Goal: Task Accomplishment & Management: Complete application form

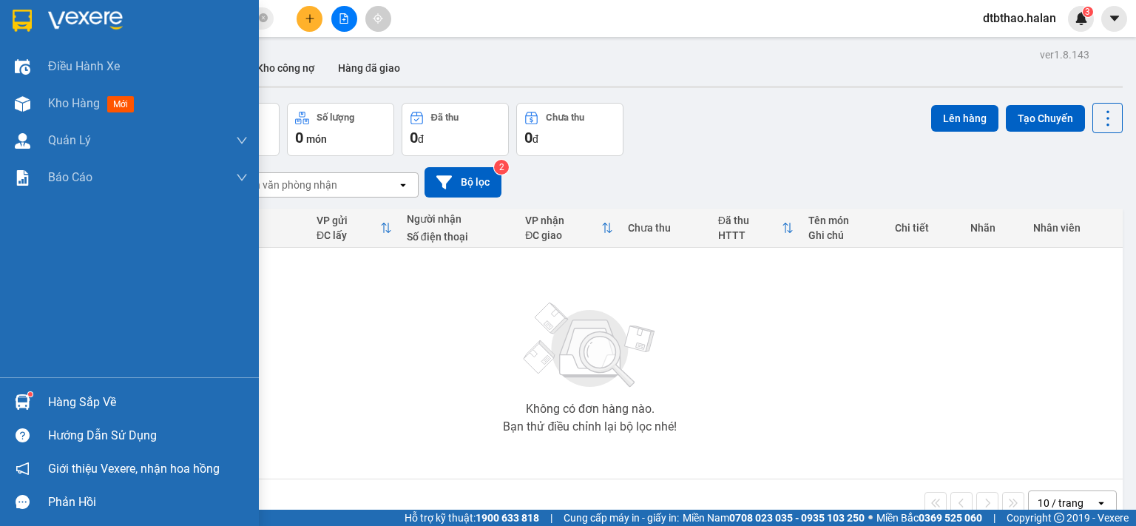
click at [44, 406] on div "Hàng sắp về" at bounding box center [129, 401] width 259 height 33
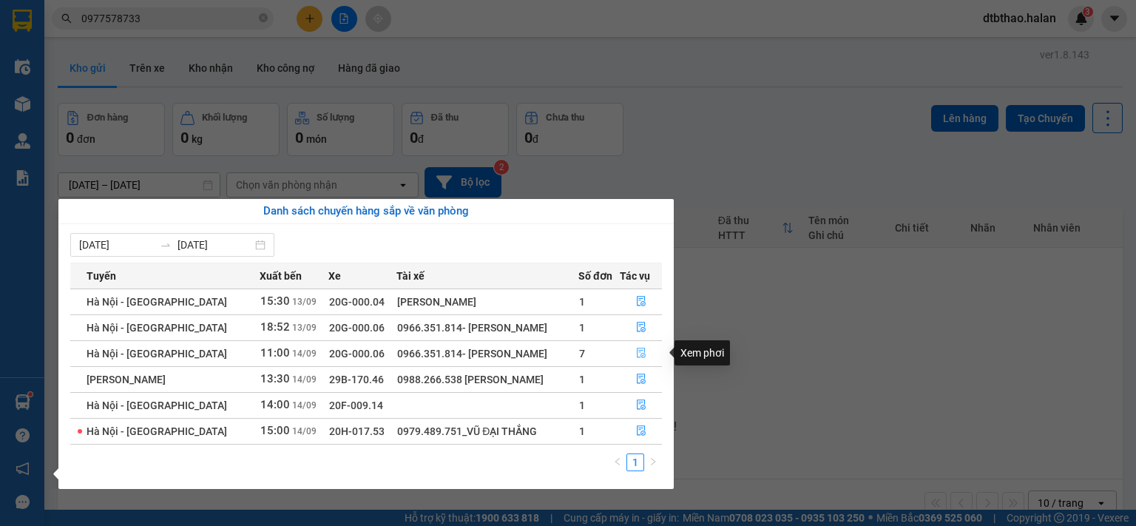
click at [633, 351] on button "button" at bounding box center [641, 354] width 41 height 24
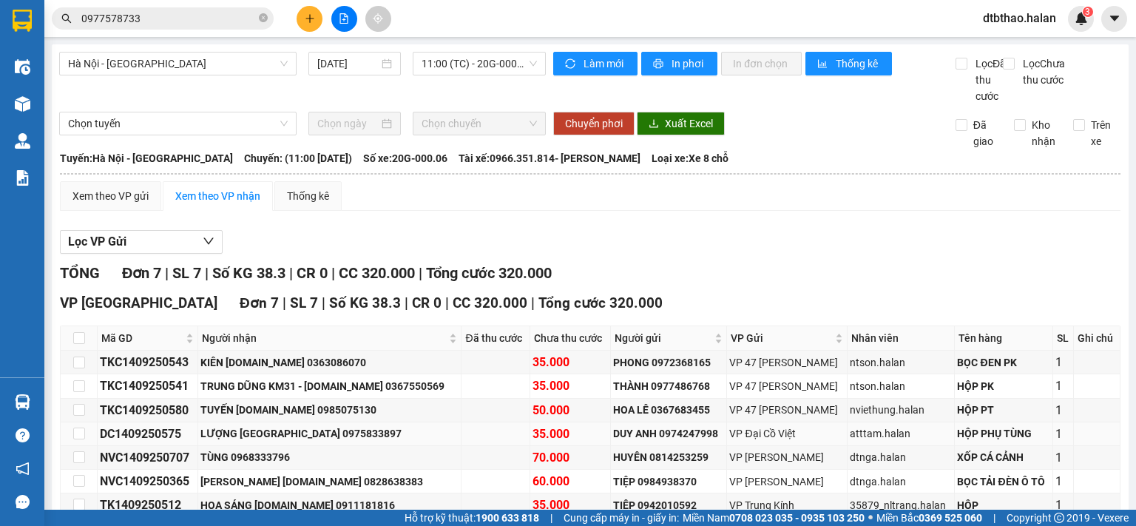
scroll to position [98, 0]
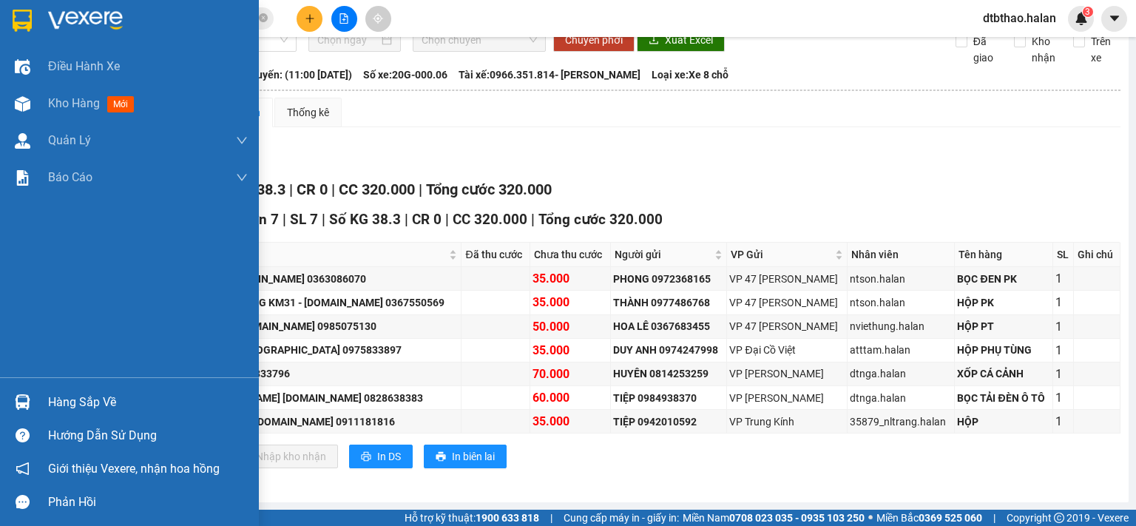
click at [101, 402] on div "Hàng sắp về" at bounding box center [148, 402] width 200 height 22
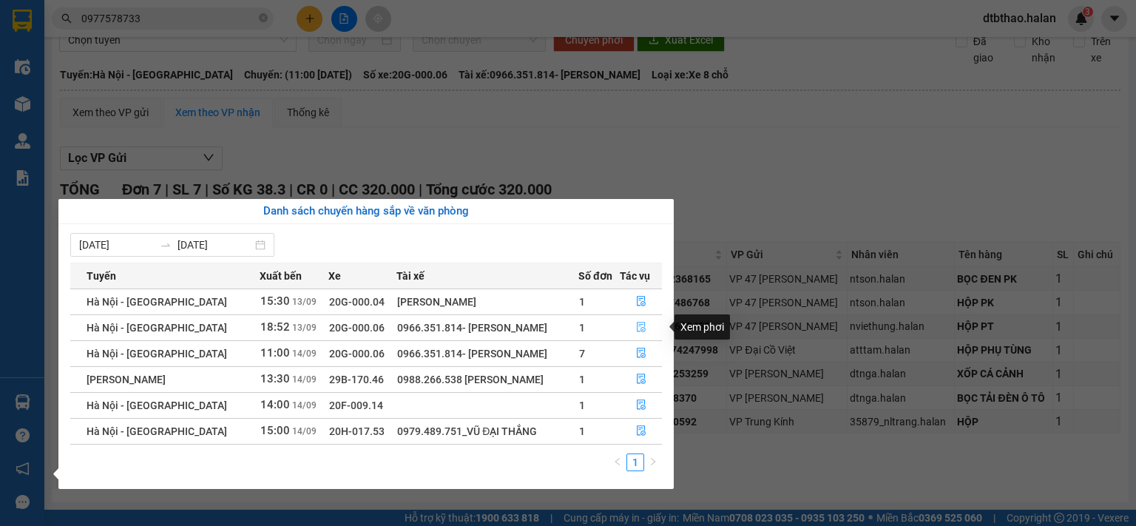
click at [637, 328] on icon "file-done" at bounding box center [641, 327] width 9 height 10
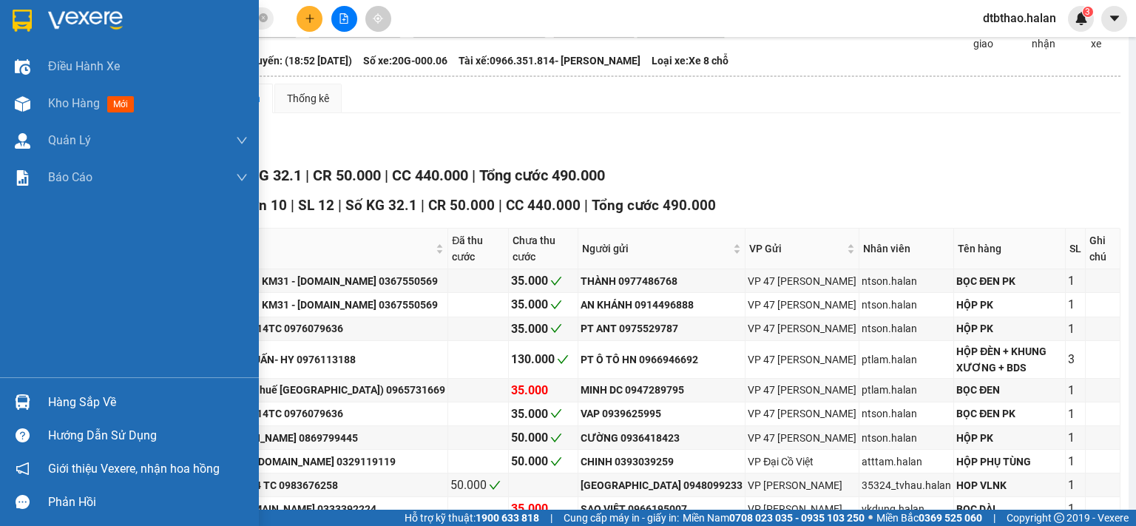
click at [84, 399] on div "Hàng sắp về" at bounding box center [148, 402] width 200 height 22
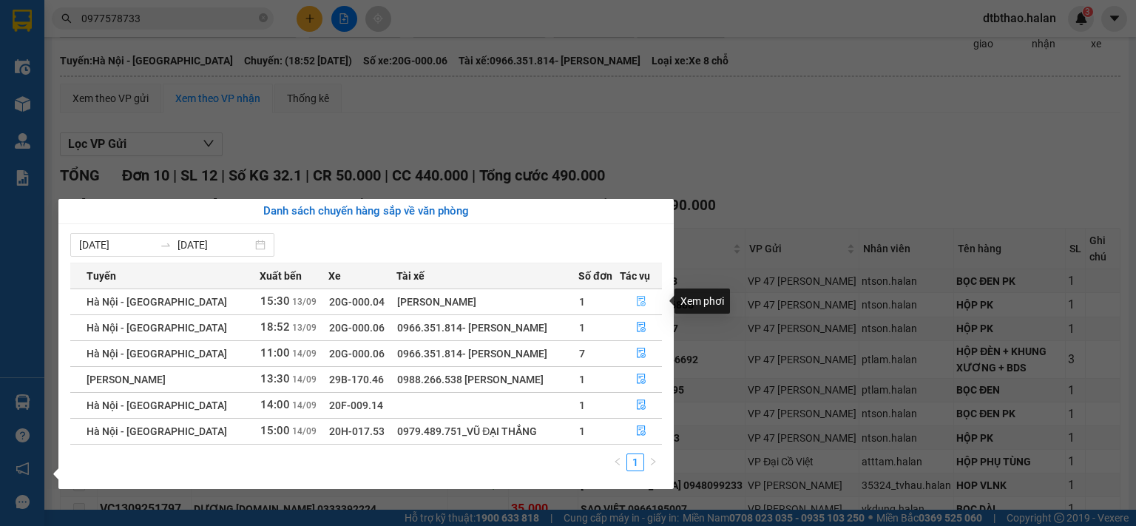
click at [640, 295] on button "button" at bounding box center [641, 302] width 41 height 24
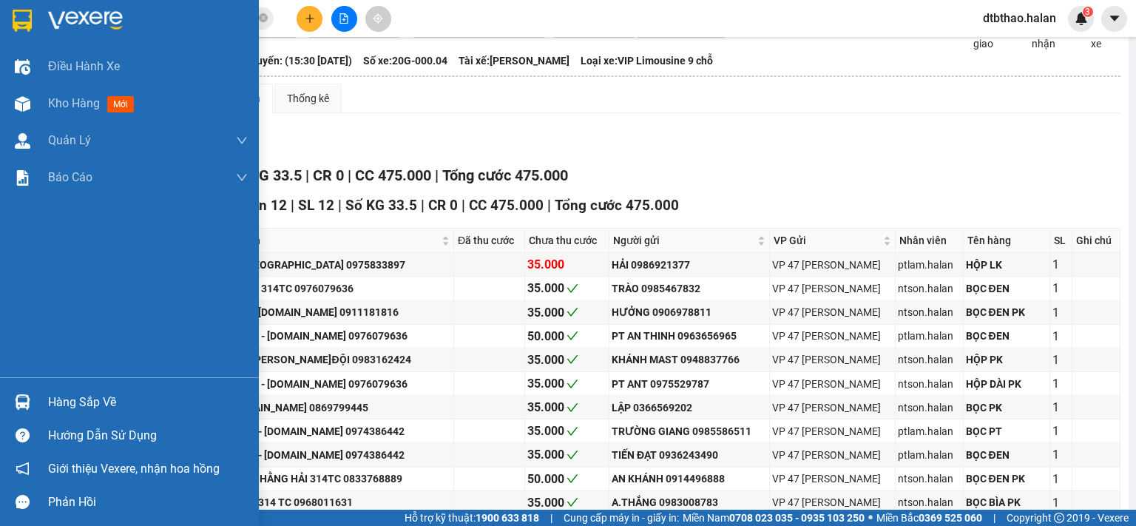
click at [80, 413] on div "Hàng sắp về" at bounding box center [148, 402] width 200 height 22
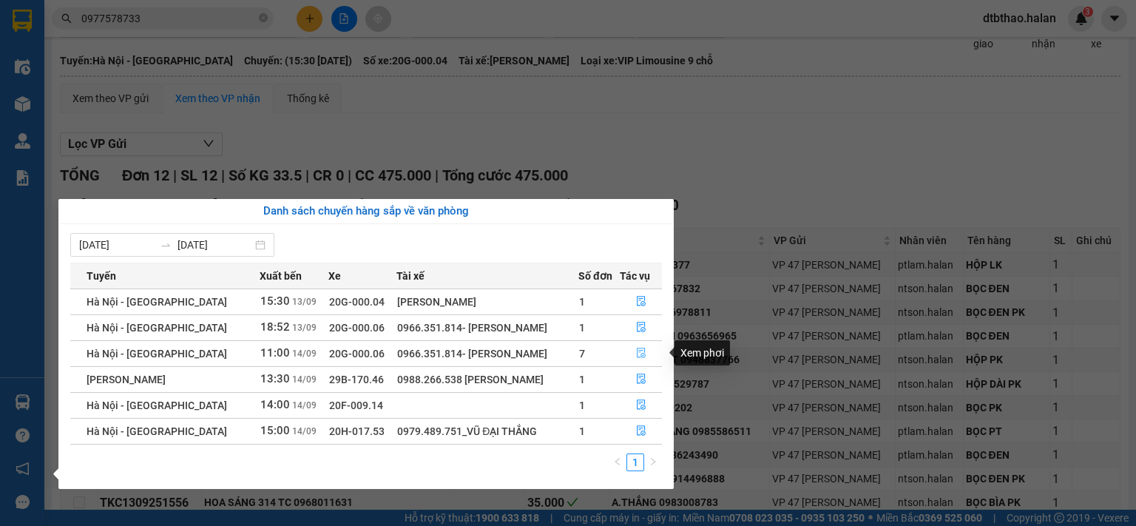
click at [641, 352] on icon "file-done" at bounding box center [641, 353] width 10 height 10
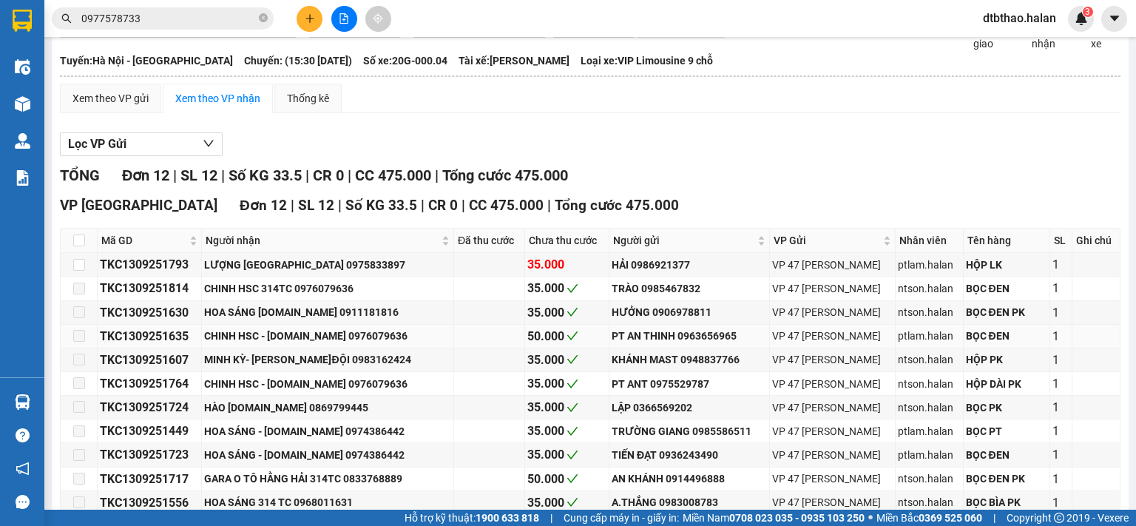
type input "[DATE]"
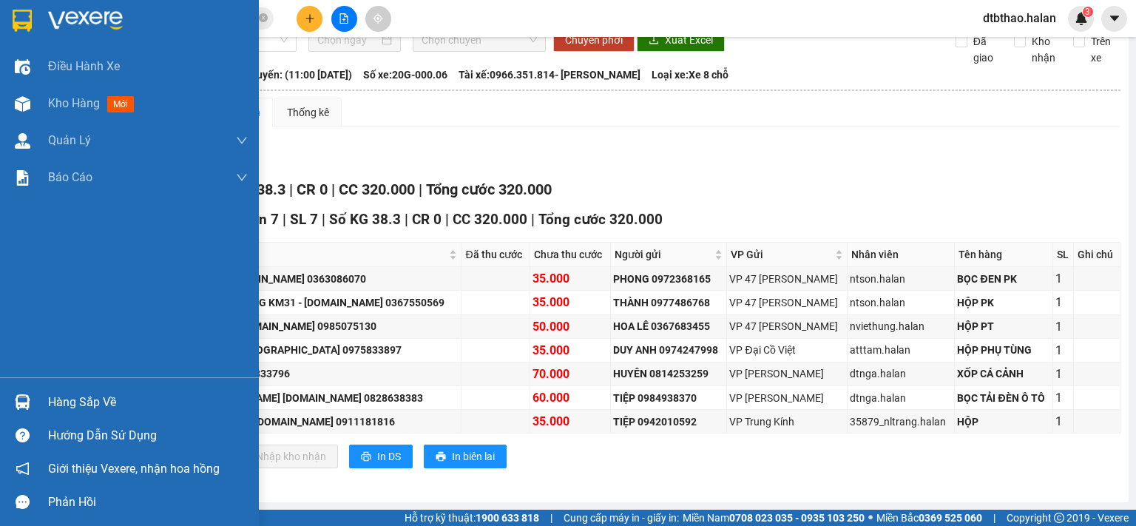
click at [78, 410] on div "Hàng sắp về" at bounding box center [148, 402] width 200 height 22
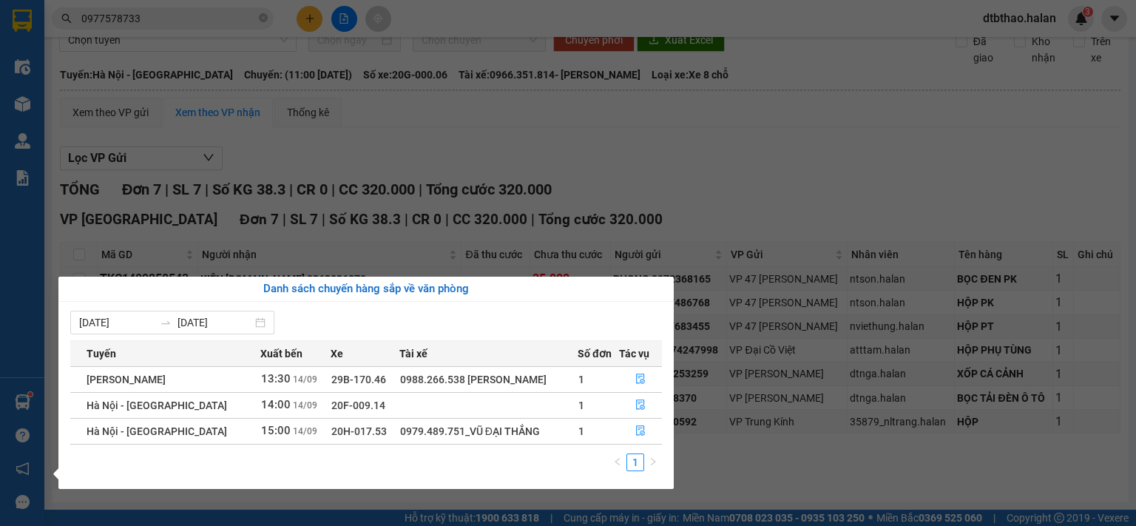
click at [36, 354] on div "Điều hành xe Kho hàng mới Quản [PERSON_NAME] lý chuyến Quản lý kiểm kho Báo cáo…" at bounding box center [22, 263] width 44 height 526
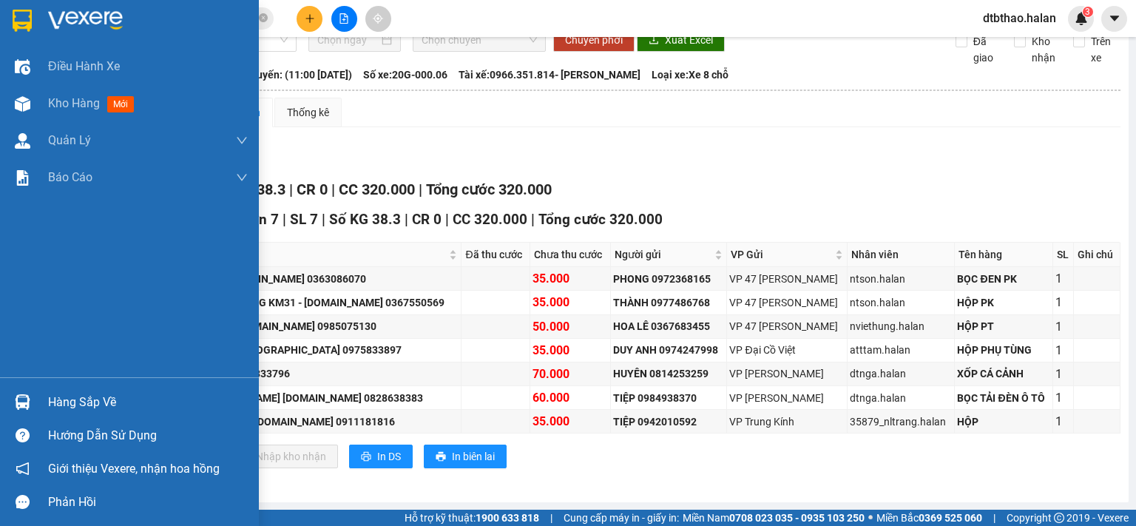
click at [49, 403] on div "Hàng sắp về" at bounding box center [148, 402] width 200 height 22
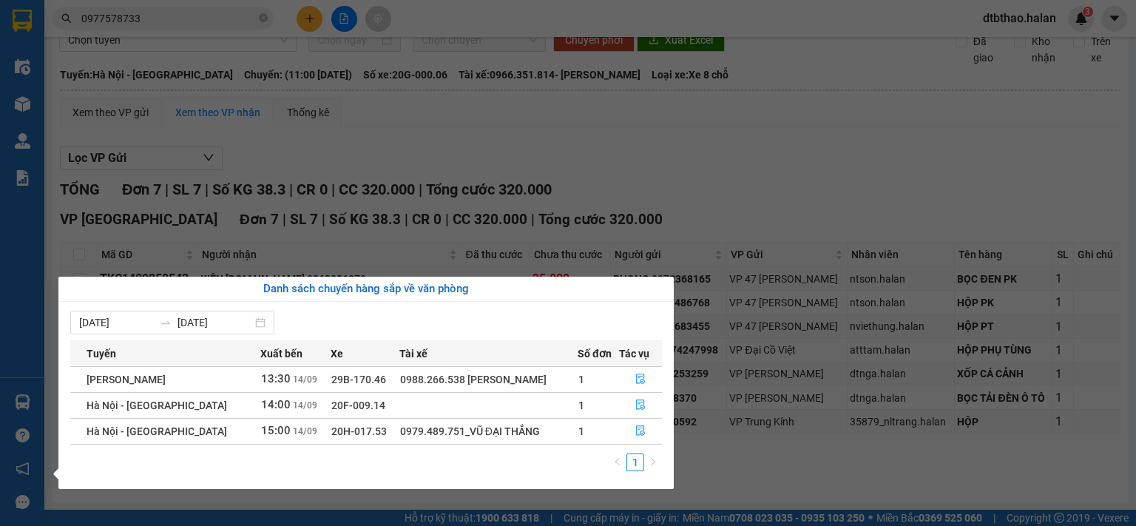
click at [865, 155] on section "Kết quả tìm kiếm ( 15 ) Bộ lọc Mã ĐH Trạng thái Món hàng Thu hộ Tổng cước Chưa …" at bounding box center [568, 263] width 1136 height 526
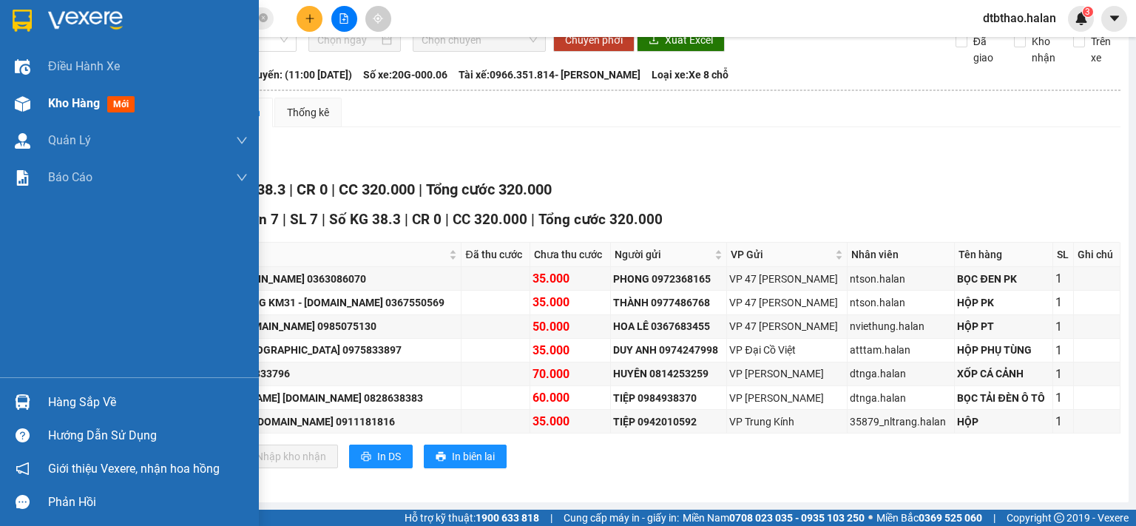
click at [69, 110] on span "Kho hàng" at bounding box center [74, 103] width 52 height 14
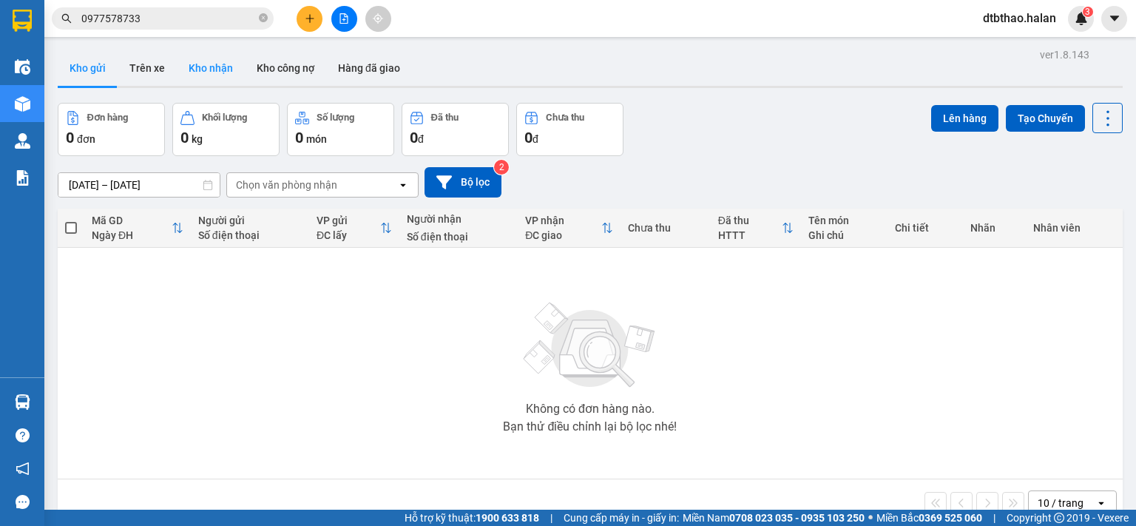
click at [217, 65] on button "Kho nhận" at bounding box center [211, 68] width 68 height 36
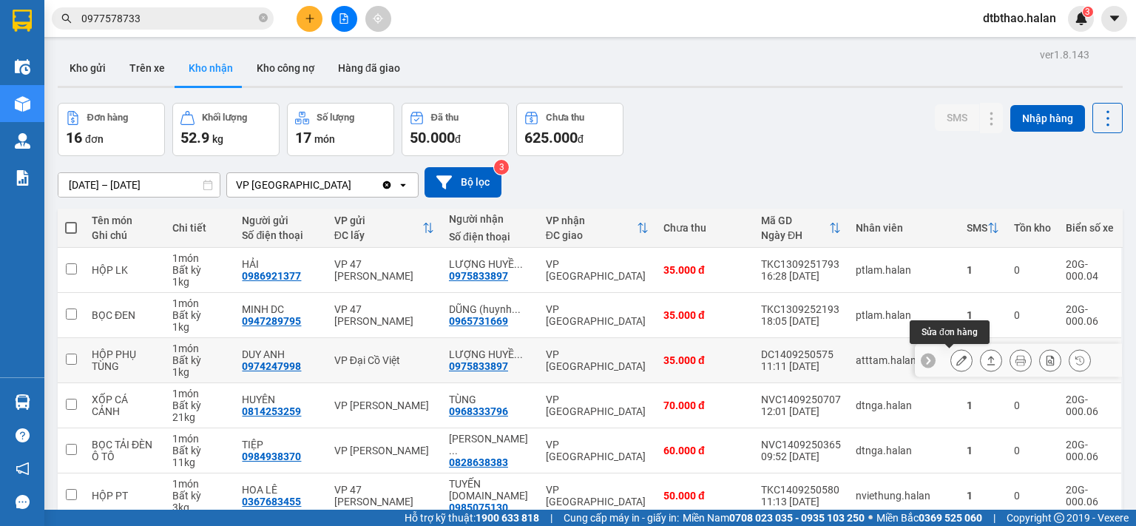
click at [956, 359] on icon at bounding box center [961, 360] width 10 height 10
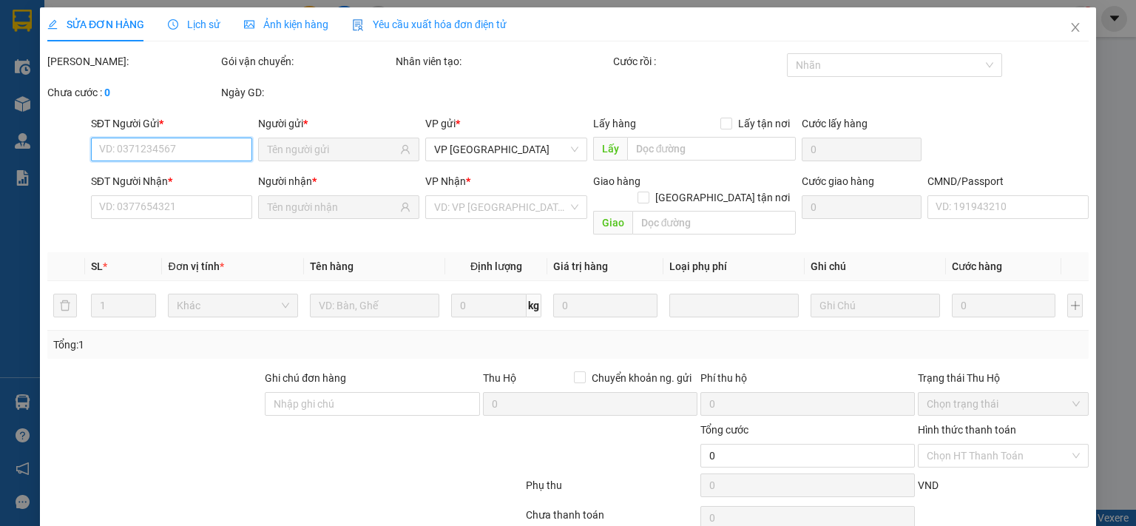
type input "0974247998"
type input "DUY ANH"
type input "0975833897"
type input "LƯỢNG HUYỀN SƠN NAM"
type input "35.000"
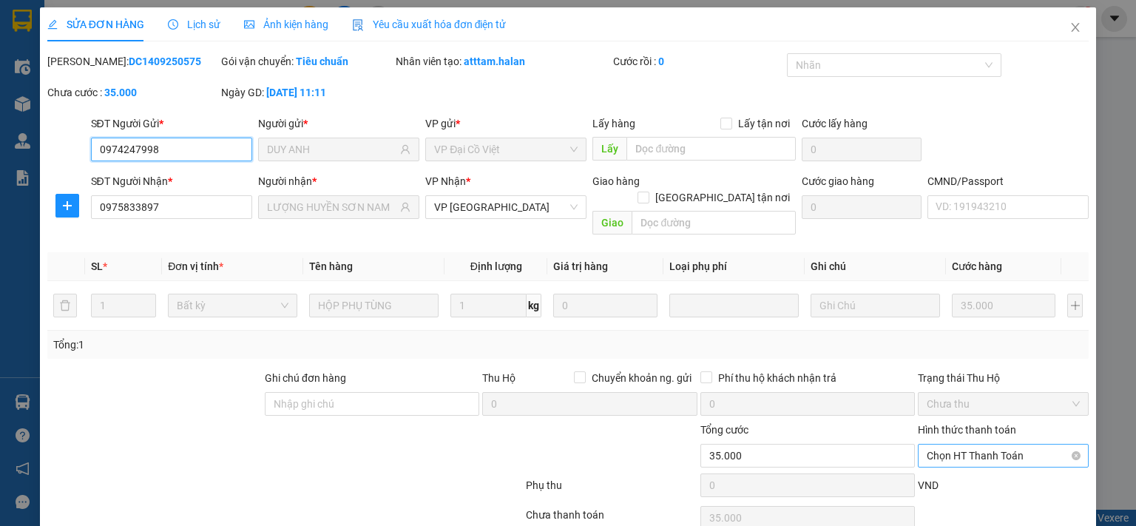
scroll to position [53, 0]
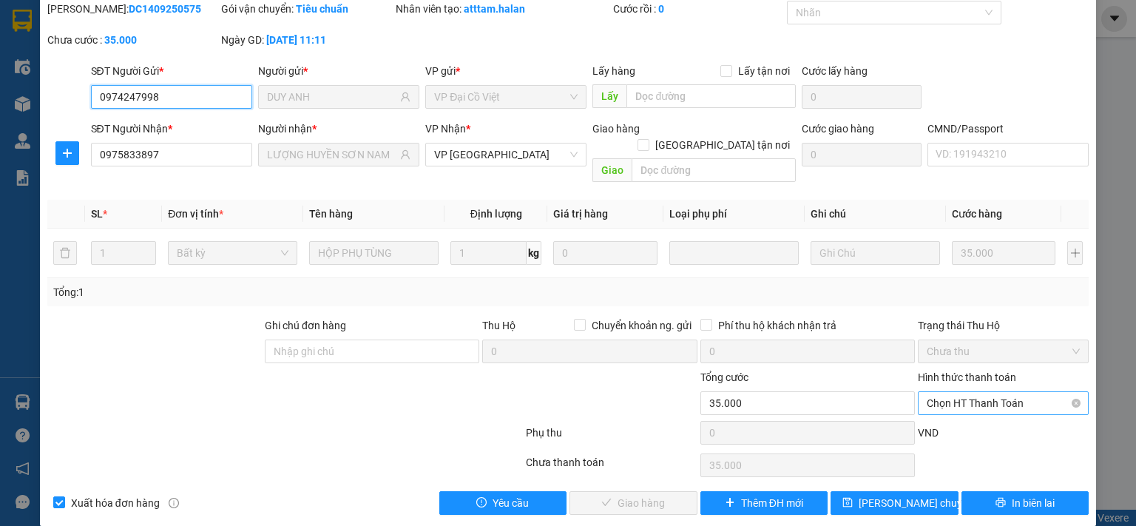
click at [992, 392] on span "Chọn HT Thanh Toán" at bounding box center [1003, 403] width 153 height 22
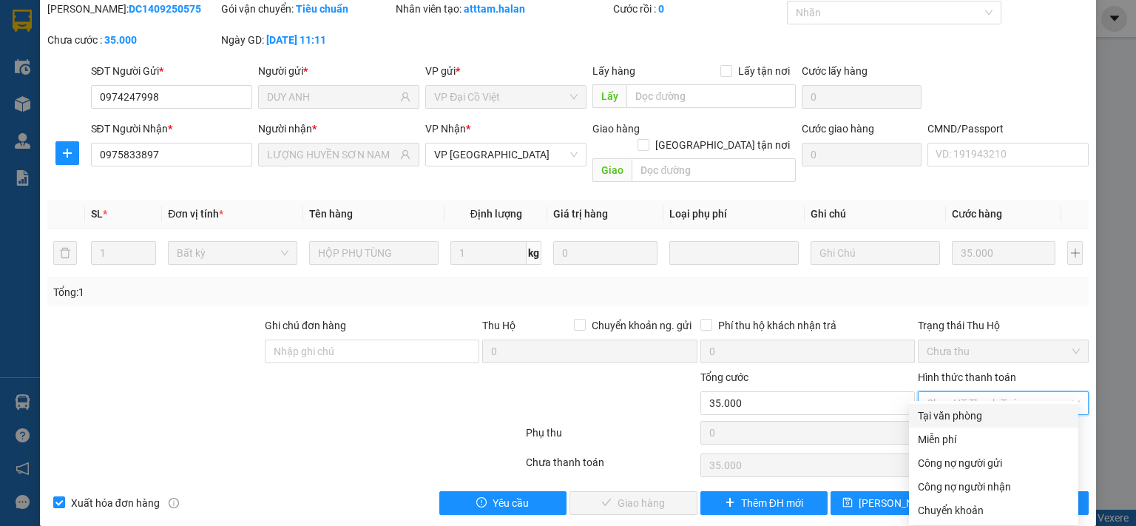
click at [964, 416] on div "Tại văn phòng" at bounding box center [994, 416] width 152 height 16
type input "0"
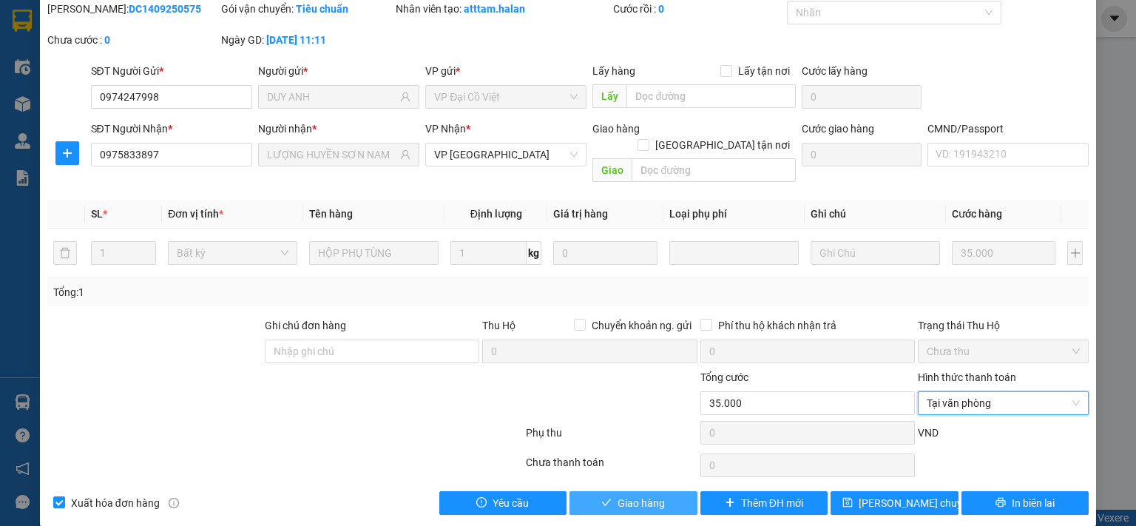
click at [635, 495] on span "Giao hàng" at bounding box center [641, 503] width 47 height 16
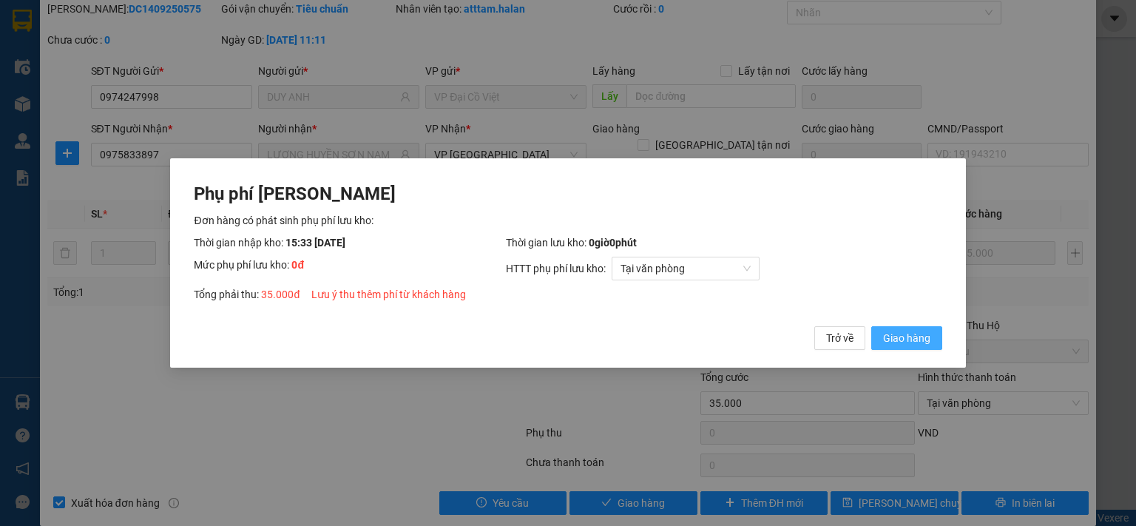
click at [907, 341] on span "Giao hàng" at bounding box center [906, 338] width 47 height 16
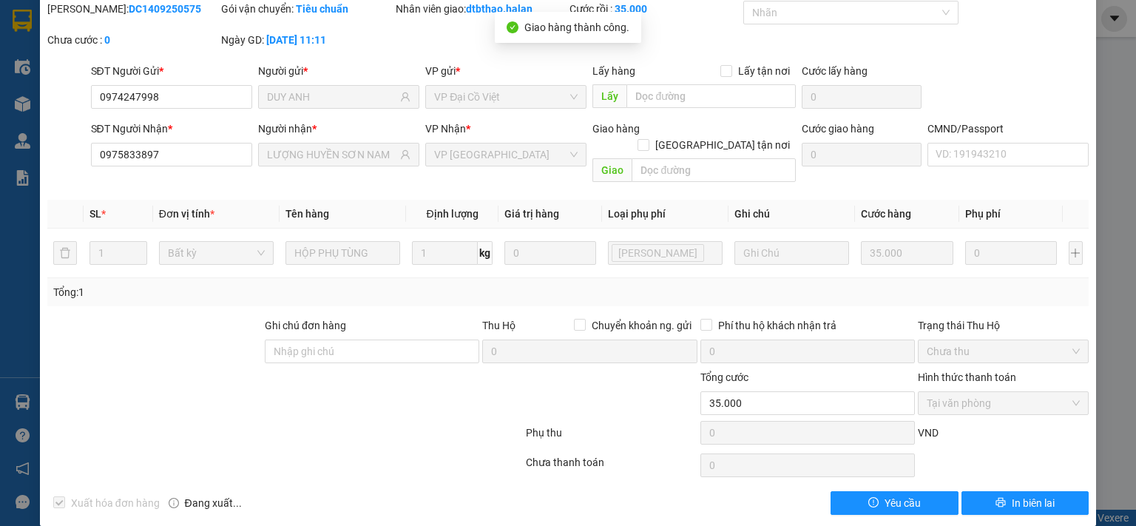
scroll to position [0, 0]
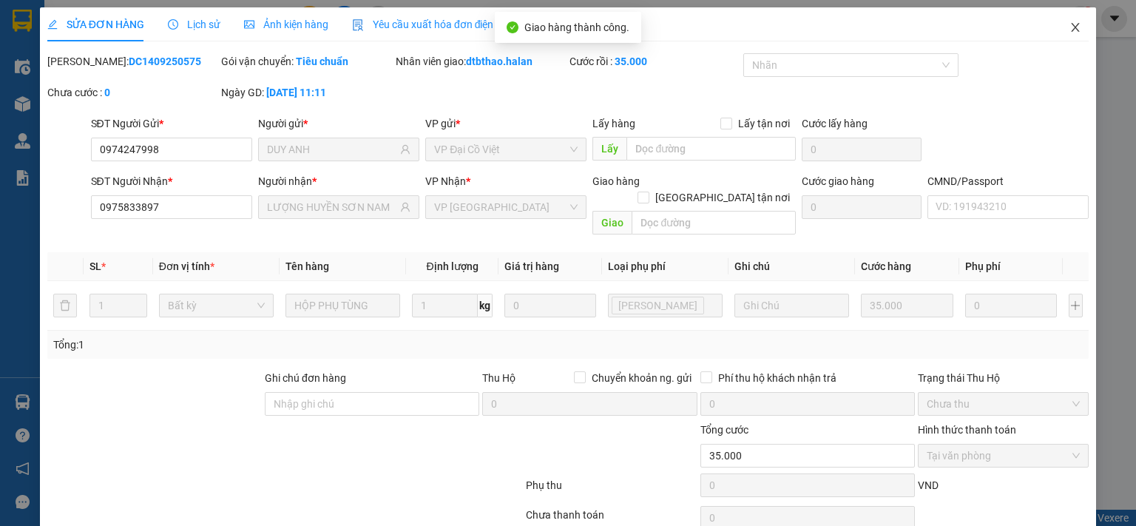
click at [1066, 19] on span "Close" at bounding box center [1075, 27] width 41 height 41
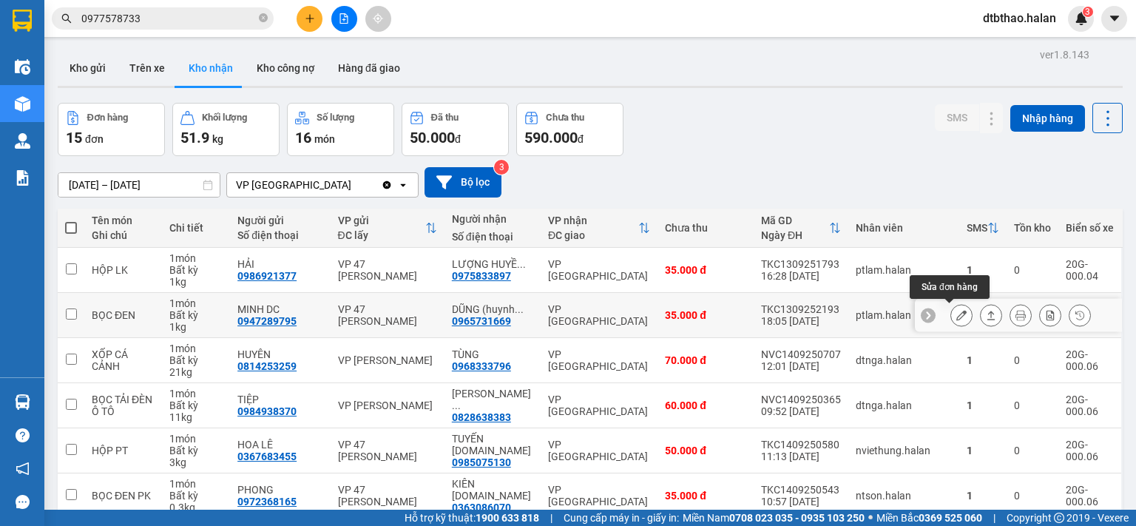
click at [956, 319] on icon at bounding box center [961, 315] width 10 height 10
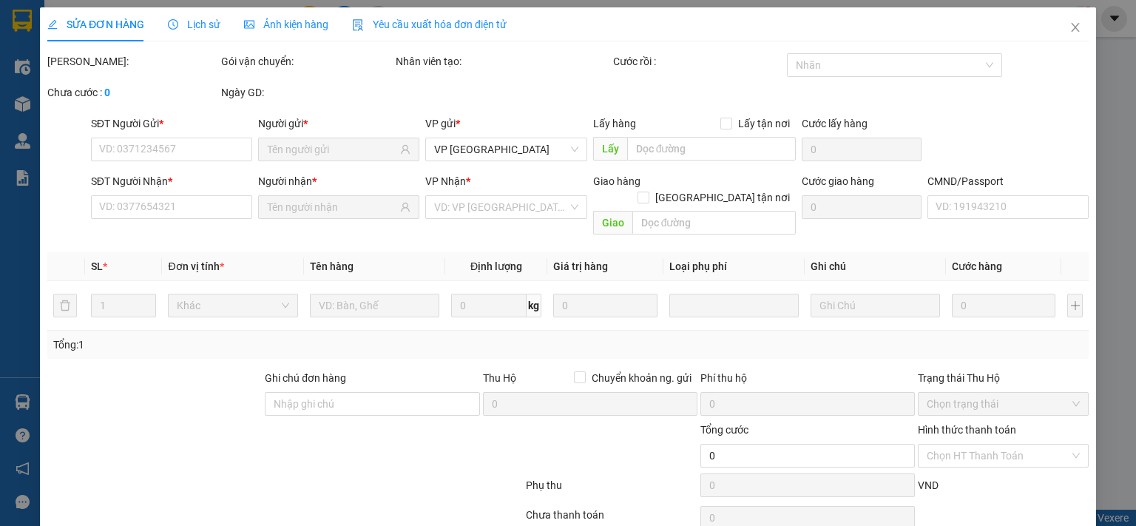
type input "0947289795"
type input "MINH DC"
type input "0965731669"
type input "DŨNG (huynh huế [GEOGRAPHIC_DATA])"
type input "35.000"
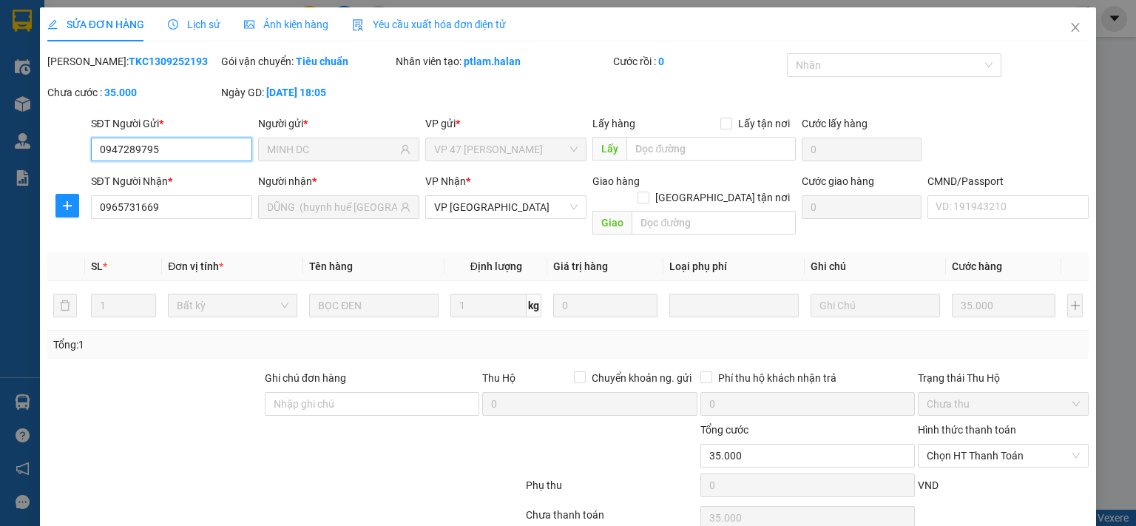
scroll to position [53, 0]
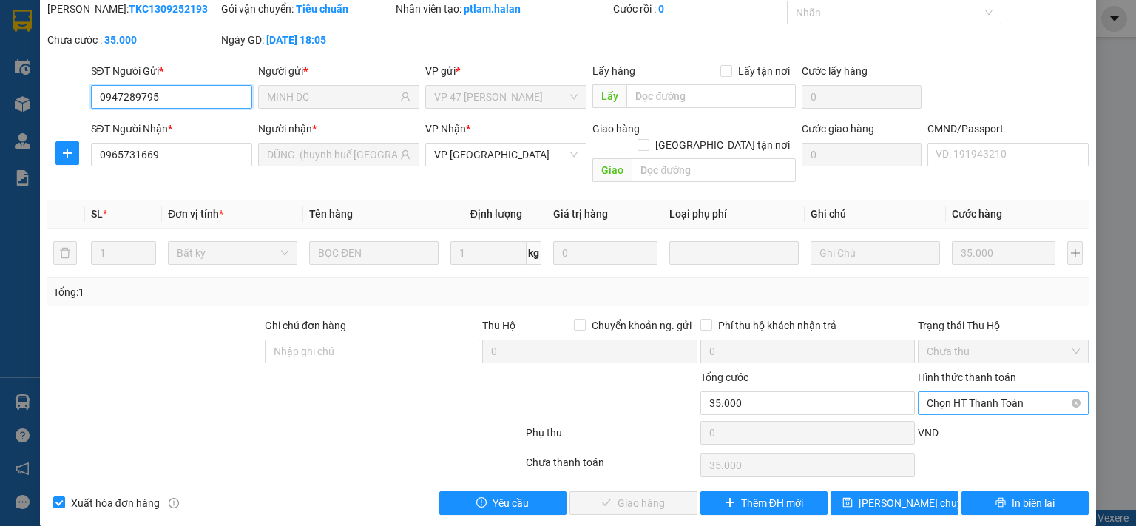
click at [984, 392] on span "Chọn HT Thanh Toán" at bounding box center [1003, 403] width 153 height 22
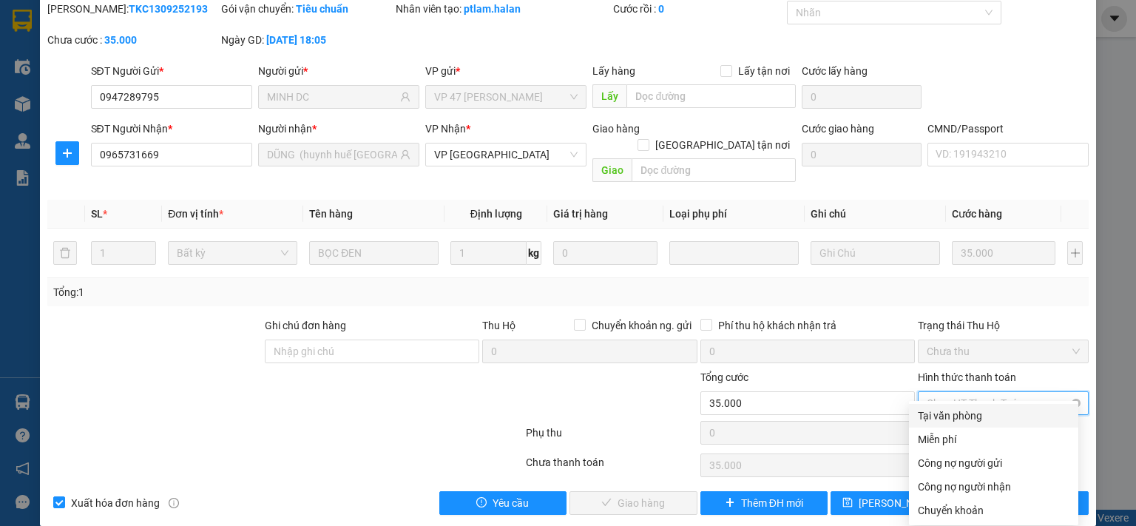
click at [967, 414] on div "Tại văn phòng" at bounding box center [994, 416] width 152 height 16
type input "0"
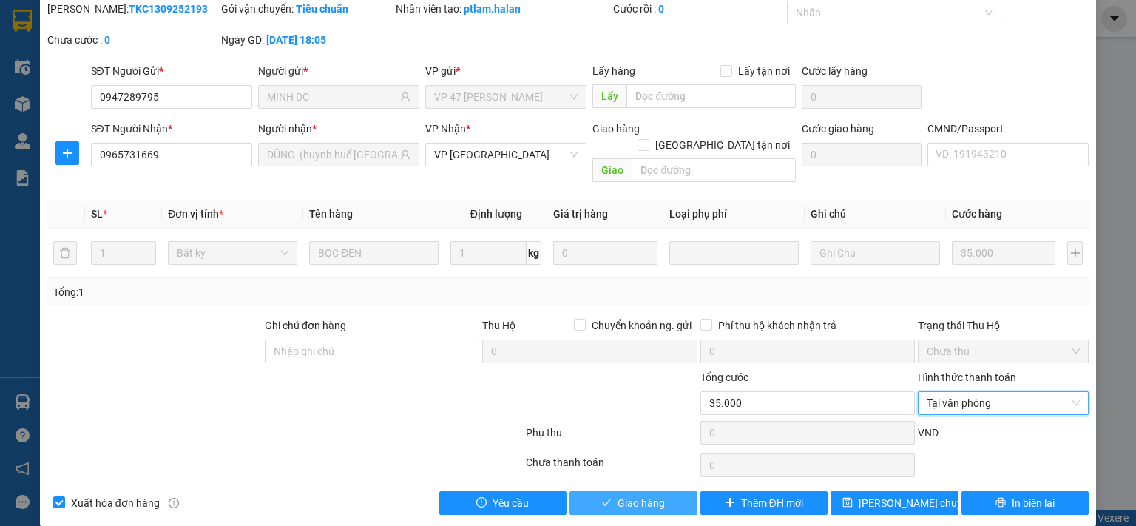
click at [671, 491] on button "Giao hàng" at bounding box center [633, 503] width 128 height 24
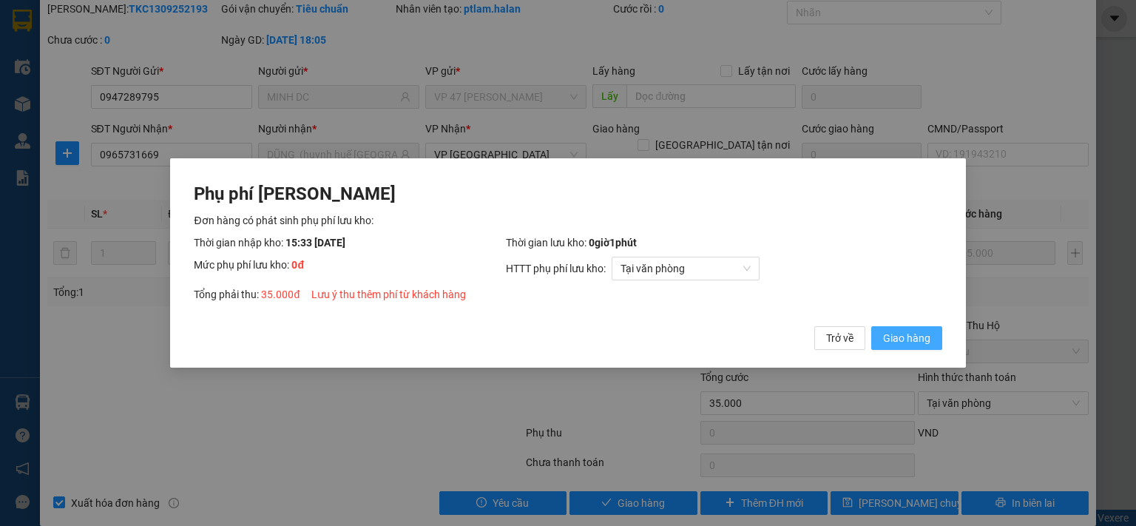
click at [910, 338] on span "Giao hàng" at bounding box center [906, 338] width 47 height 16
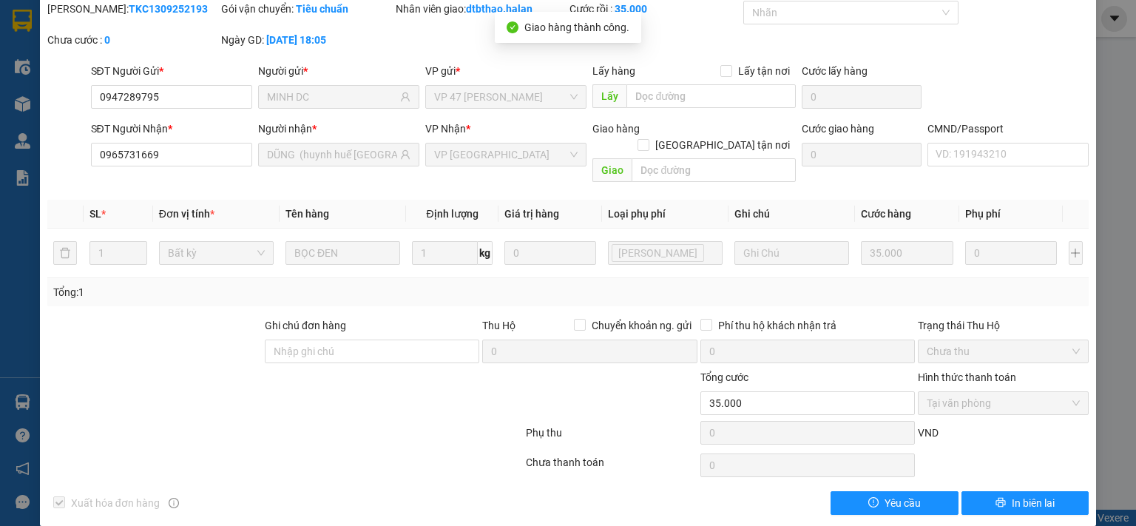
scroll to position [0, 0]
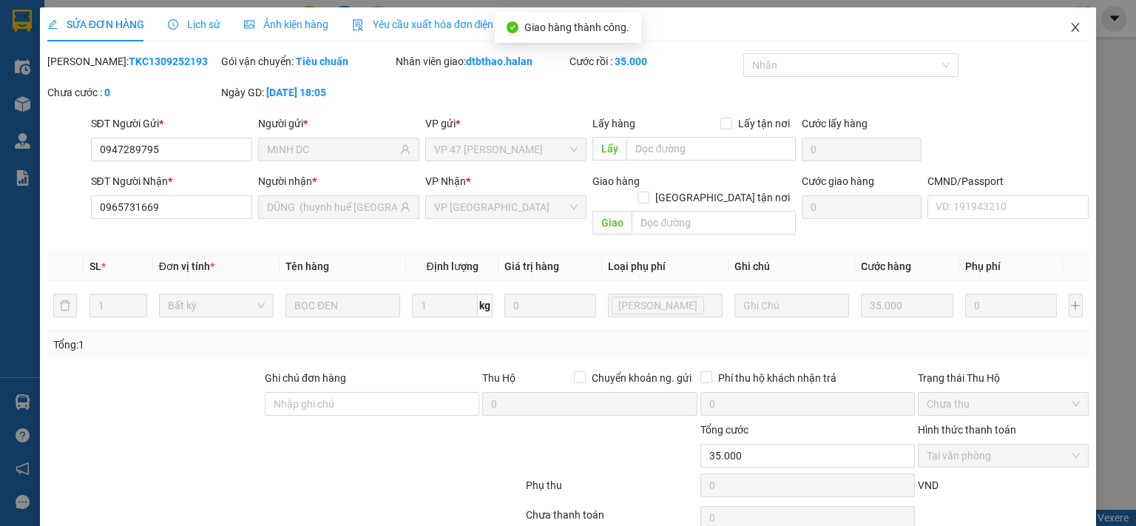
click at [1069, 26] on icon "close" at bounding box center [1075, 27] width 12 height 12
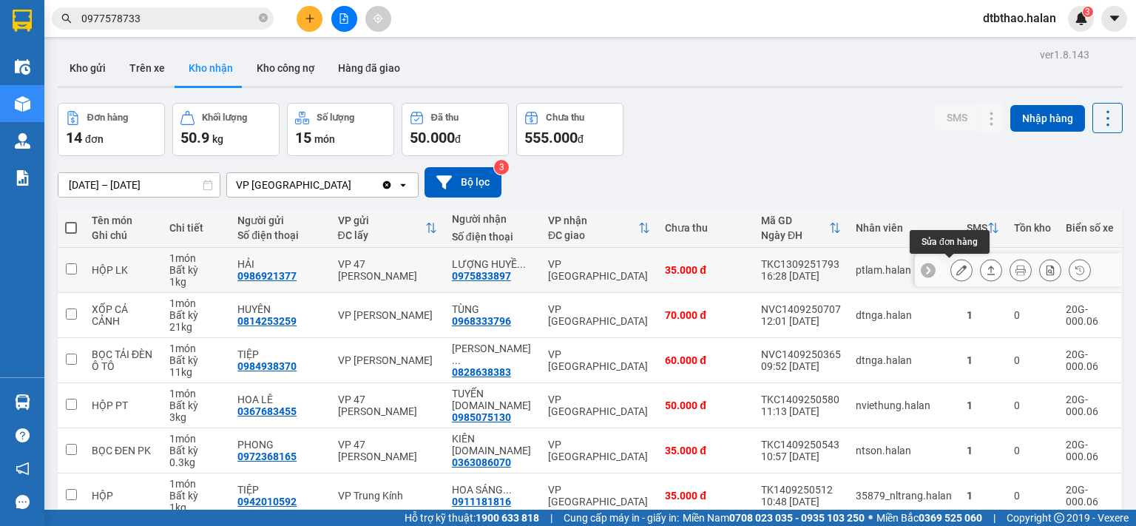
click at [956, 268] on icon at bounding box center [961, 270] width 10 height 10
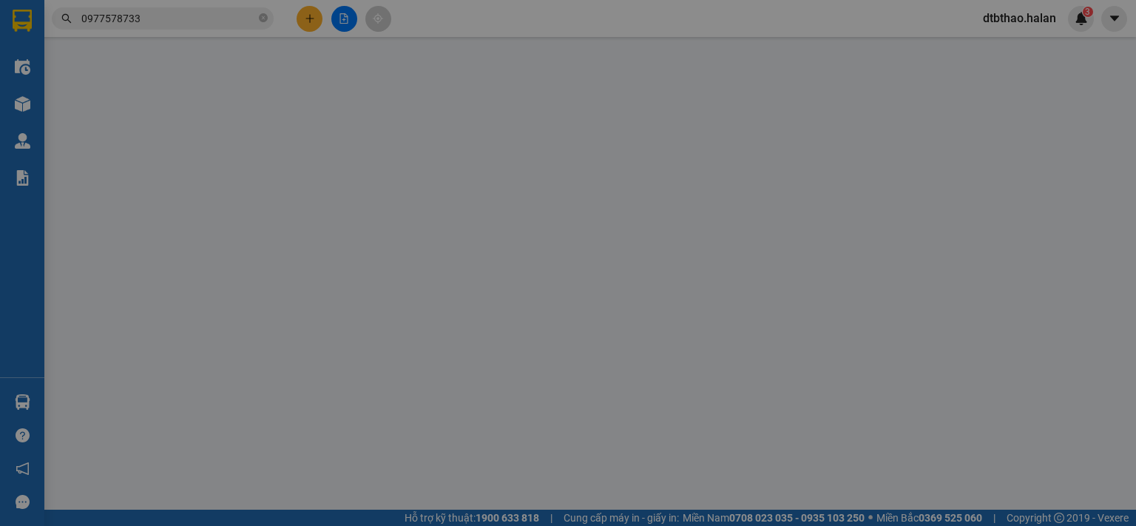
type input "0986921377"
type input "HẢI"
type input "0975833897"
type input "LƯỢNG HUYỀN SƠN NAM"
type input "35.000"
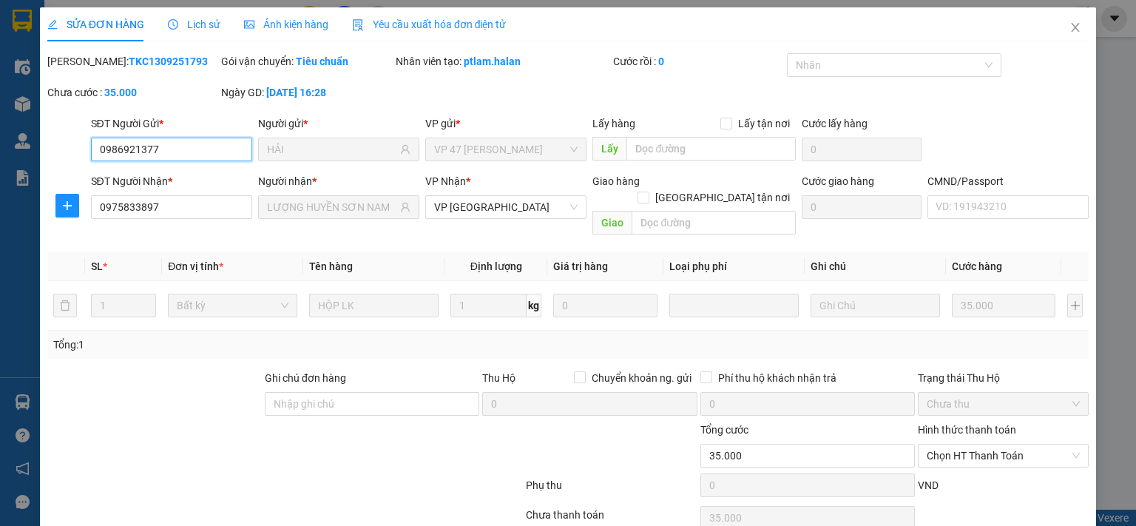
scroll to position [53, 0]
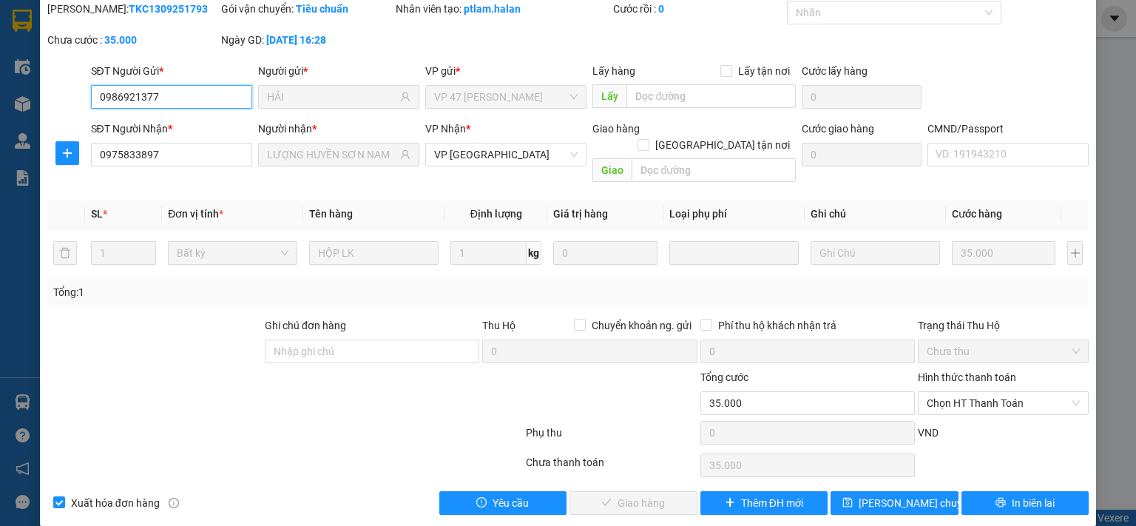
drag, startPoint x: 971, startPoint y: 378, endPoint x: 967, endPoint y: 399, distance: 21.8
click at [971, 392] on span "Chọn HT Thanh Toán" at bounding box center [1003, 403] width 153 height 22
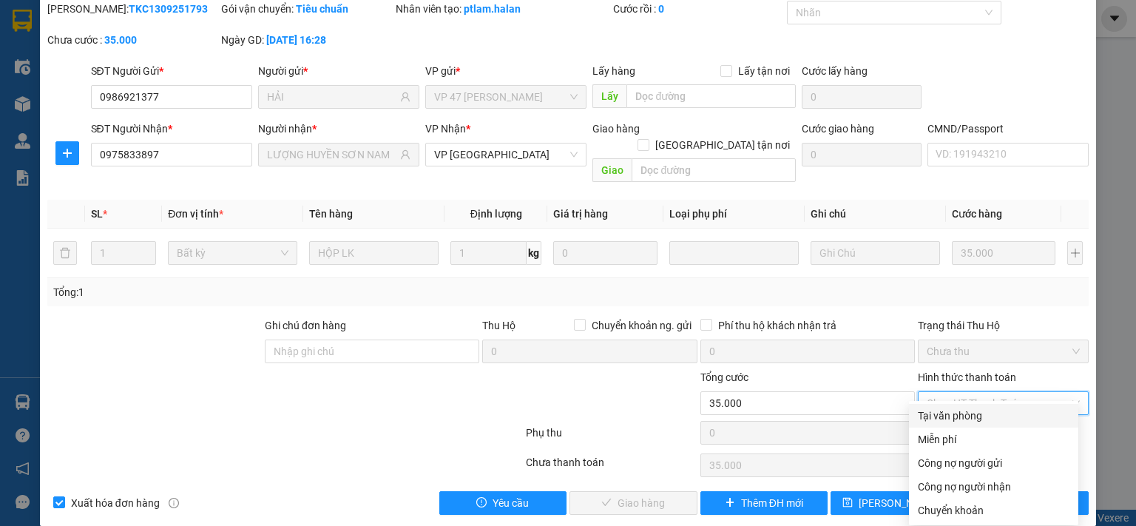
click at [962, 419] on div "Tại văn phòng" at bounding box center [994, 416] width 152 height 16
type input "0"
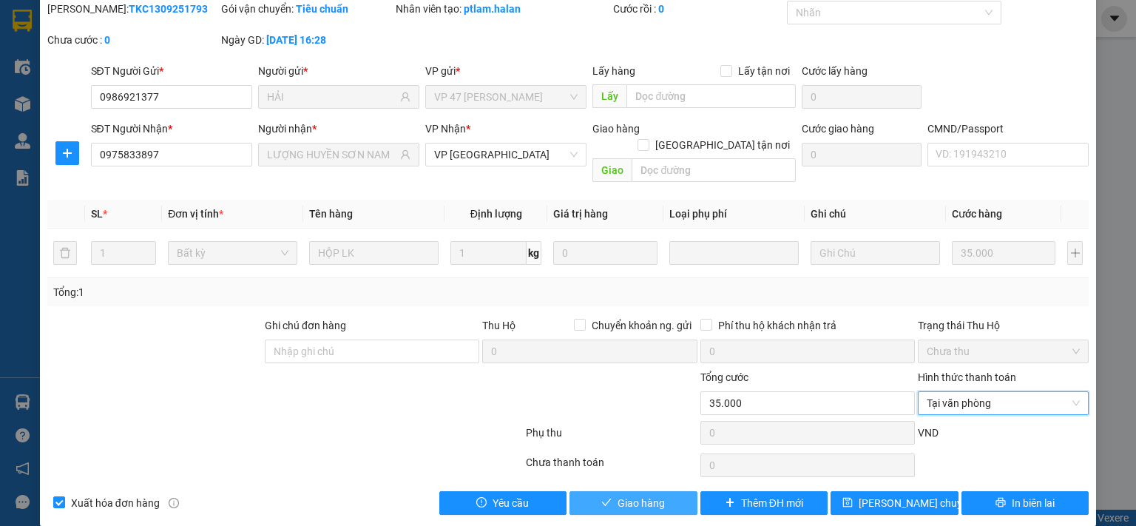
click at [643, 495] on span "Giao hàng" at bounding box center [641, 503] width 47 height 16
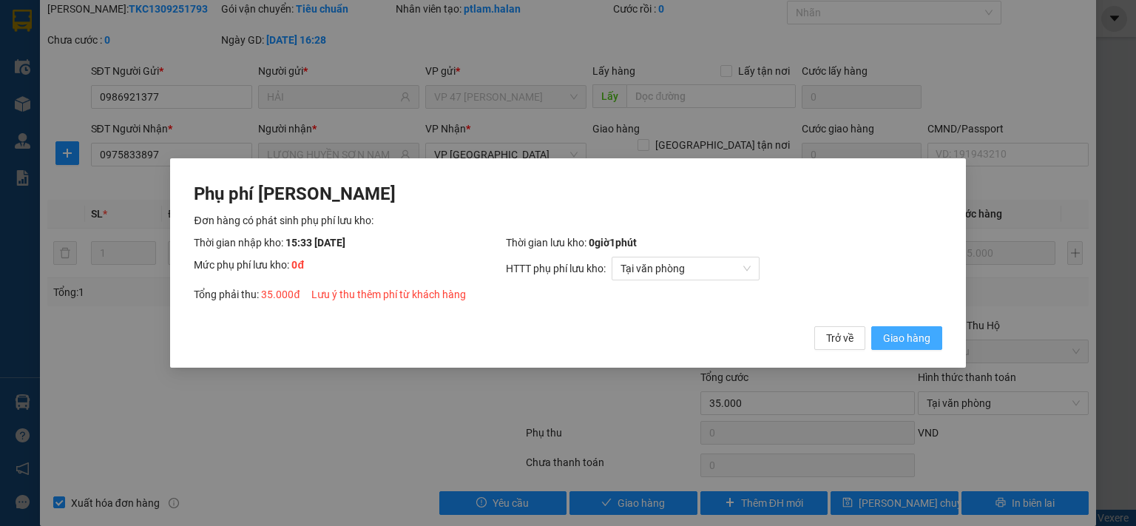
click at [888, 335] on span "Giao hàng" at bounding box center [906, 338] width 47 height 16
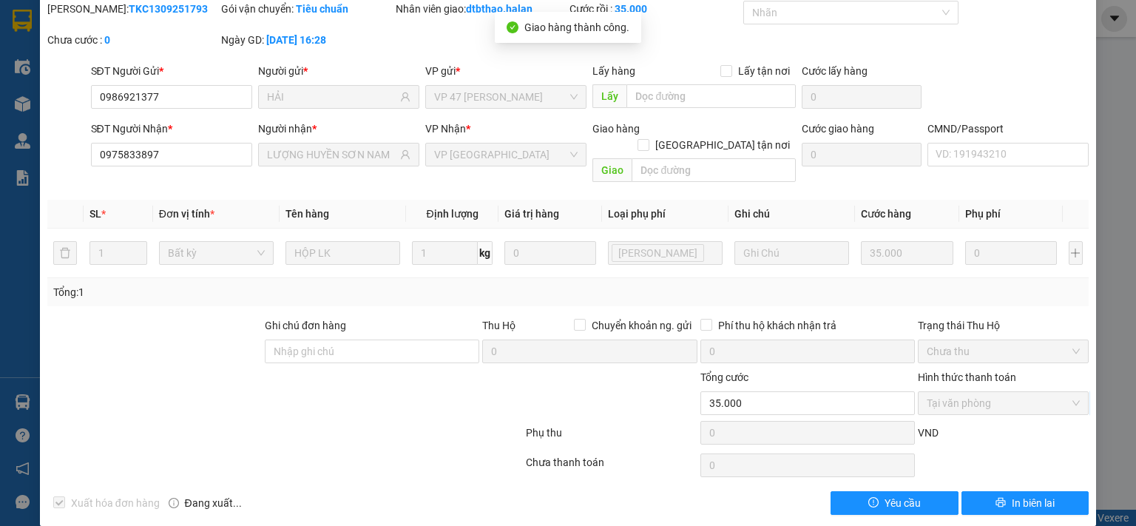
scroll to position [0, 0]
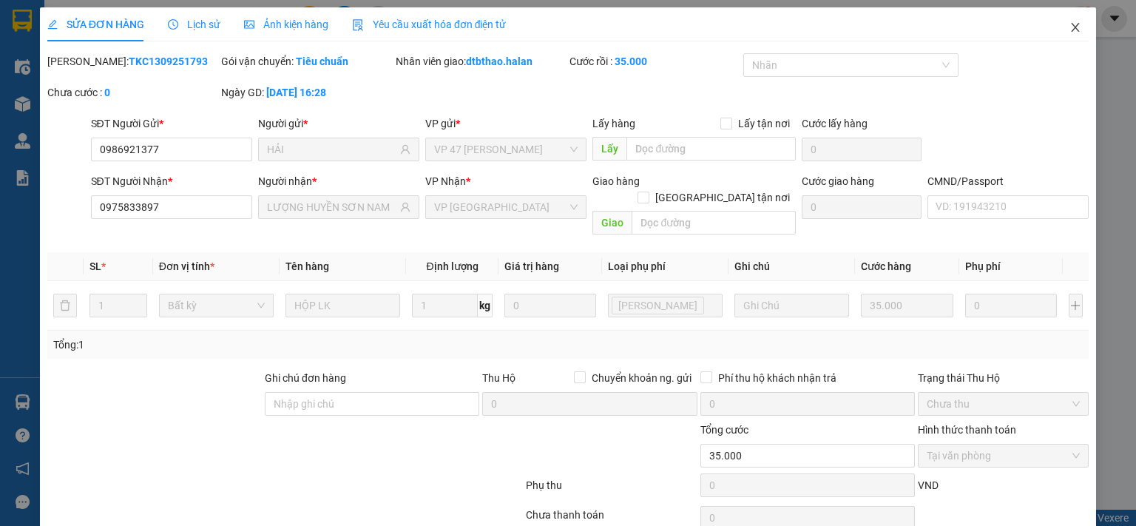
click at [1069, 23] on icon "close" at bounding box center [1075, 27] width 12 height 12
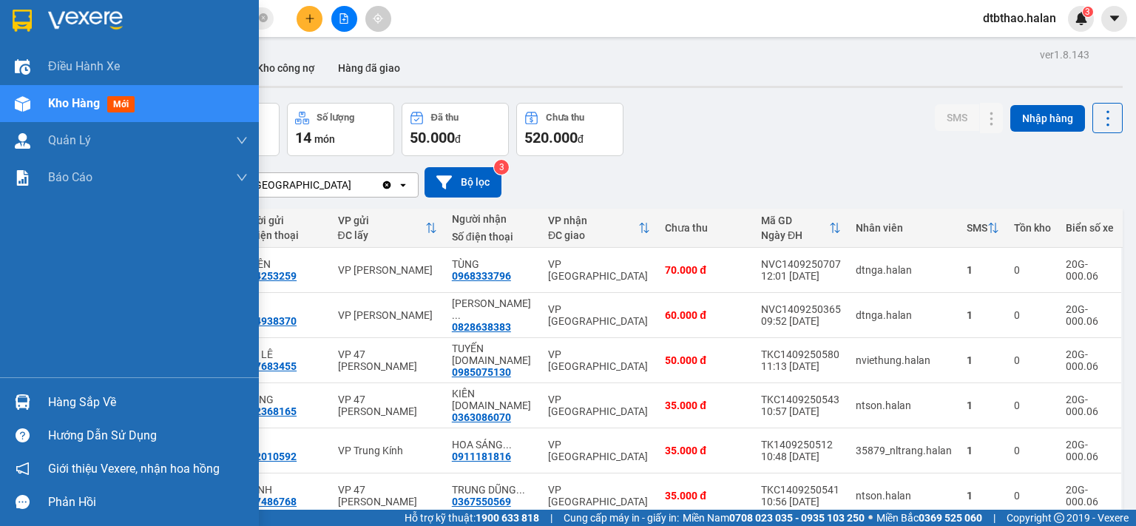
click at [65, 405] on div "Hàng sắp về" at bounding box center [148, 402] width 200 height 22
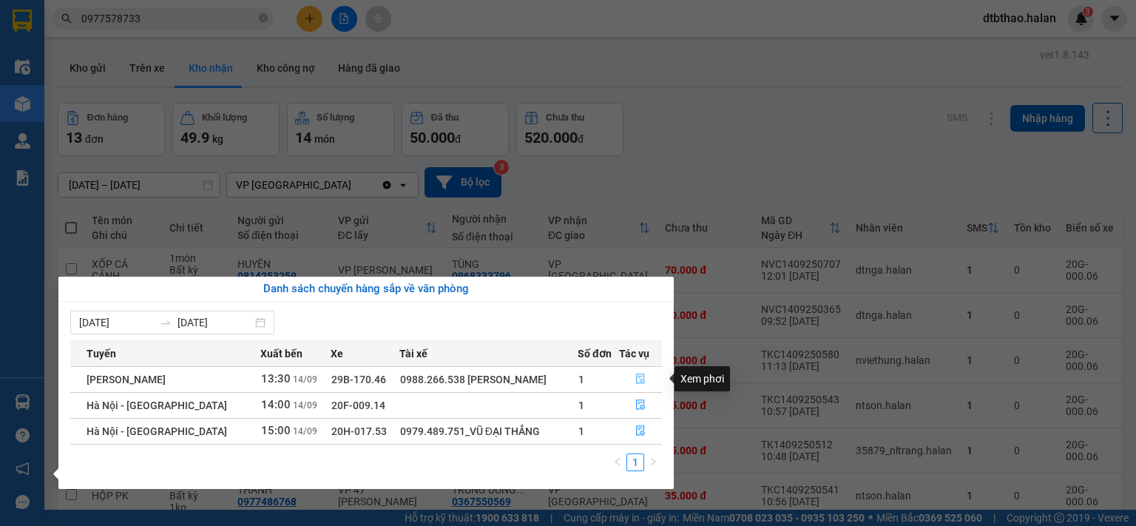
click at [639, 378] on icon "file-done" at bounding box center [640, 379] width 9 height 10
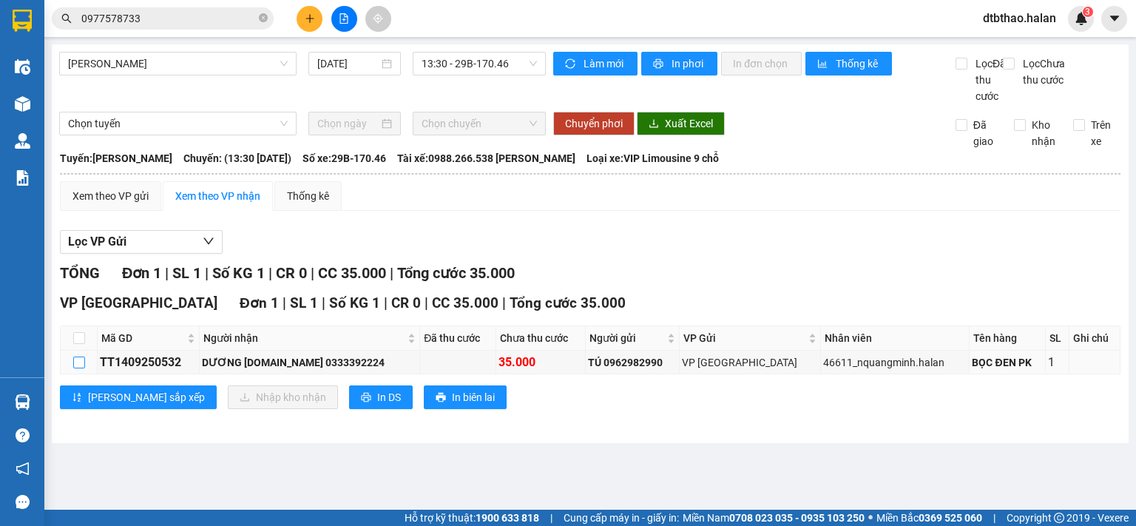
drag, startPoint x: 74, startPoint y: 378, endPoint x: 192, endPoint y: 392, distance: 118.4
click at [75, 368] on input "checkbox" at bounding box center [79, 362] width 12 height 12
checkbox input "true"
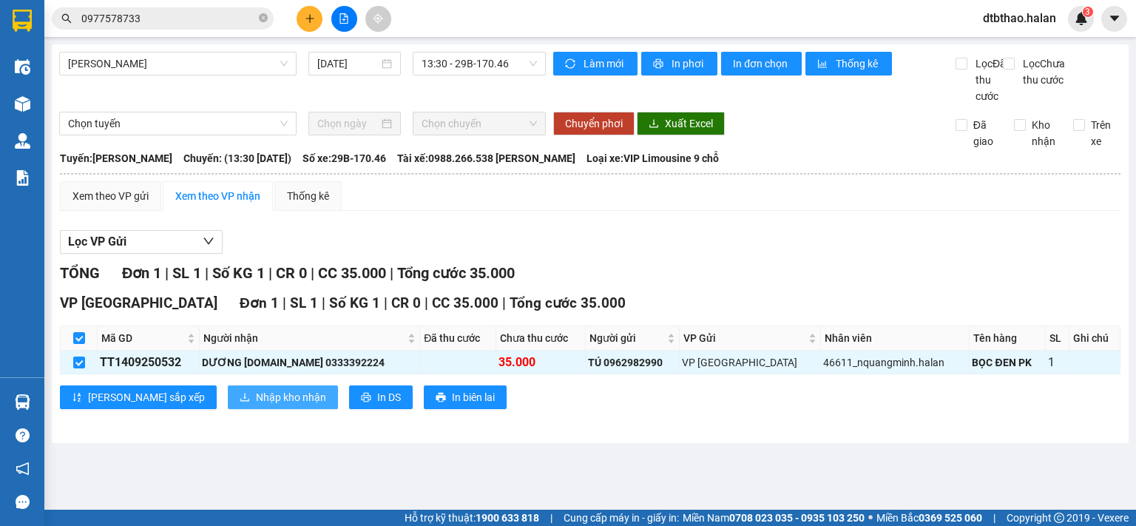
click at [256, 405] on span "Nhập kho nhận" at bounding box center [291, 397] width 70 height 16
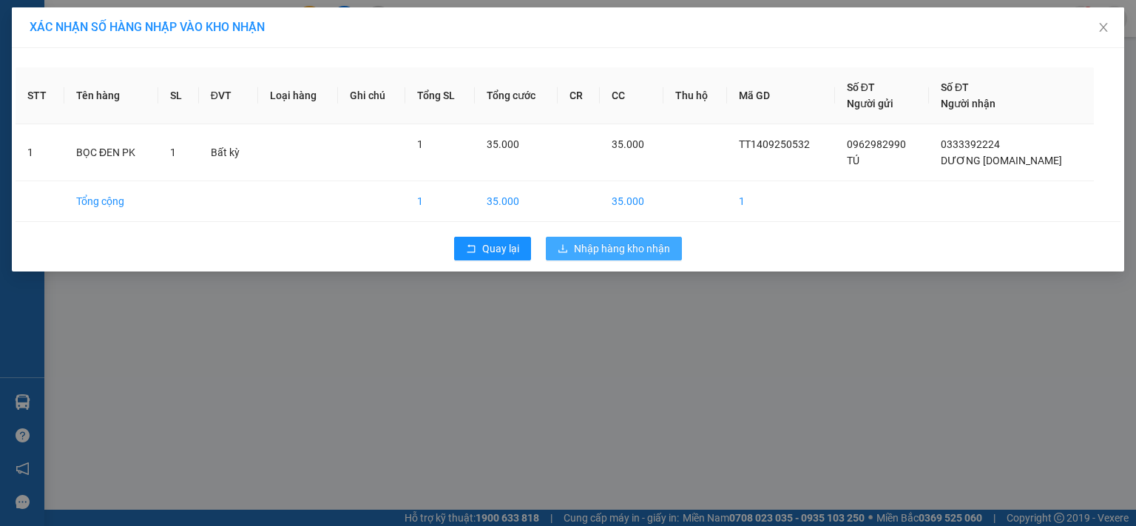
click at [643, 249] on span "Nhập hàng kho nhận" at bounding box center [622, 248] width 96 height 16
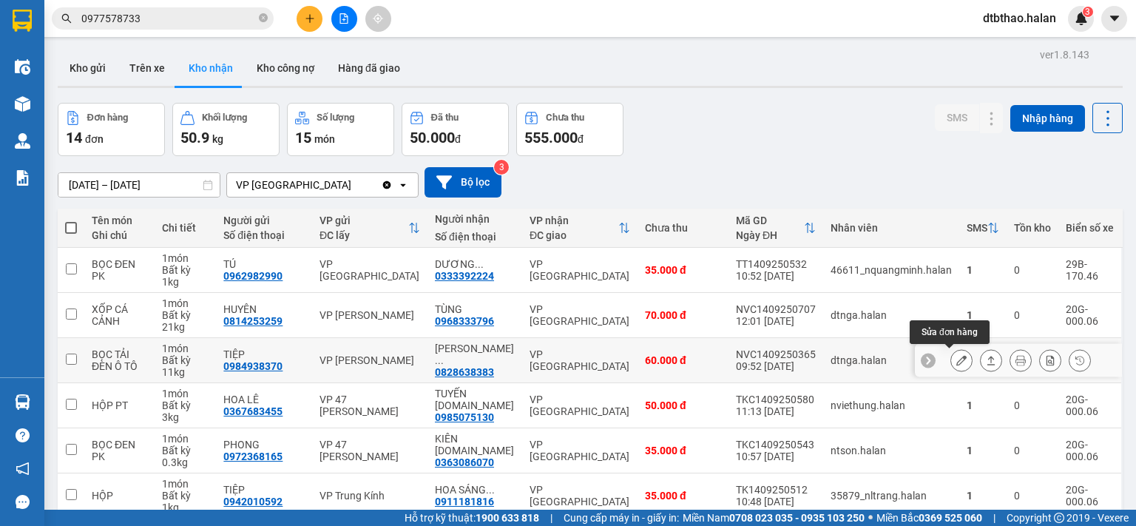
click at [956, 360] on icon at bounding box center [961, 360] width 10 height 10
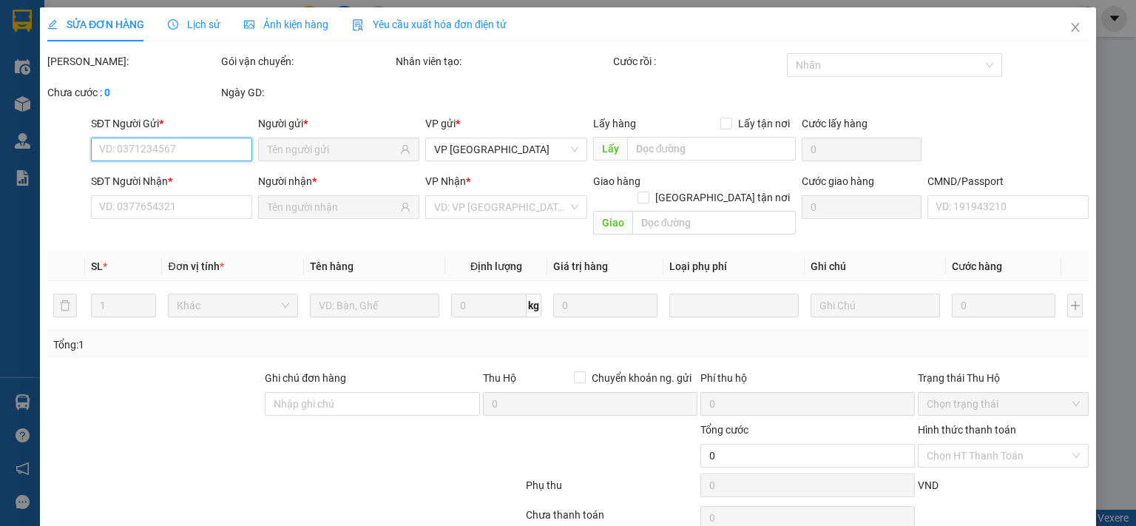
type input "0984938370"
type input "TIỆP"
type input "0828638383"
type input "[PERSON_NAME] [DOMAIN_NAME]"
type input "60.000"
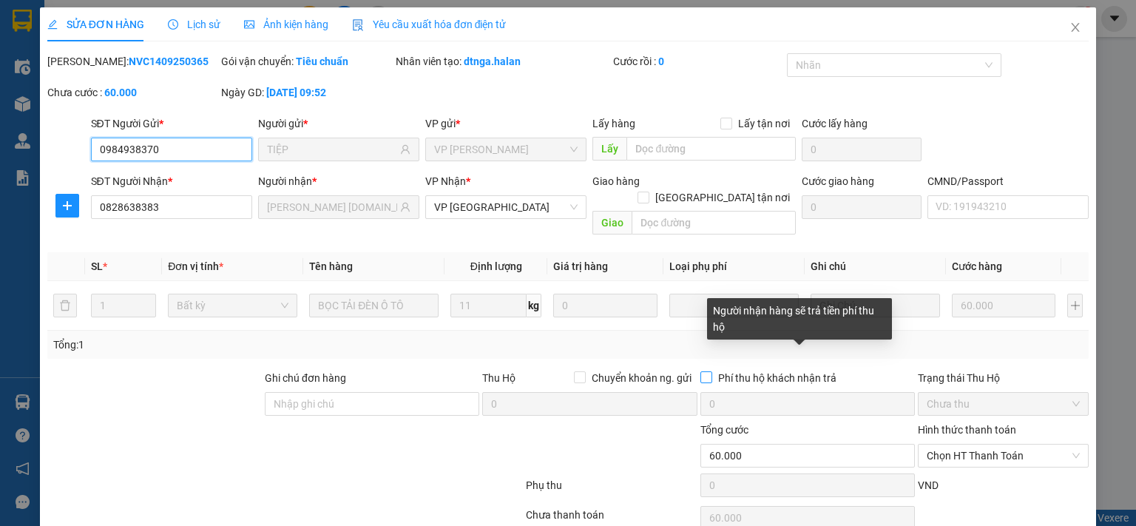
scroll to position [53, 0]
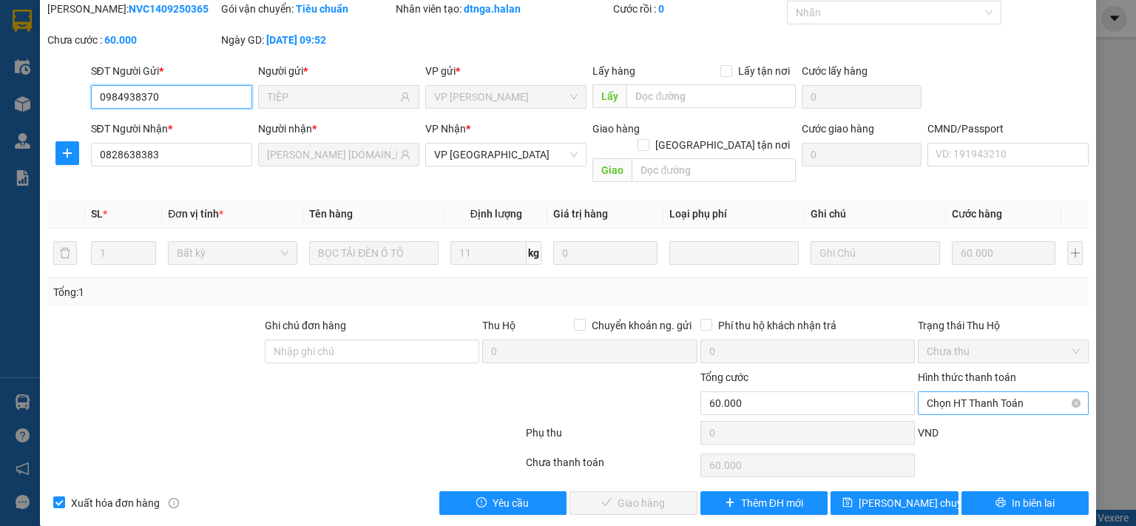
click at [935, 392] on span "Chọn HT Thanh Toán" at bounding box center [1003, 403] width 153 height 22
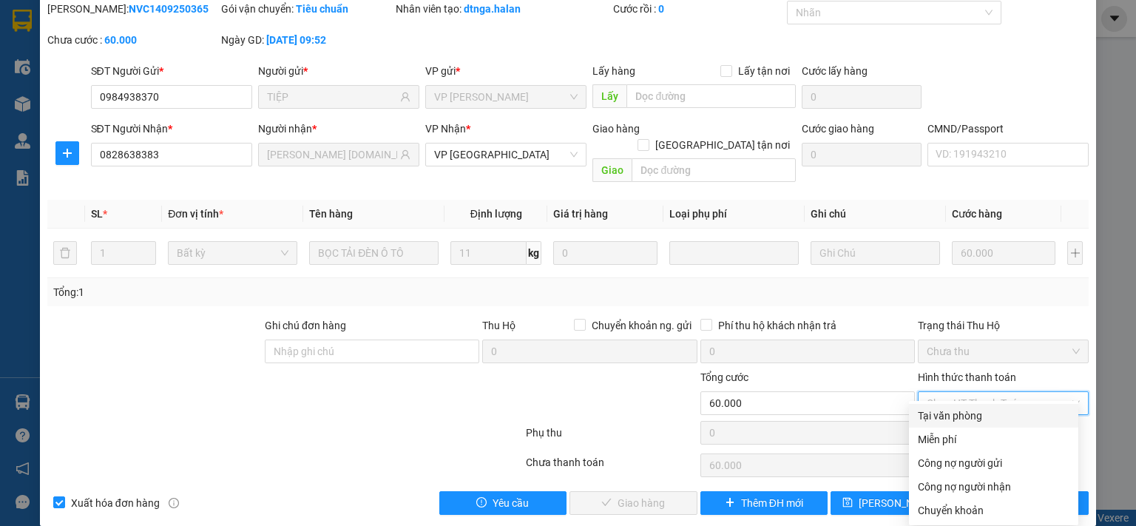
click at [929, 416] on div "Tại văn phòng" at bounding box center [994, 416] width 152 height 16
type input "0"
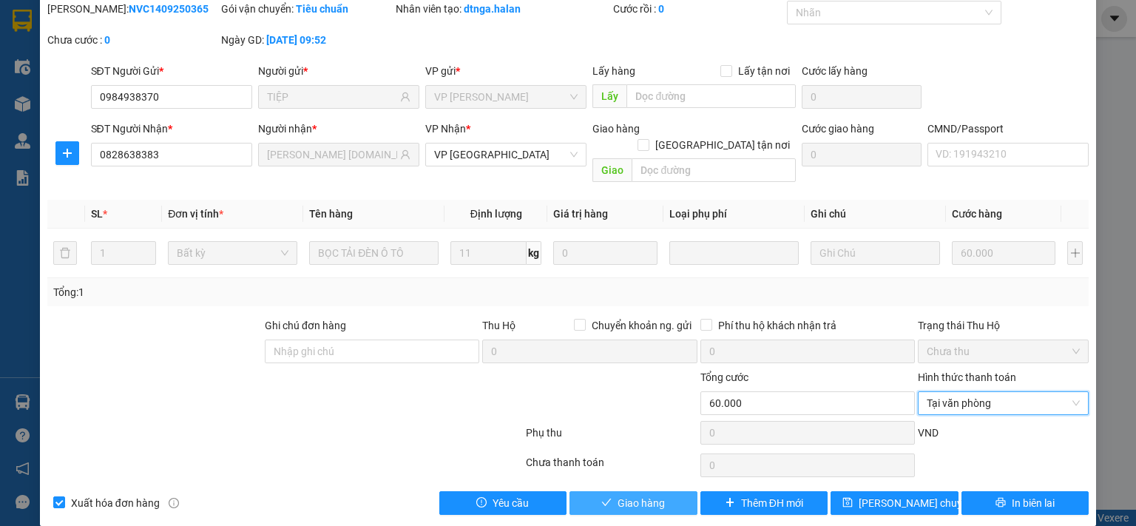
click at [664, 491] on button "Giao hàng" at bounding box center [633, 503] width 128 height 24
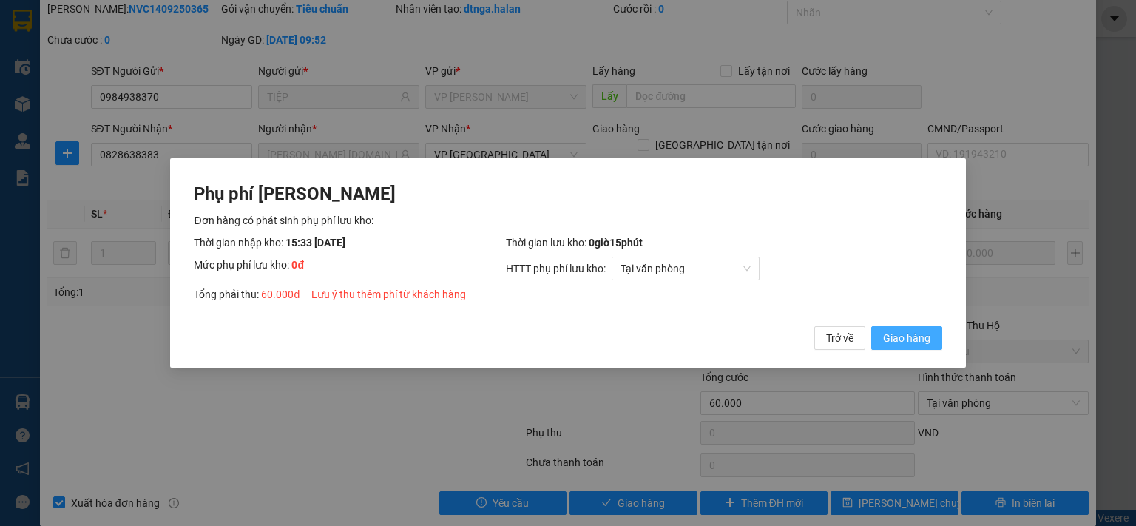
click at [911, 340] on span "Giao hàng" at bounding box center [906, 338] width 47 height 16
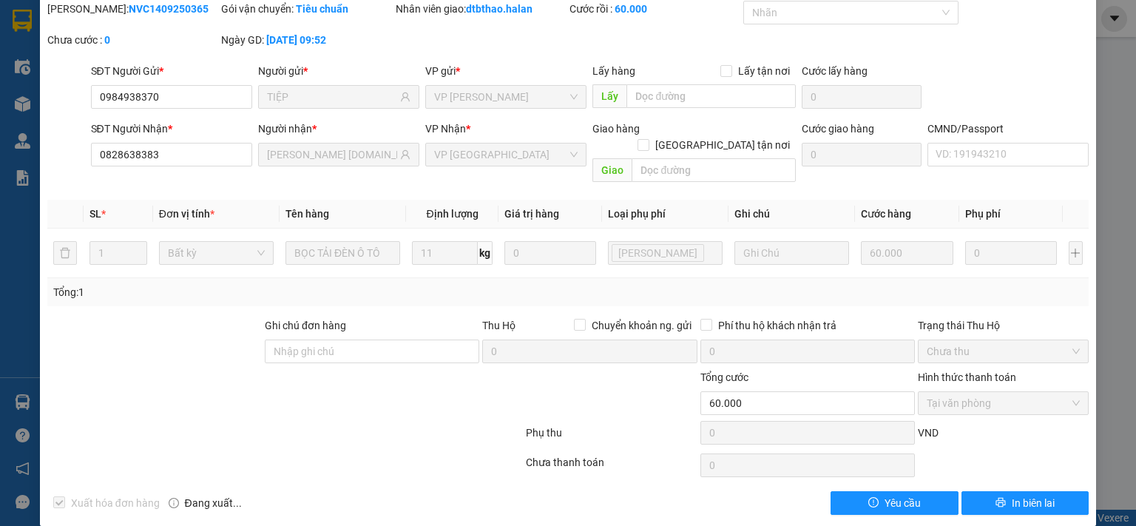
scroll to position [0, 0]
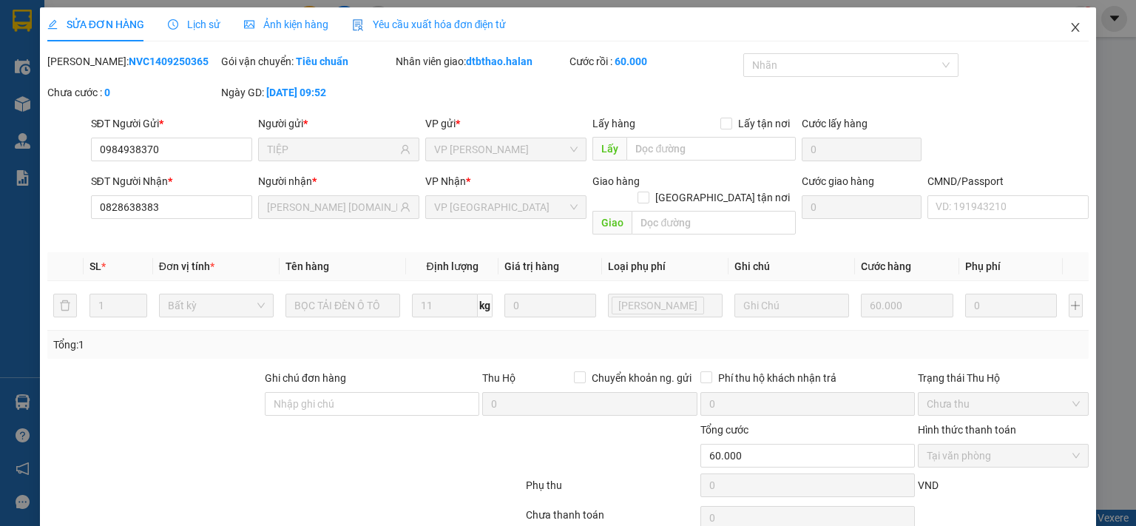
click at [1069, 32] on icon "close" at bounding box center [1075, 27] width 12 height 12
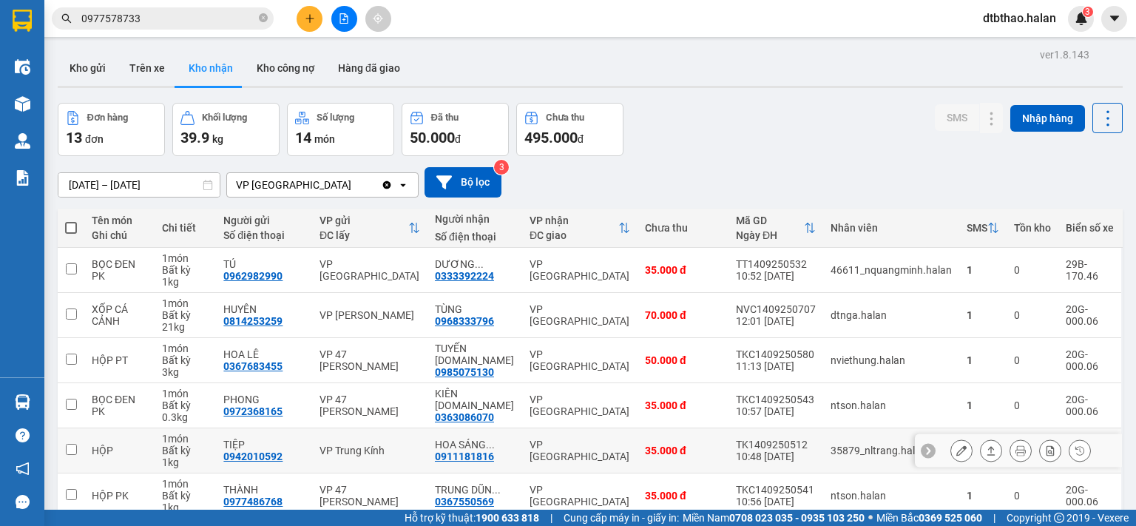
scroll to position [222, 0]
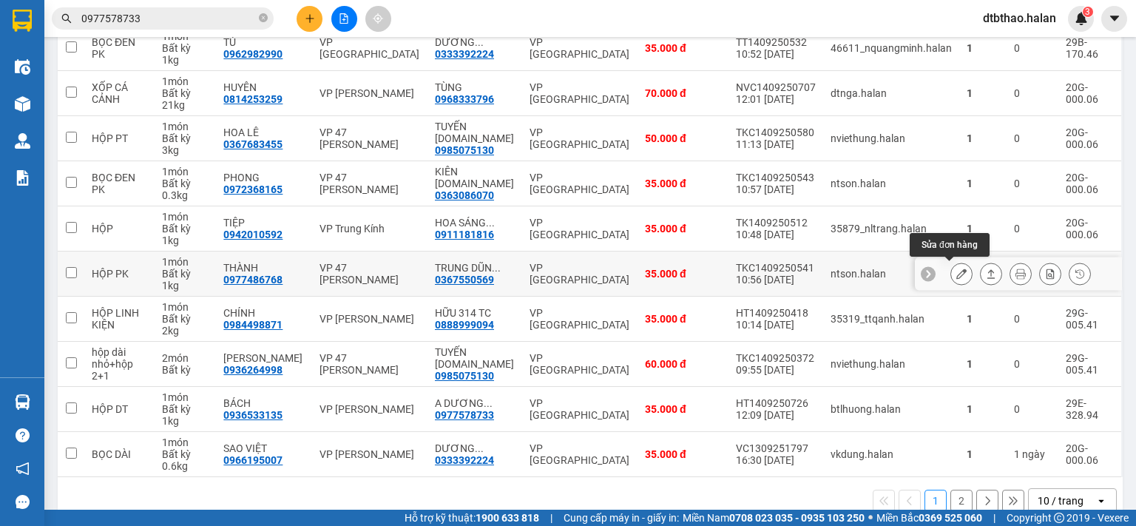
click at [956, 274] on icon at bounding box center [961, 273] width 10 height 10
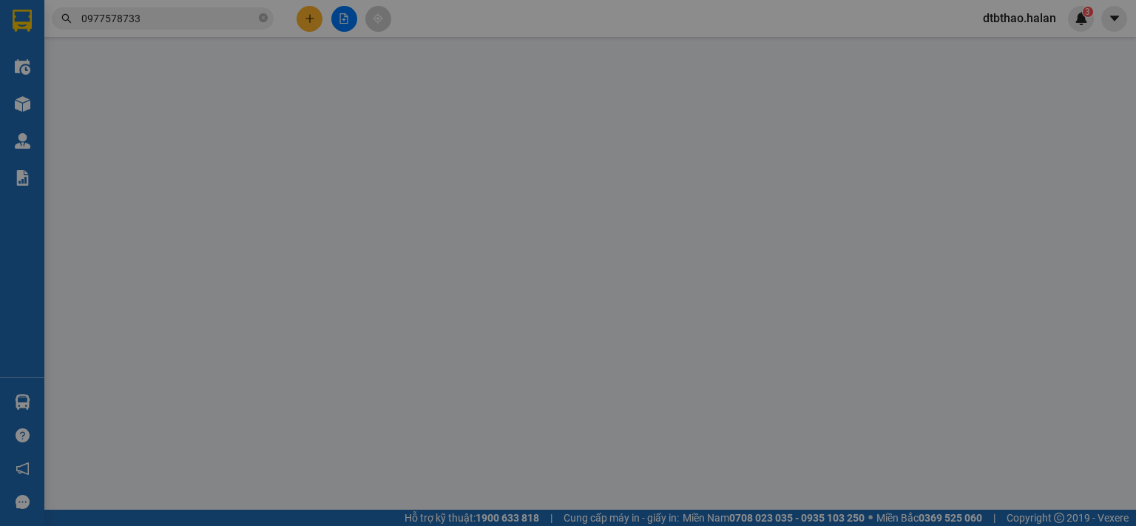
type input "0977486768"
type input "THÀNH"
type input "0367550569"
type input "TRUNG DŨNG KM31 - [DOMAIN_NAME]"
type input "35.000"
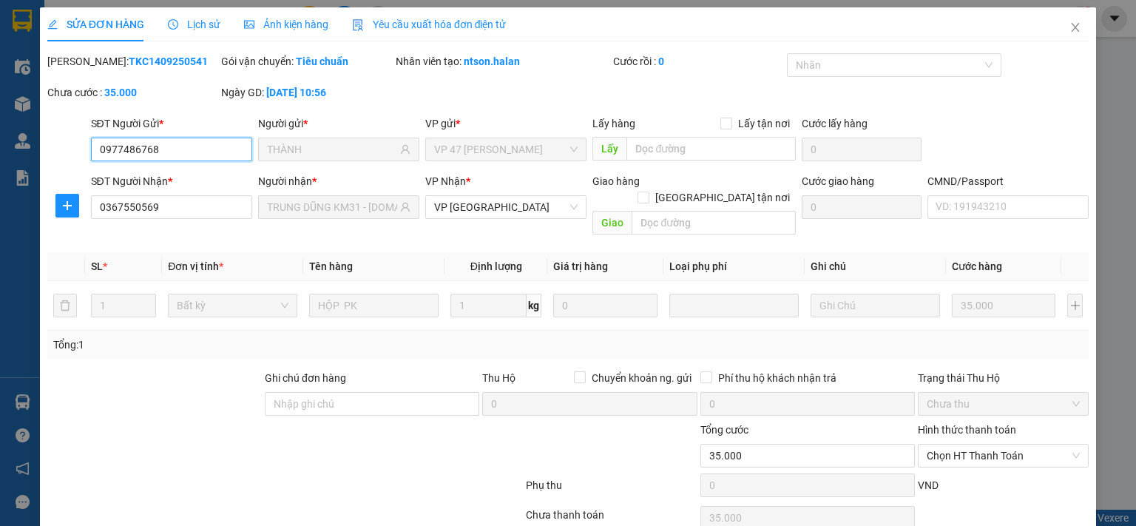
scroll to position [53, 0]
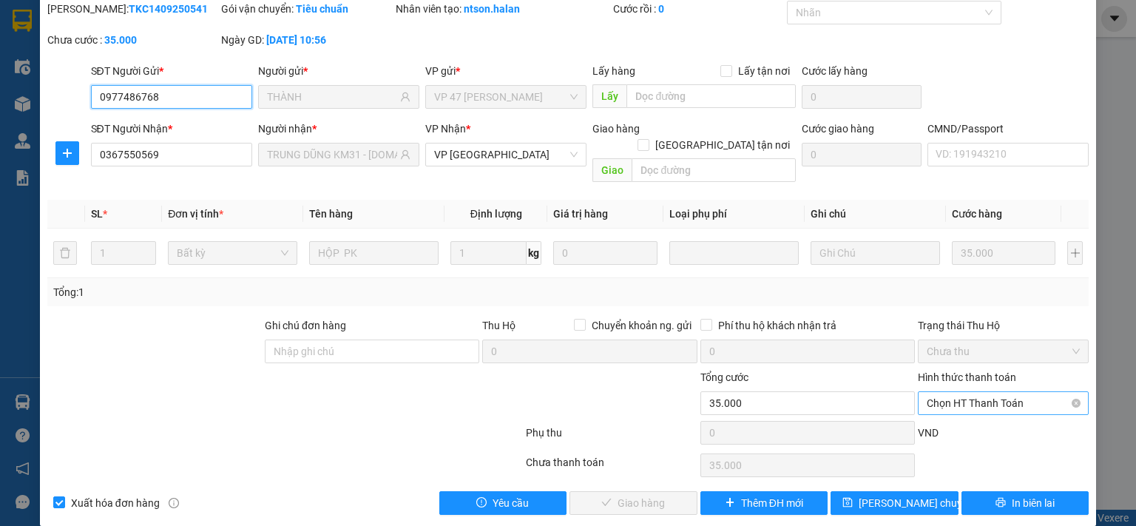
click at [970, 392] on span "Chọn HT Thanh Toán" at bounding box center [1003, 403] width 153 height 22
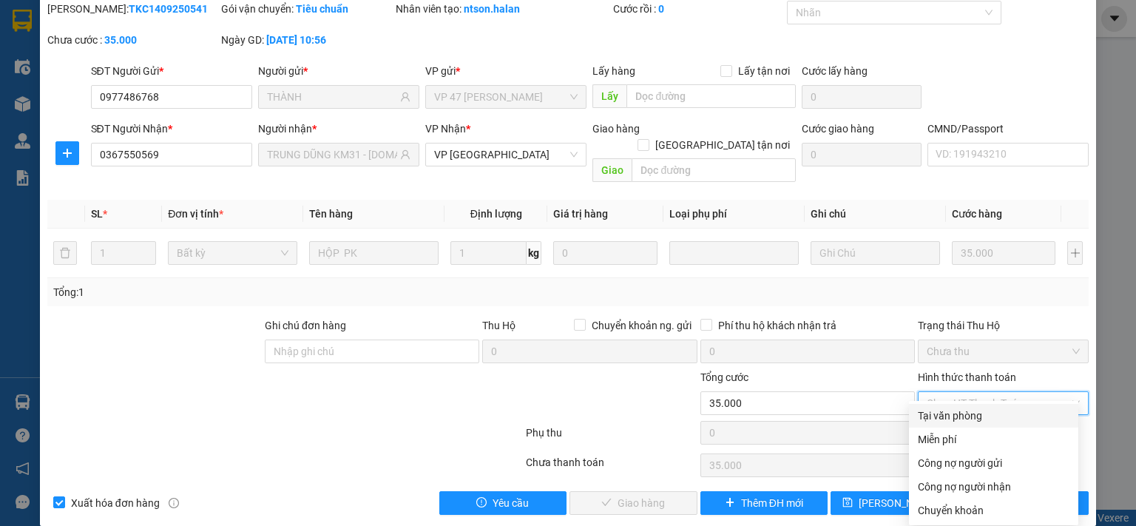
click at [952, 418] on div "Tại văn phòng" at bounding box center [994, 416] width 152 height 16
type input "0"
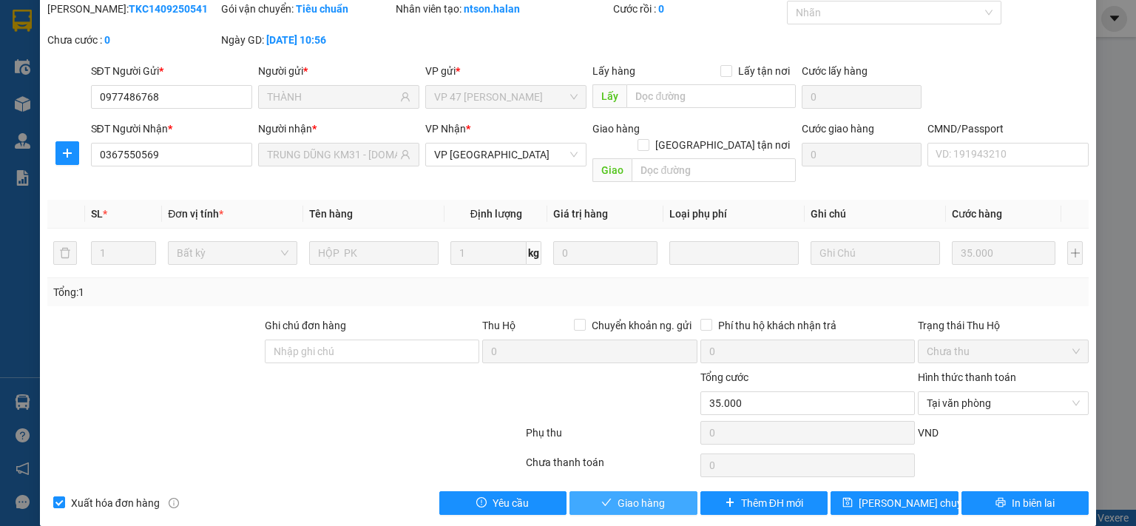
click at [662, 491] on button "Giao hàng" at bounding box center [633, 503] width 128 height 24
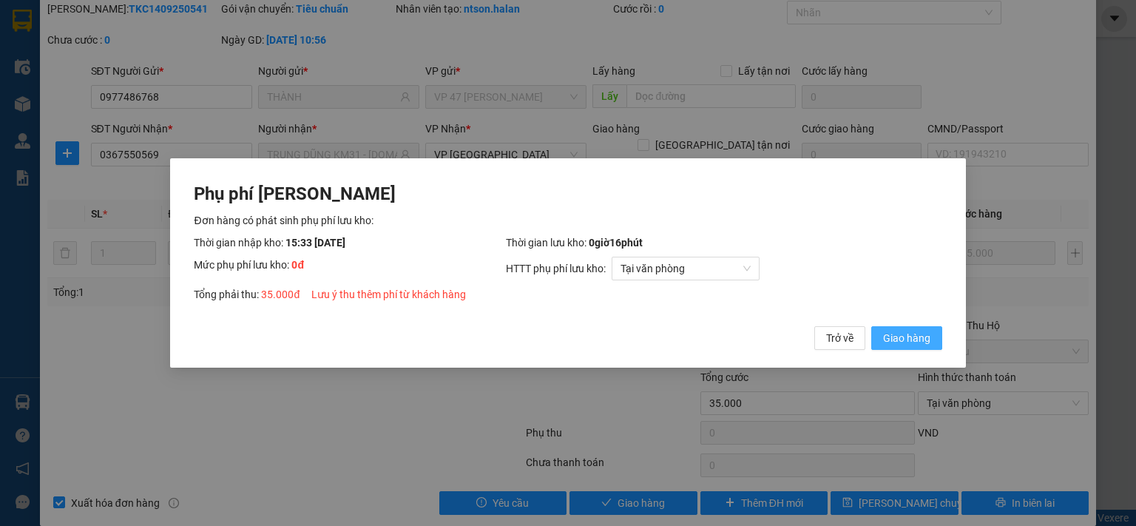
click at [902, 340] on span "Giao hàng" at bounding box center [906, 338] width 47 height 16
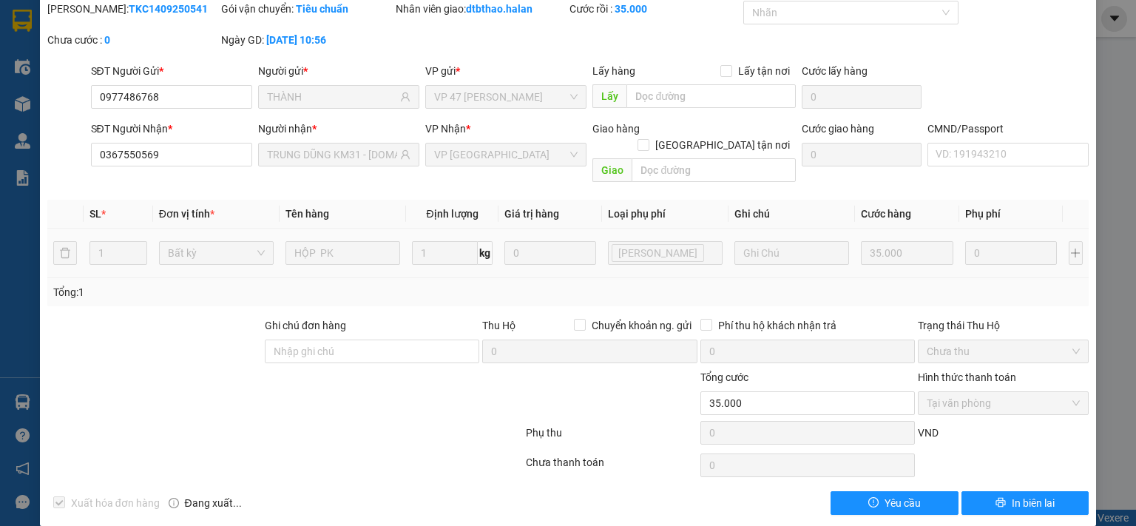
scroll to position [0, 0]
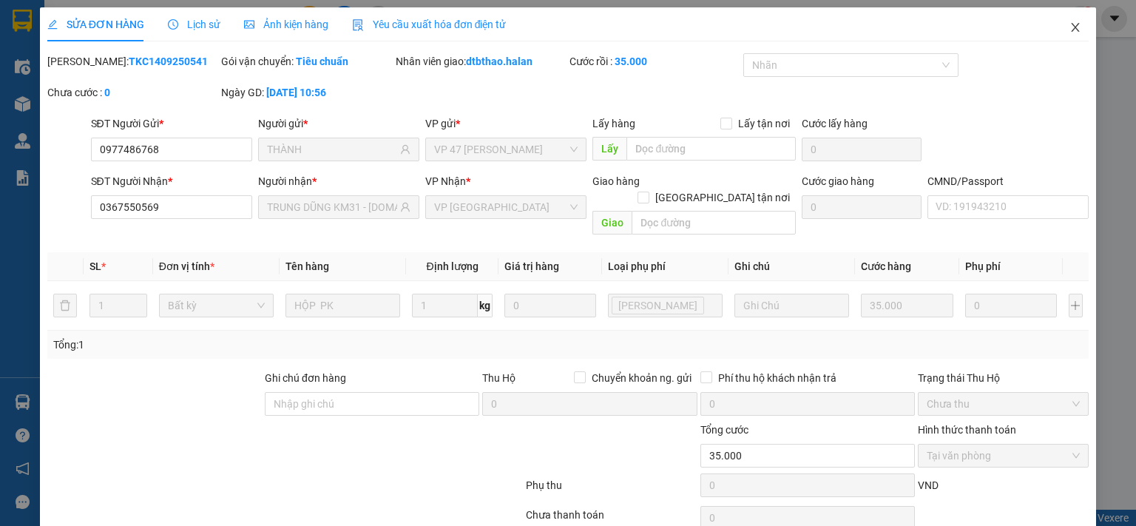
click at [1063, 21] on span "Close" at bounding box center [1075, 27] width 41 height 41
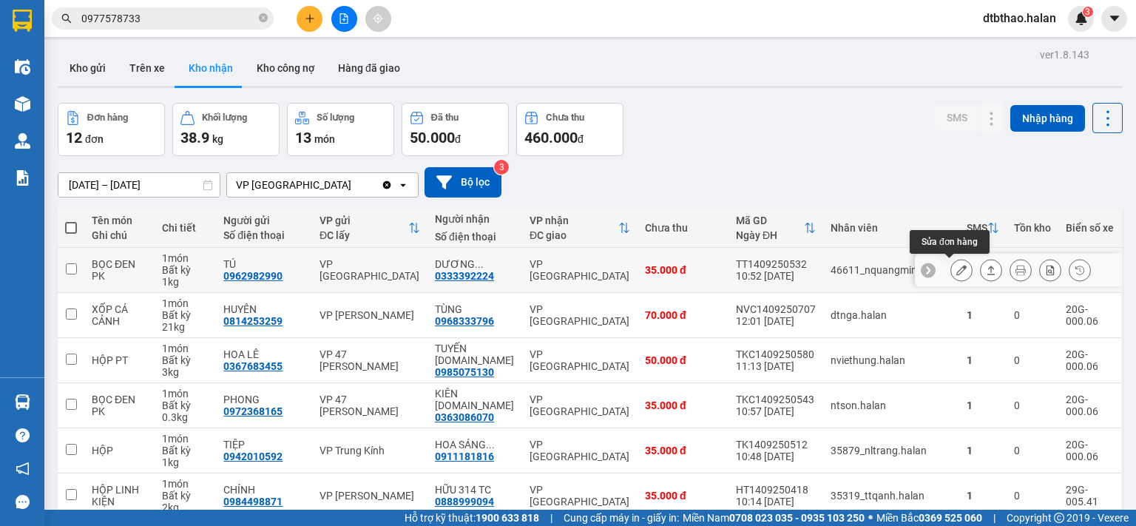
click at [956, 268] on icon at bounding box center [961, 270] width 10 height 10
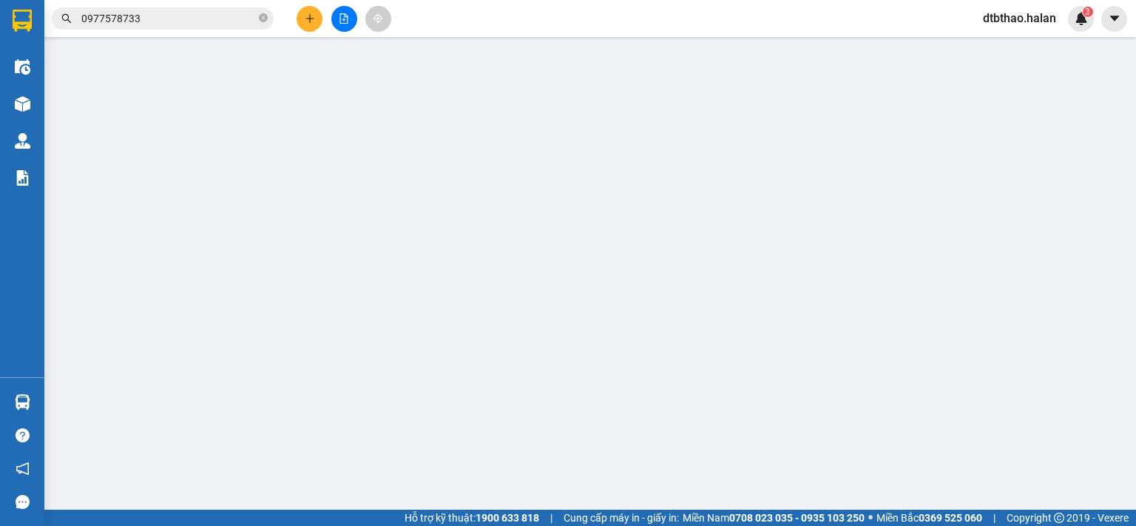
type input "0962982990"
type input "TÚ"
type input "0333392224"
type input "DƯƠNG [DOMAIN_NAME]"
type input "35.000"
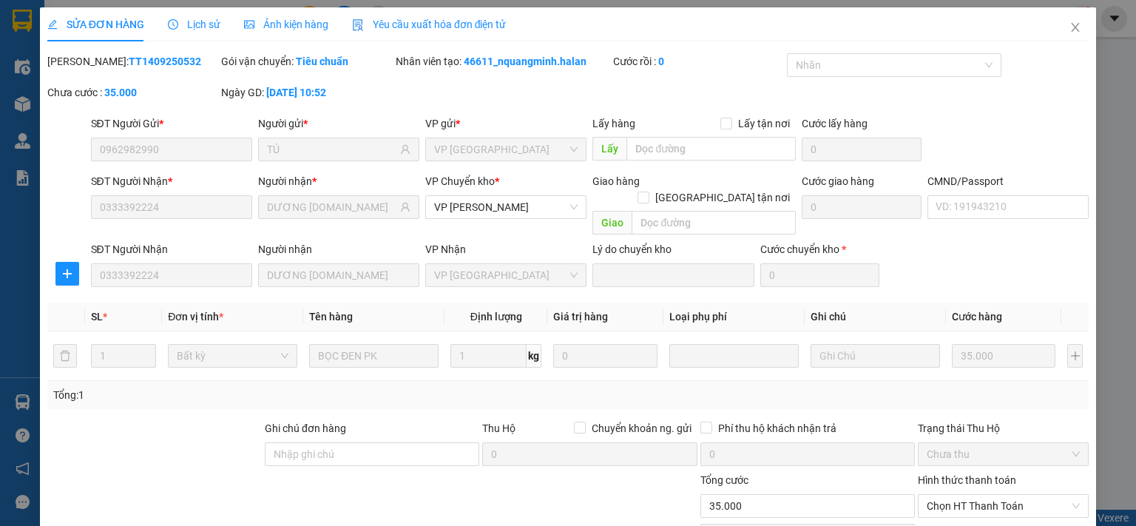
click at [978, 495] on span "Chọn HT Thanh Toán" at bounding box center [1003, 506] width 153 height 22
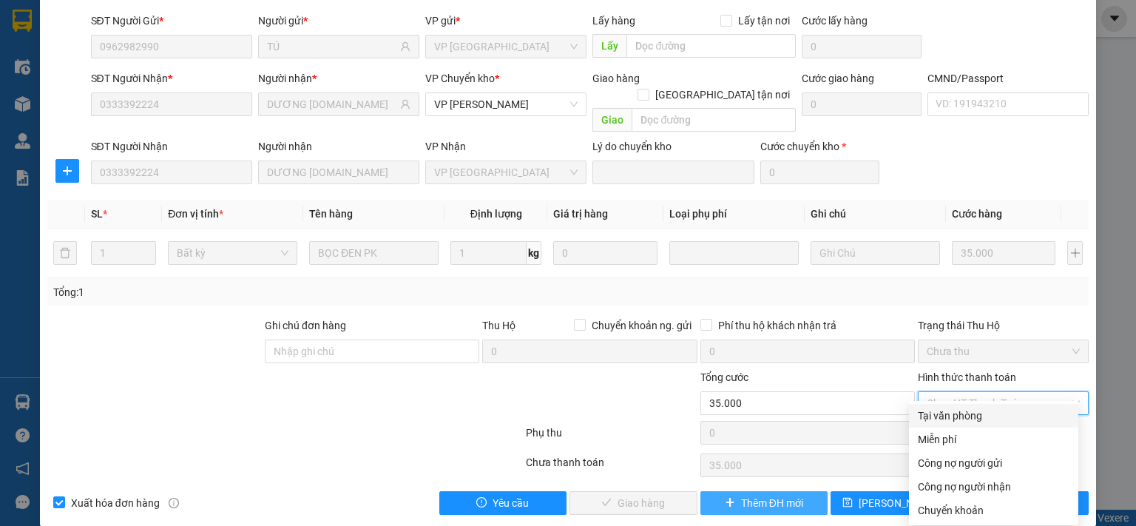
drag, startPoint x: 927, startPoint y: 421, endPoint x: 781, endPoint y: 481, distance: 158.2
click at [927, 420] on div "Tại văn phòng" at bounding box center [994, 416] width 152 height 16
type input "0"
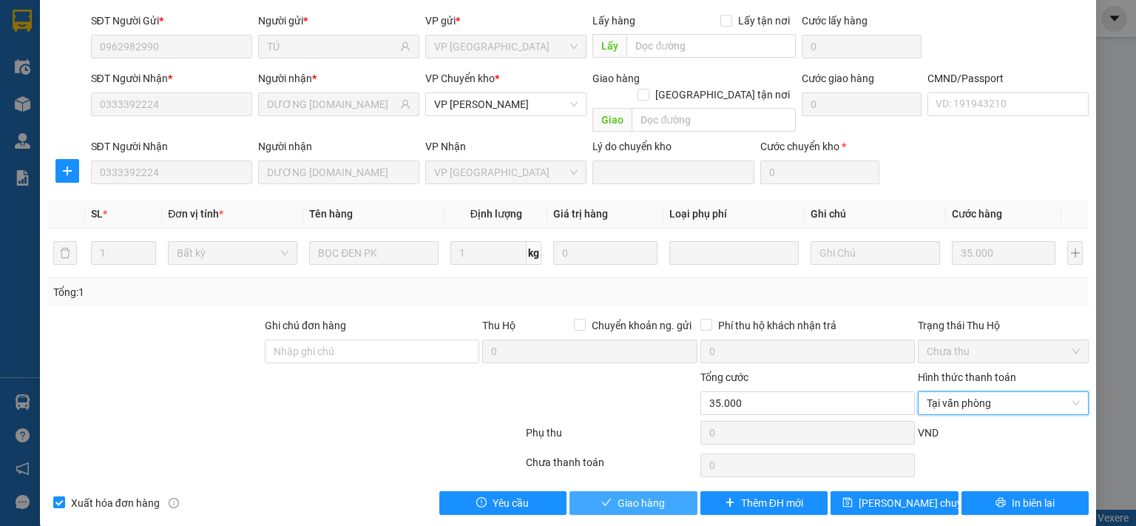
click at [654, 495] on span "Giao hàng" at bounding box center [641, 503] width 47 height 16
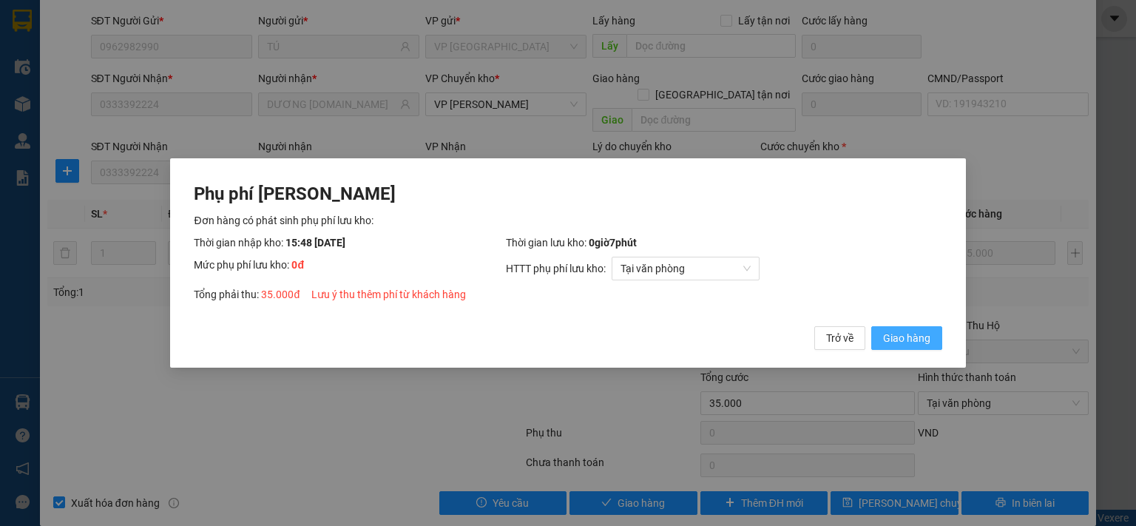
click at [900, 342] on span "Giao hàng" at bounding box center [906, 338] width 47 height 16
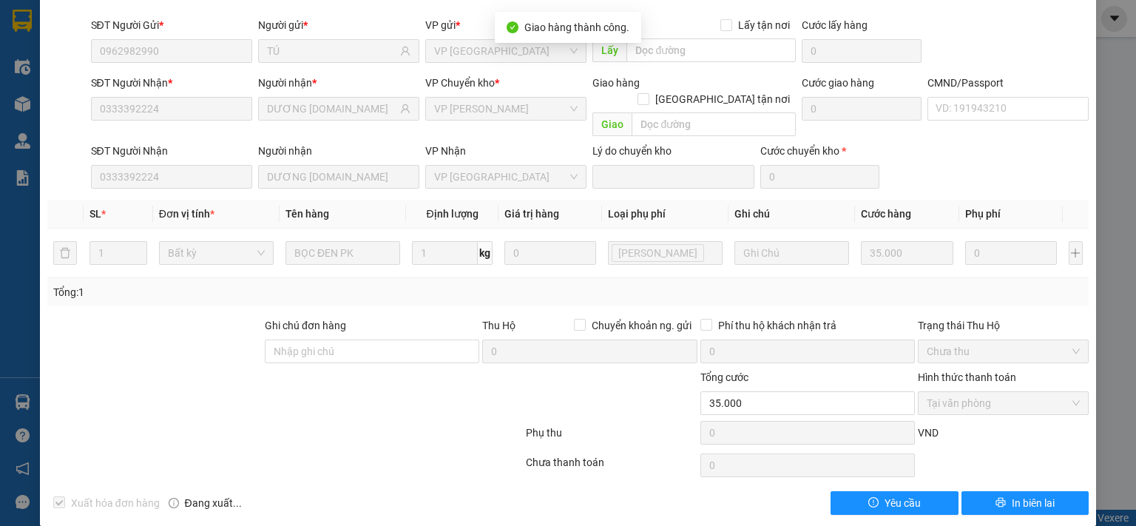
scroll to position [0, 0]
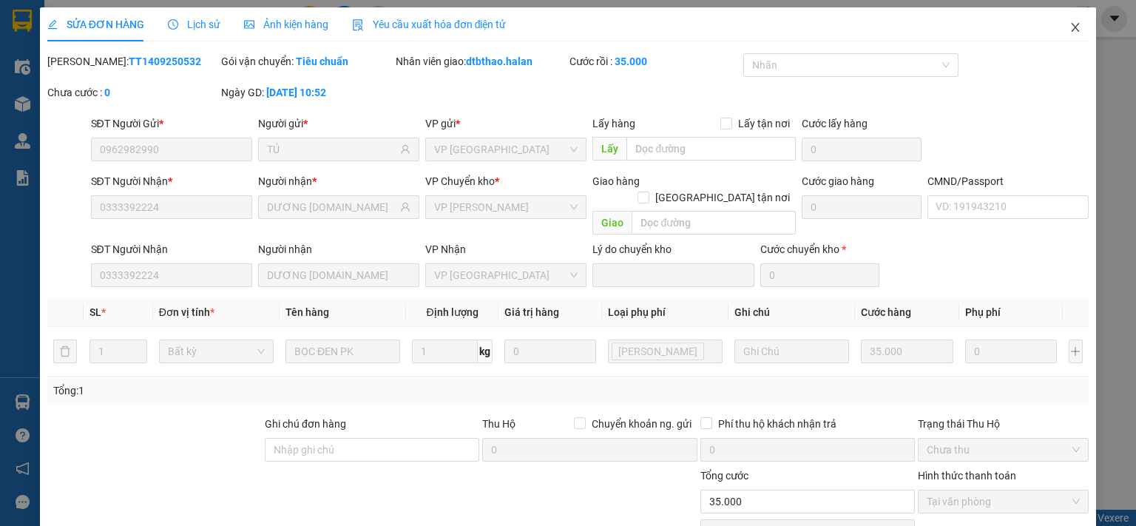
click at [1069, 30] on icon "close" at bounding box center [1075, 27] width 12 height 12
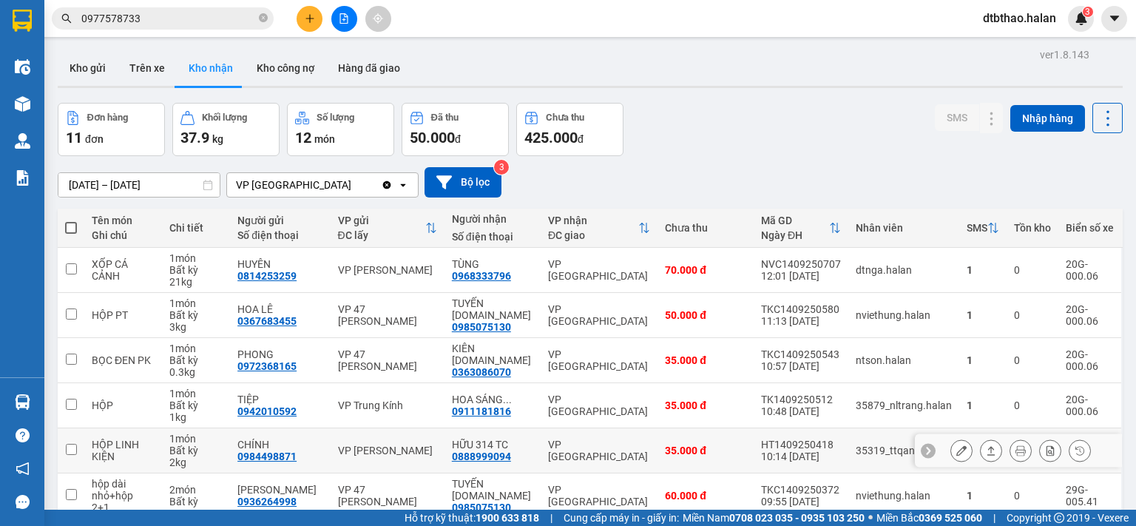
scroll to position [247, 0]
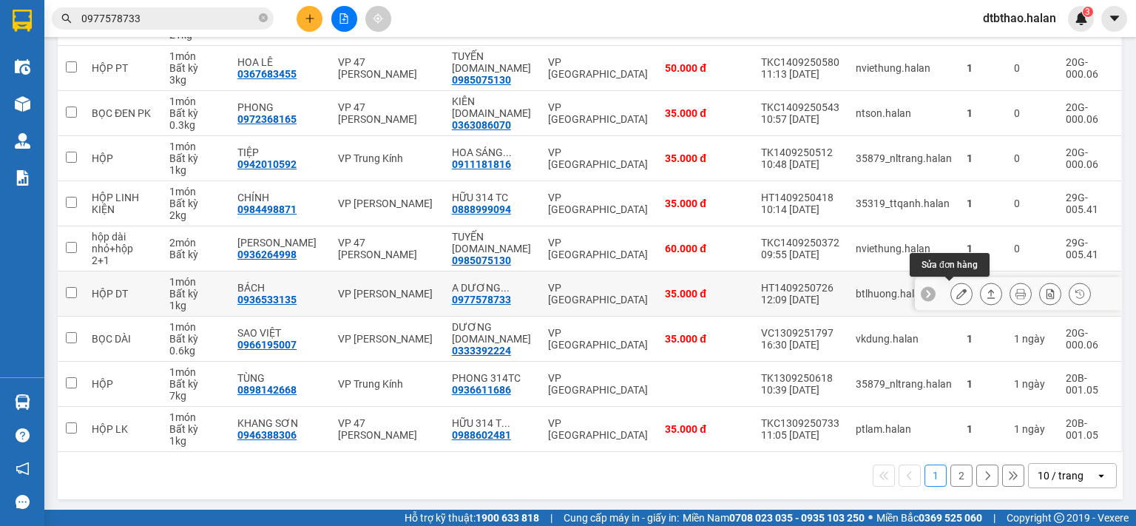
click at [956, 291] on icon at bounding box center [961, 293] width 10 height 10
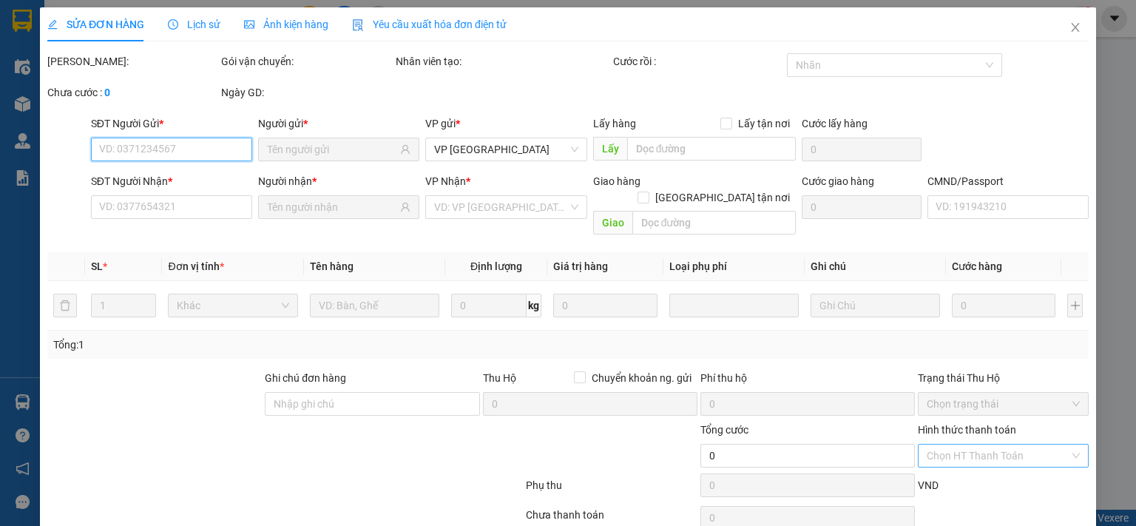
type input "0936533135"
type input "BÁCH"
type input "0977578733"
type input "A DƯƠNG 147BT"
type input "35.000"
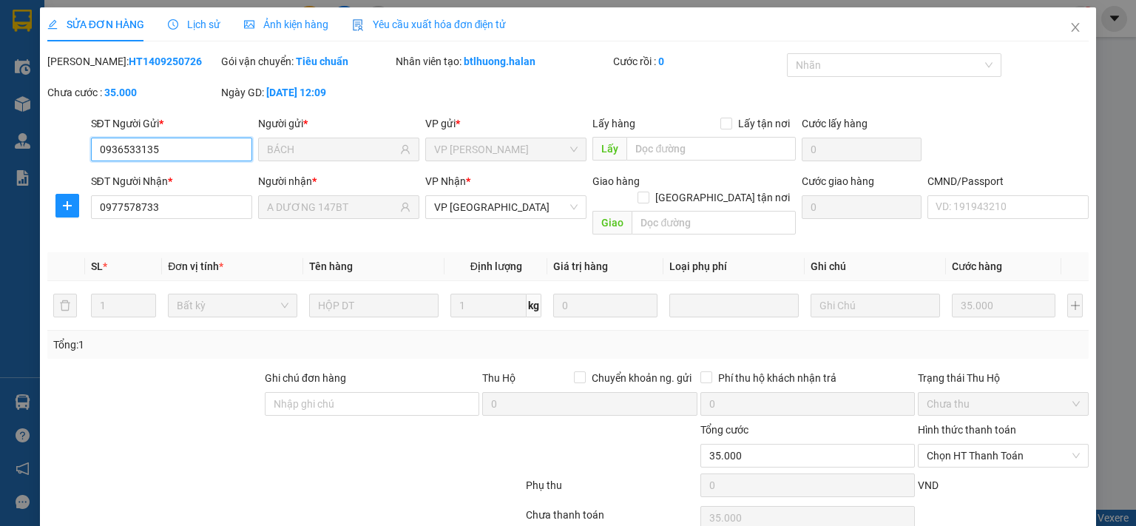
scroll to position [53, 0]
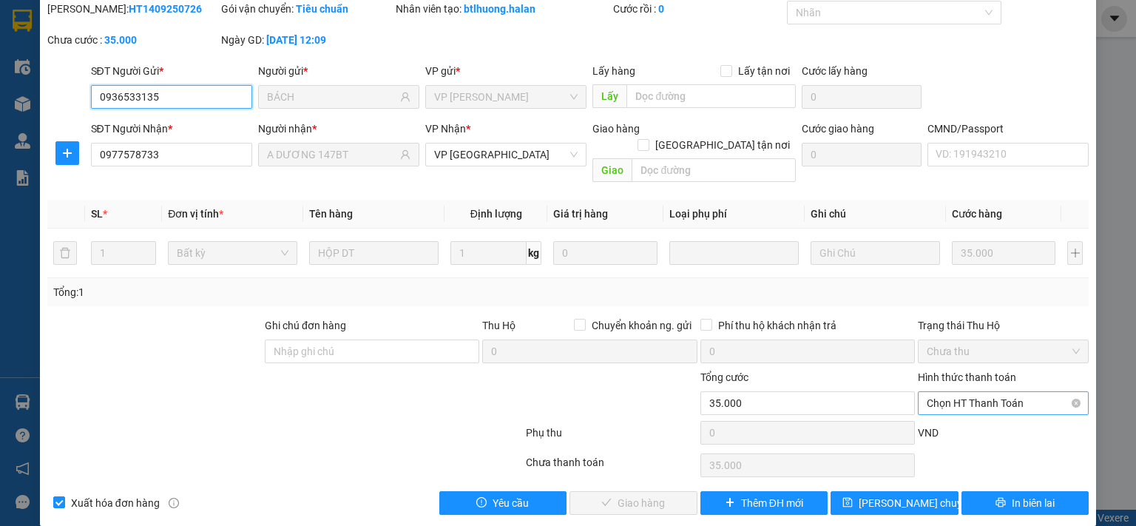
click at [944, 392] on span "Chọn HT Thanh Toán" at bounding box center [1003, 403] width 153 height 22
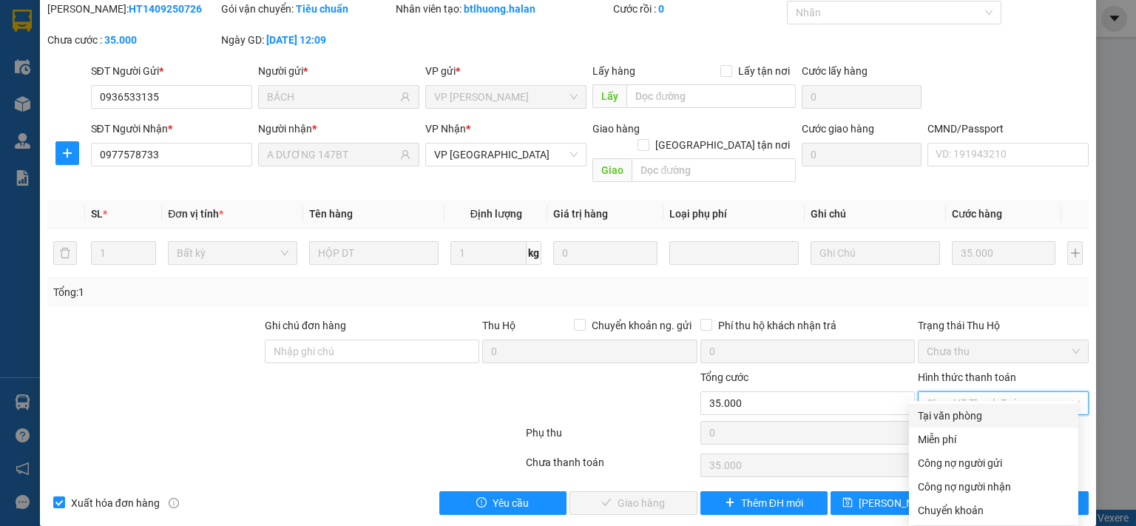
drag, startPoint x: 942, startPoint y: 416, endPoint x: 842, endPoint y: 464, distance: 110.5
click at [942, 417] on div "Tại văn phòng" at bounding box center [994, 416] width 152 height 16
type input "0"
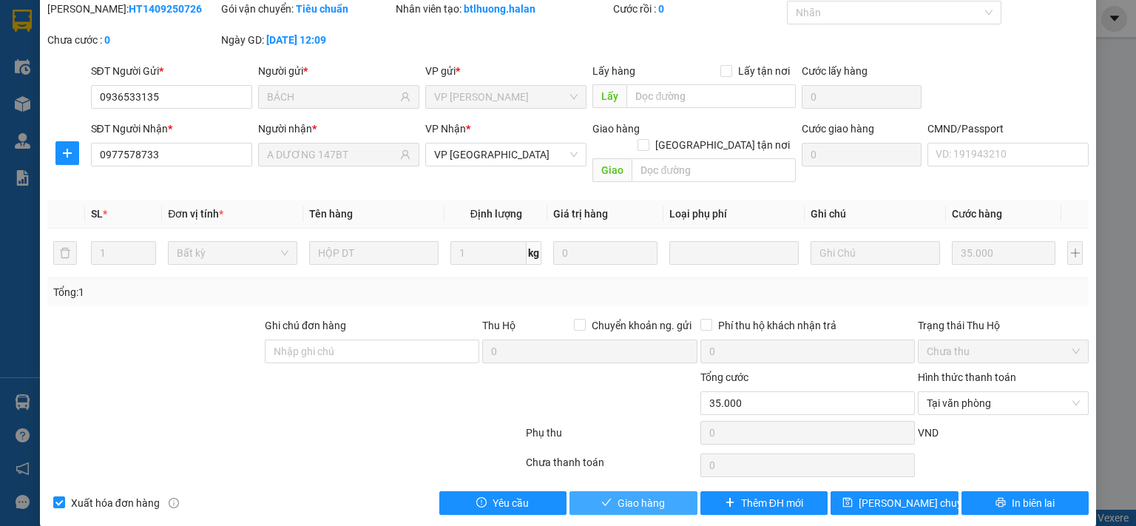
click at [663, 492] on button "Giao hàng" at bounding box center [633, 503] width 128 height 24
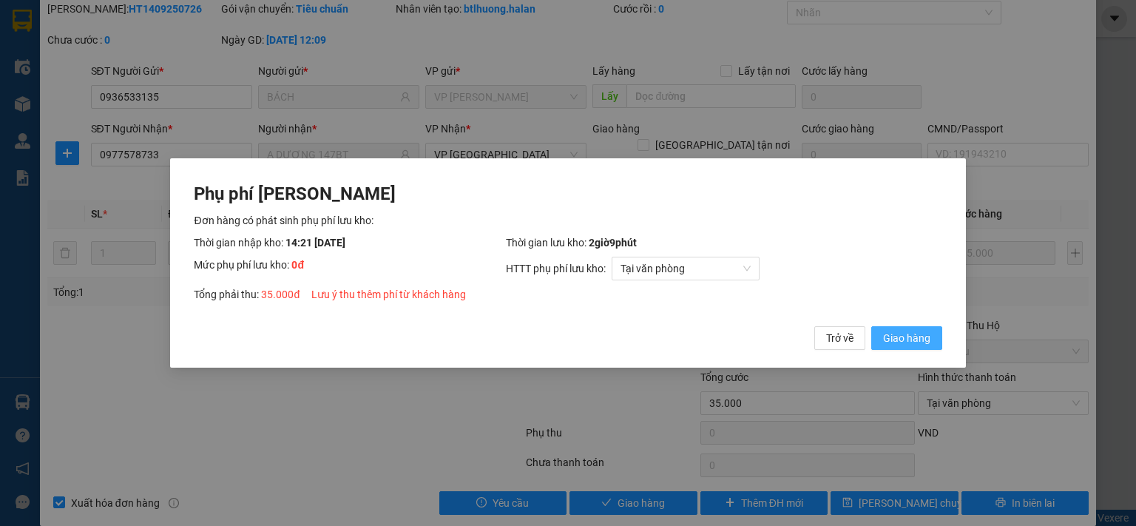
click at [910, 348] on button "Giao hàng" at bounding box center [906, 338] width 71 height 24
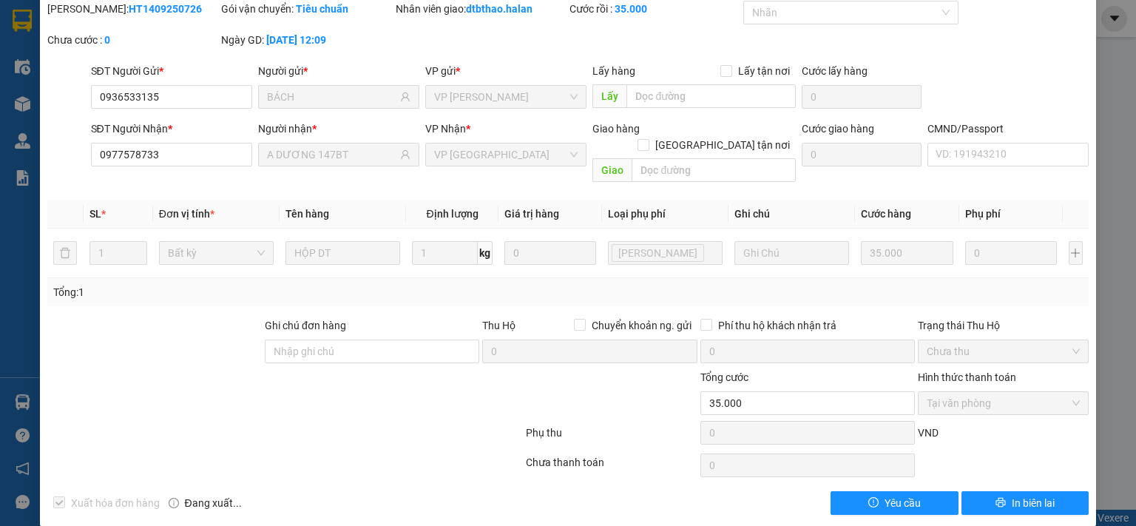
scroll to position [0, 0]
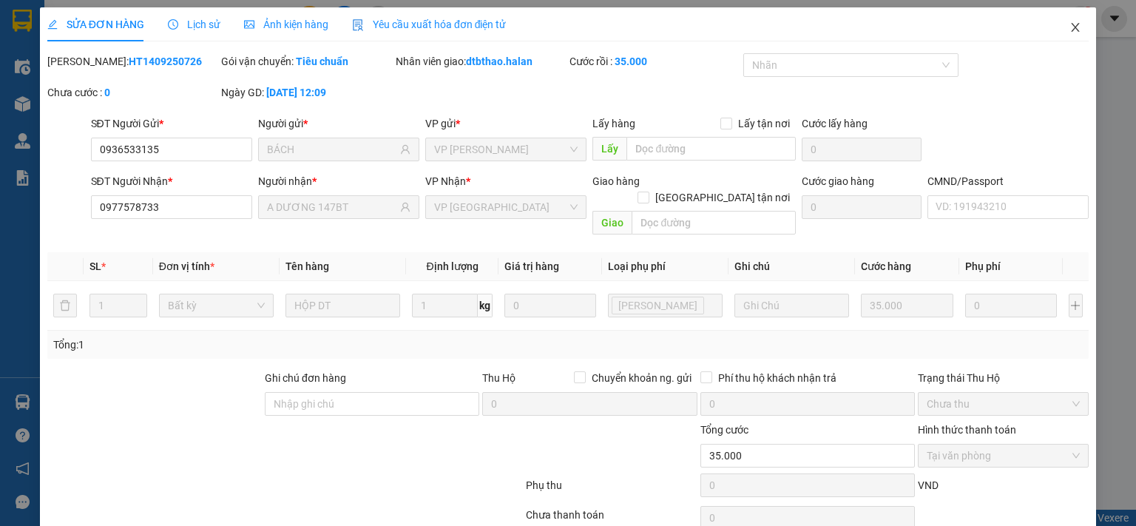
click at [1072, 29] on icon "close" at bounding box center [1076, 27] width 8 height 9
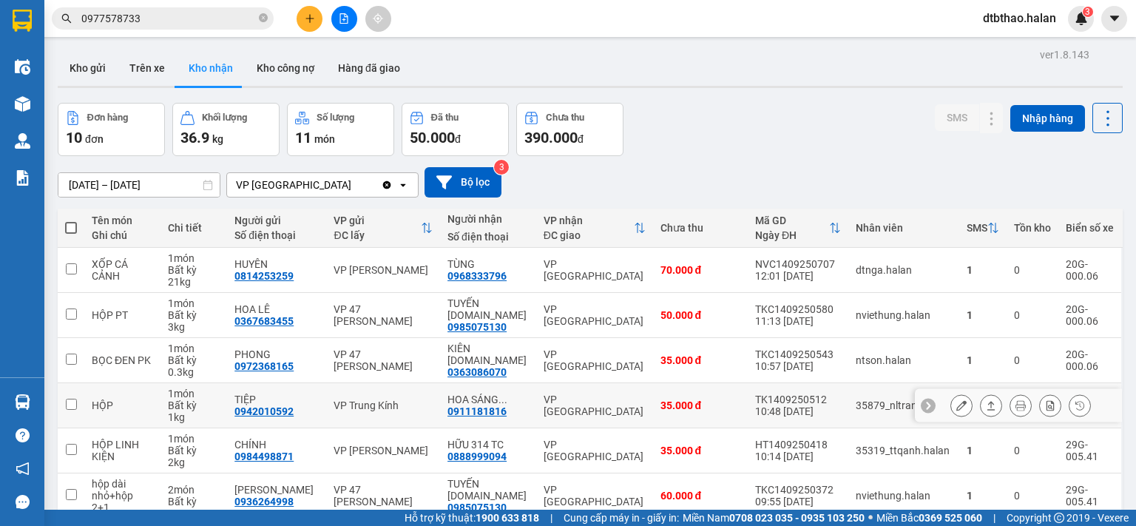
scroll to position [247, 0]
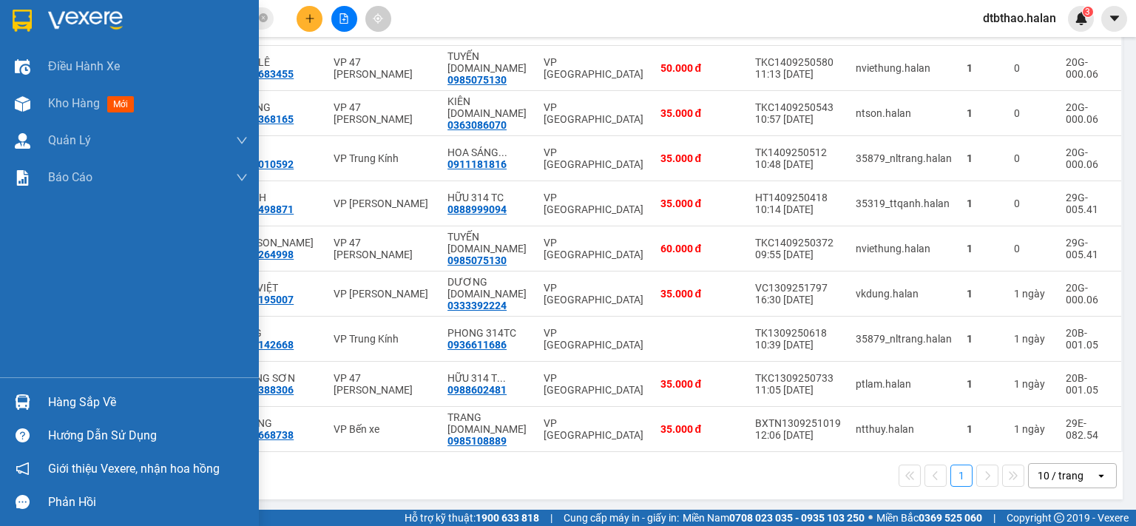
click at [98, 397] on div "Hàng sắp về" at bounding box center [148, 402] width 200 height 22
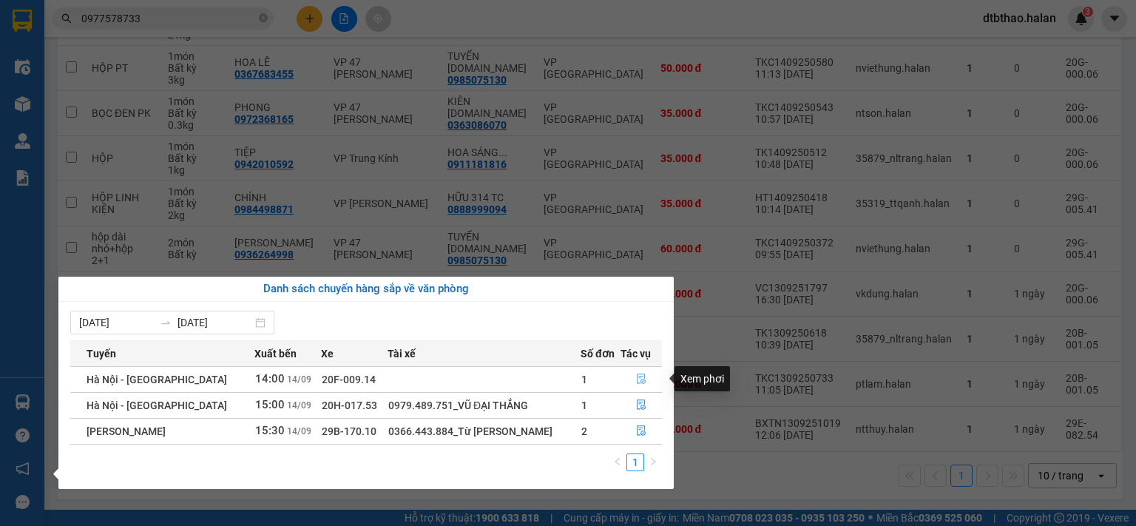
click at [638, 381] on icon "file-done" at bounding box center [641, 379] width 10 height 10
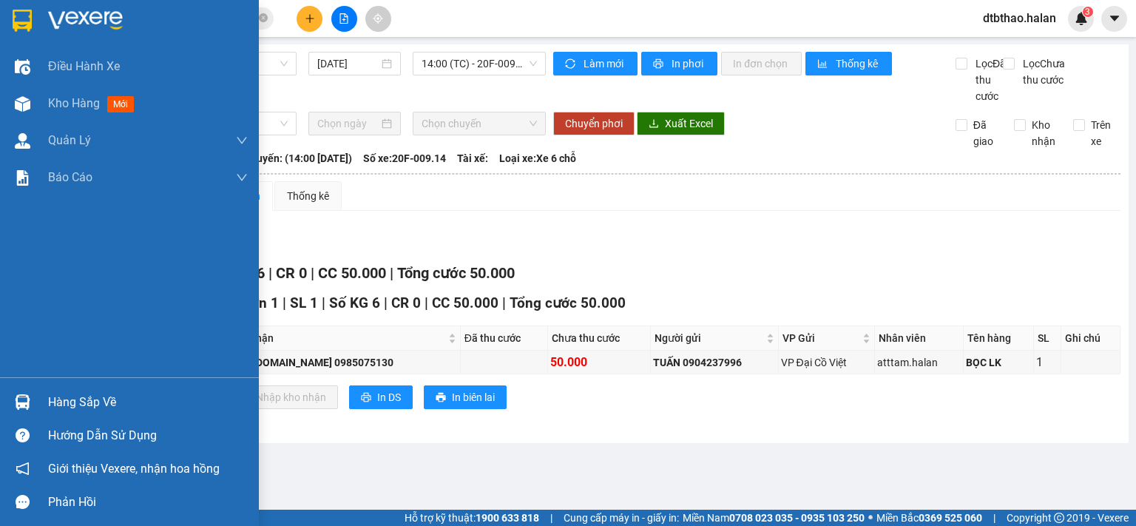
click at [37, 401] on div "Hàng sắp về" at bounding box center [129, 401] width 259 height 33
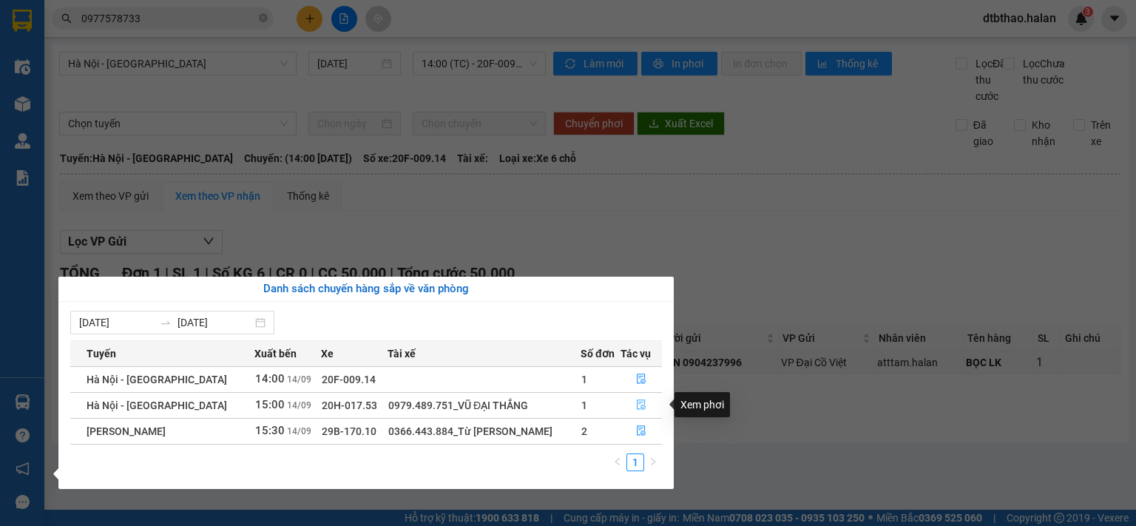
click at [639, 405] on icon "file-done" at bounding box center [641, 404] width 10 height 10
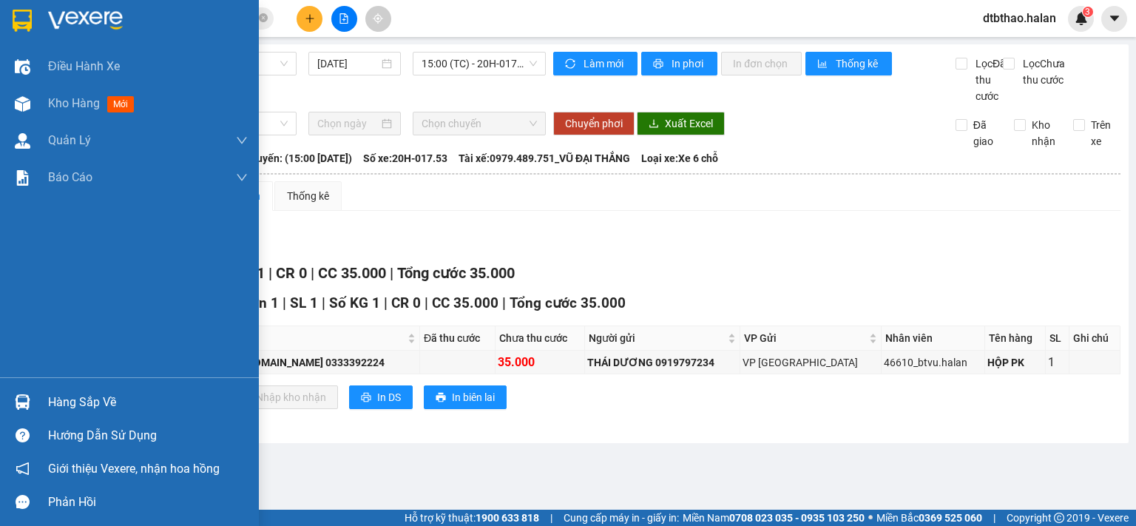
click at [48, 396] on div "Hàng sắp về" at bounding box center [148, 402] width 200 height 22
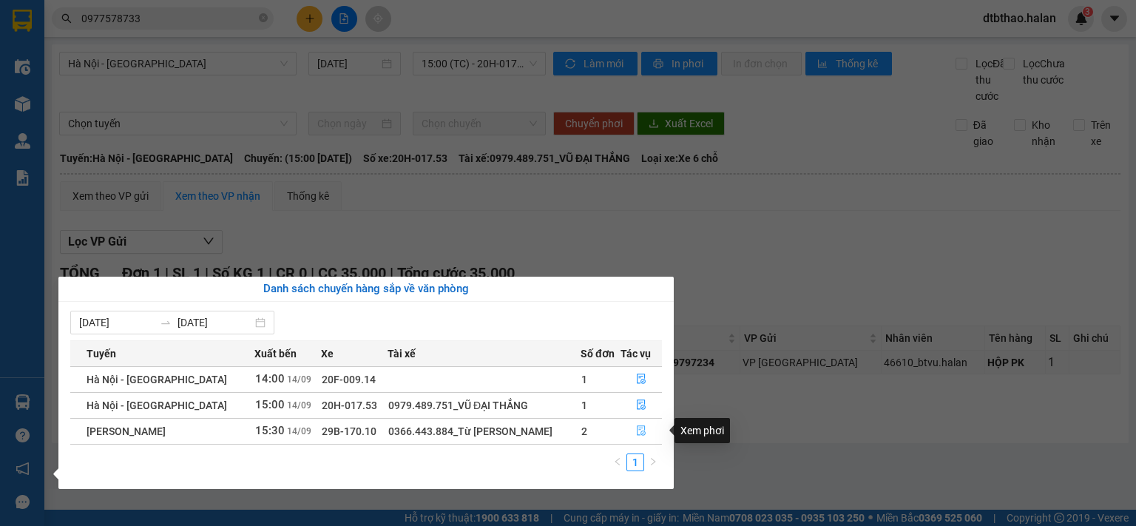
click at [637, 432] on icon "file-done" at bounding box center [641, 431] width 9 height 10
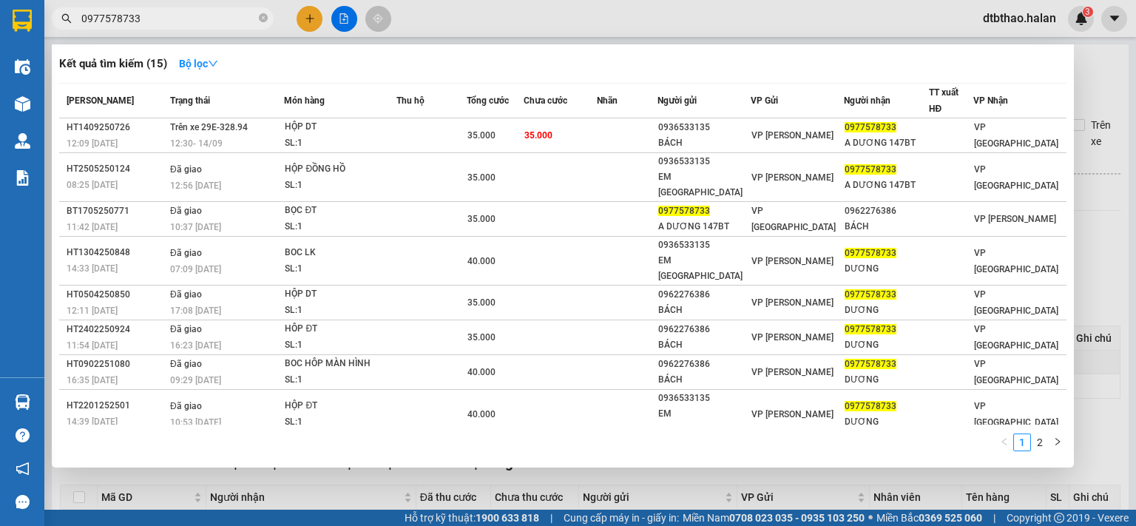
drag, startPoint x: 139, startPoint y: 21, endPoint x: 44, endPoint y: 21, distance: 94.7
click at [44, 21] on div "0977578733" at bounding box center [144, 18] width 288 height 22
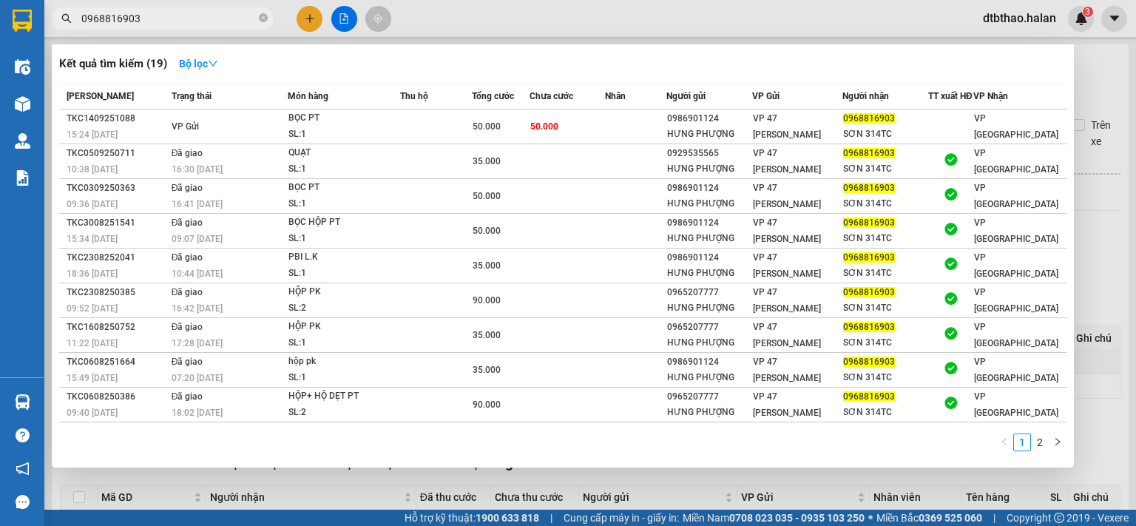
type input "0968816903"
click at [632, 493] on div at bounding box center [568, 263] width 1136 height 526
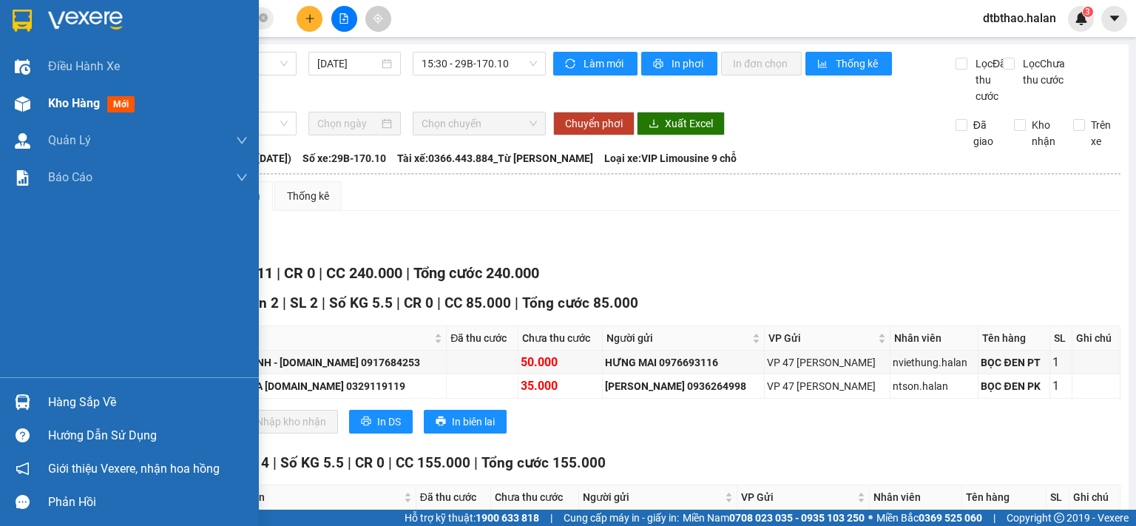
click at [49, 109] on span "Kho hàng" at bounding box center [74, 103] width 52 height 14
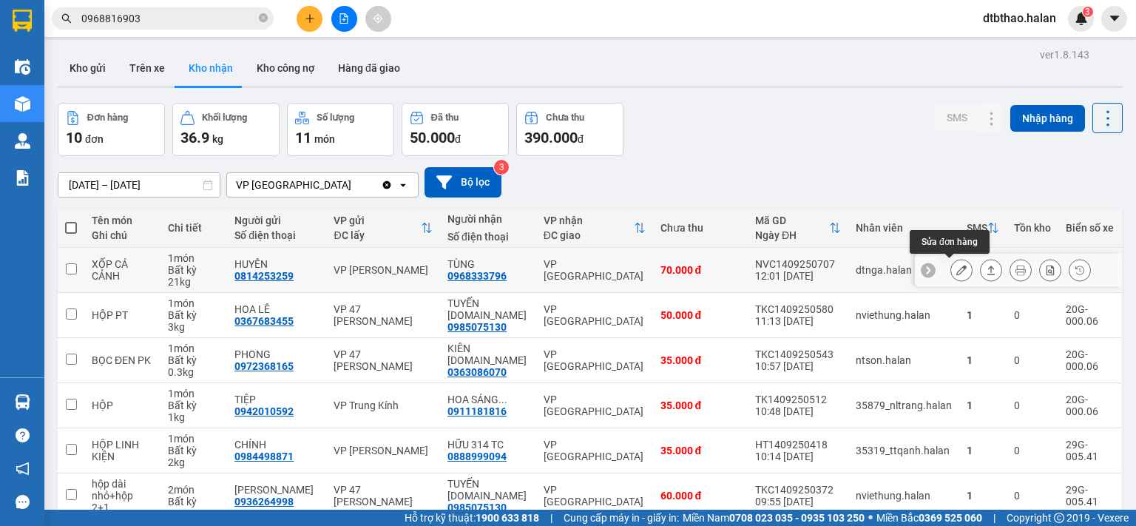
click at [956, 268] on icon at bounding box center [961, 270] width 10 height 10
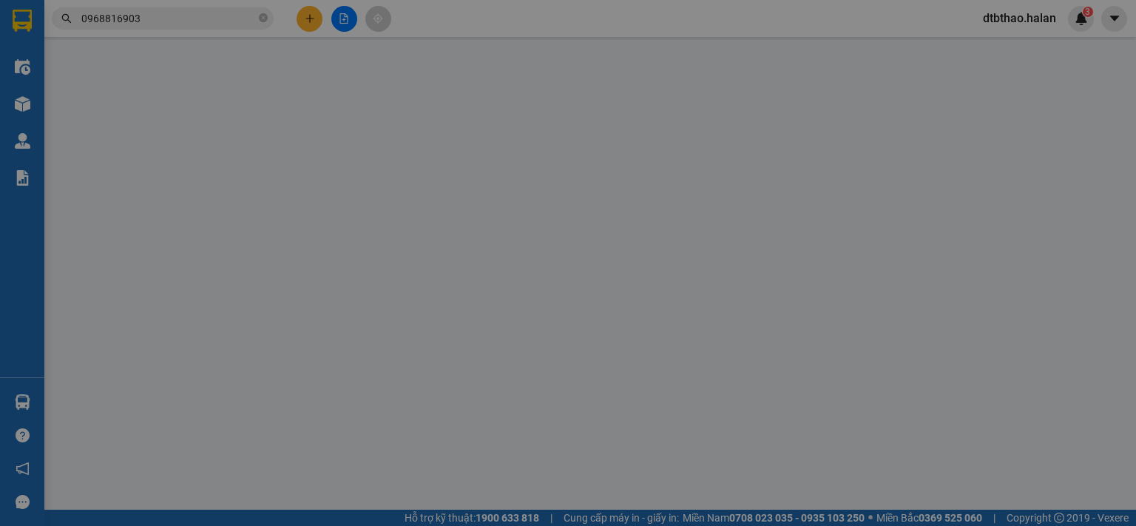
type input "0814253259"
type input "HUYÊN"
type input "0968333796"
type input "TÙNG"
type input "001178025428"
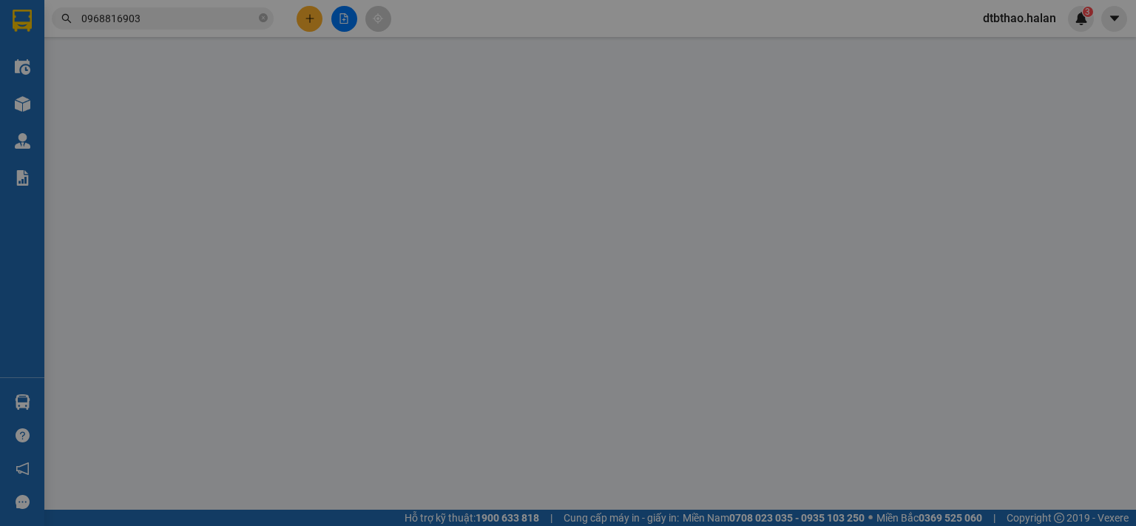
type input "70.000"
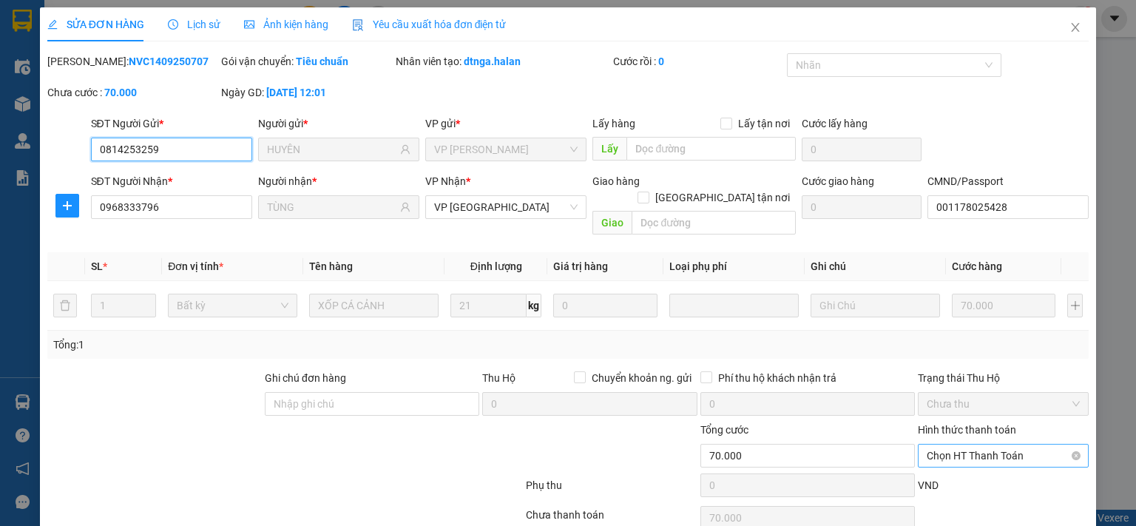
scroll to position [53, 0]
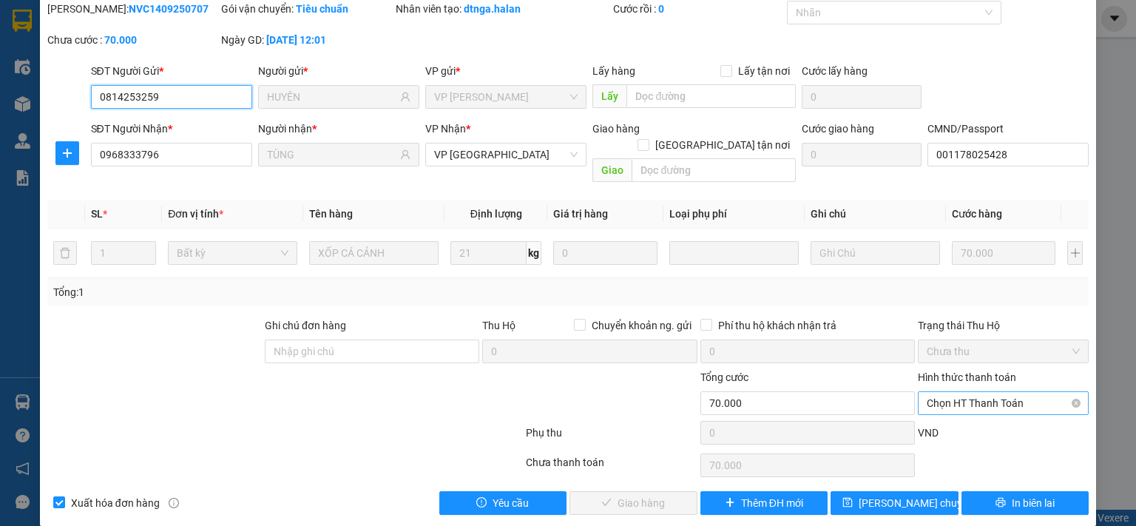
click at [959, 392] on span "Chọn HT Thanh Toán" at bounding box center [1003, 403] width 153 height 22
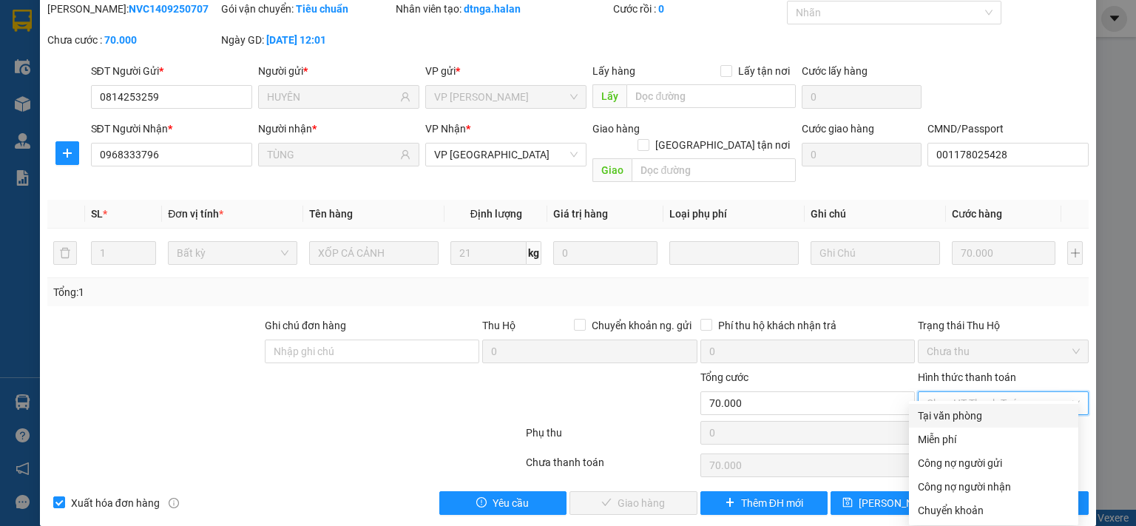
click at [967, 414] on div "Tại văn phòng" at bounding box center [994, 416] width 152 height 16
type input "0"
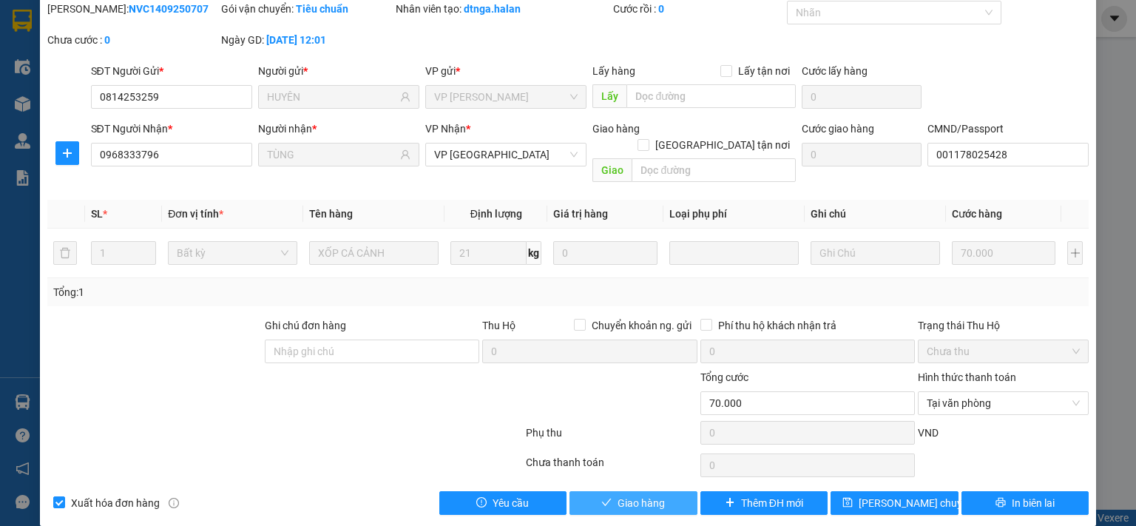
click at [640, 495] on span "Giao hàng" at bounding box center [641, 503] width 47 height 16
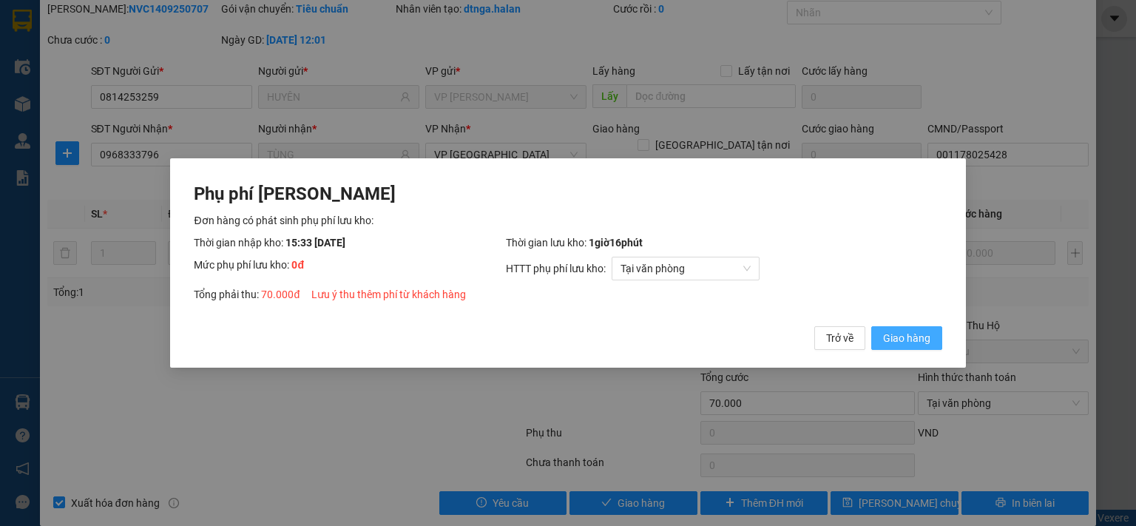
click at [927, 339] on span "Giao hàng" at bounding box center [906, 338] width 47 height 16
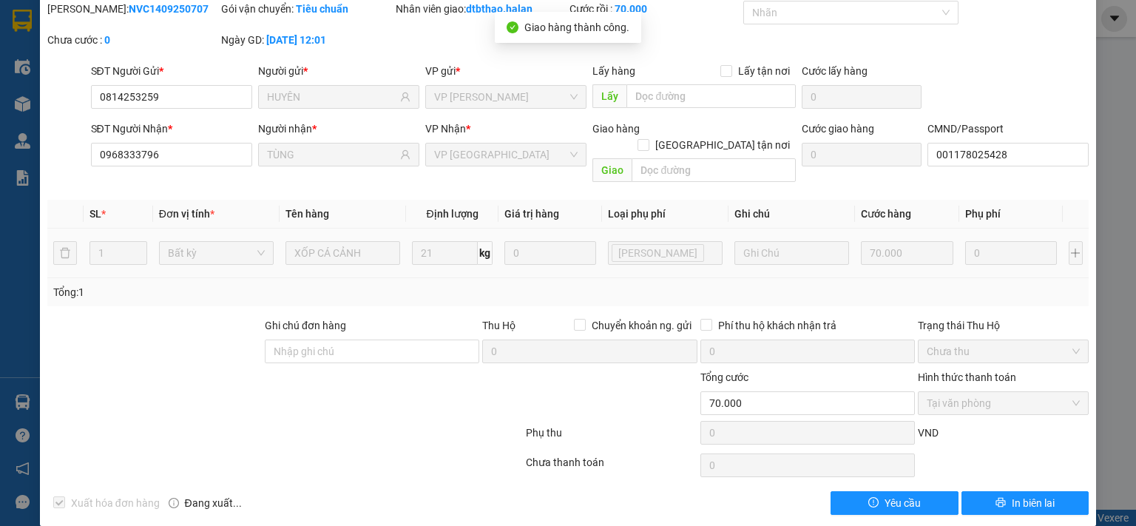
scroll to position [0, 0]
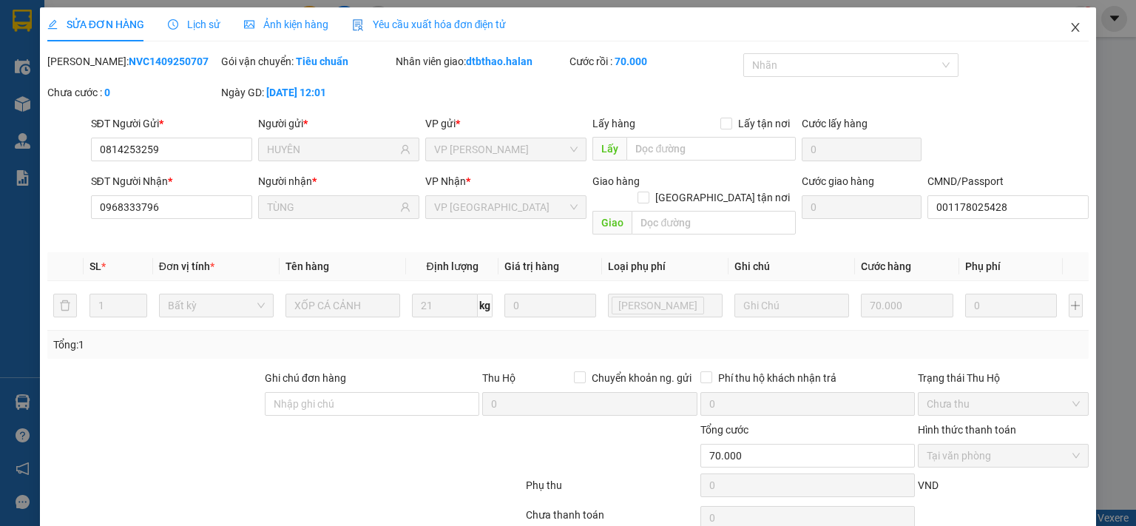
click at [1056, 26] on span "Close" at bounding box center [1075, 27] width 41 height 41
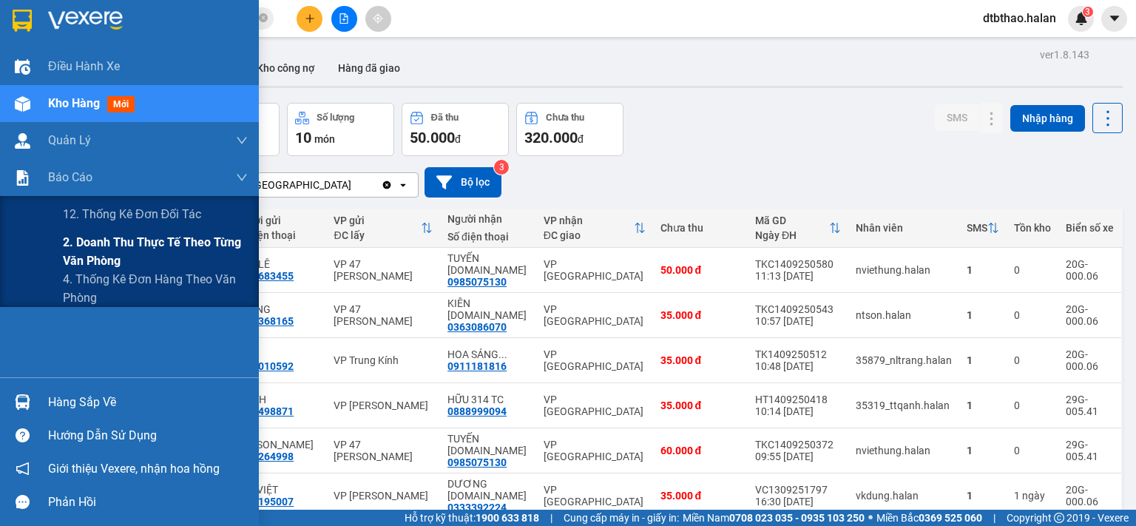
click at [78, 239] on span "2. Doanh thu thực tế theo từng văn phòng" at bounding box center [155, 251] width 185 height 37
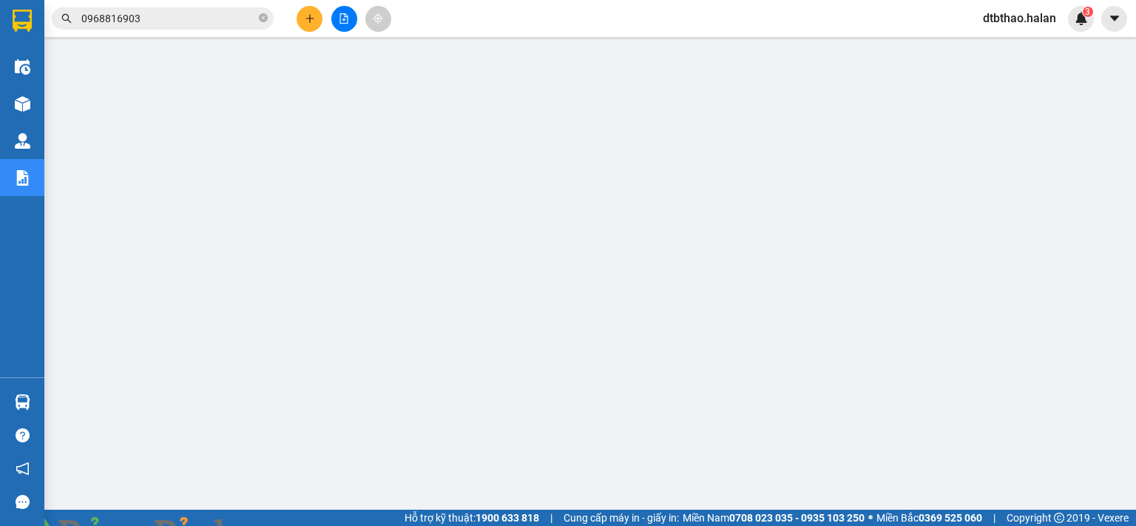
click at [272, 525] on img at bounding box center [267, 534] width 9 height 9
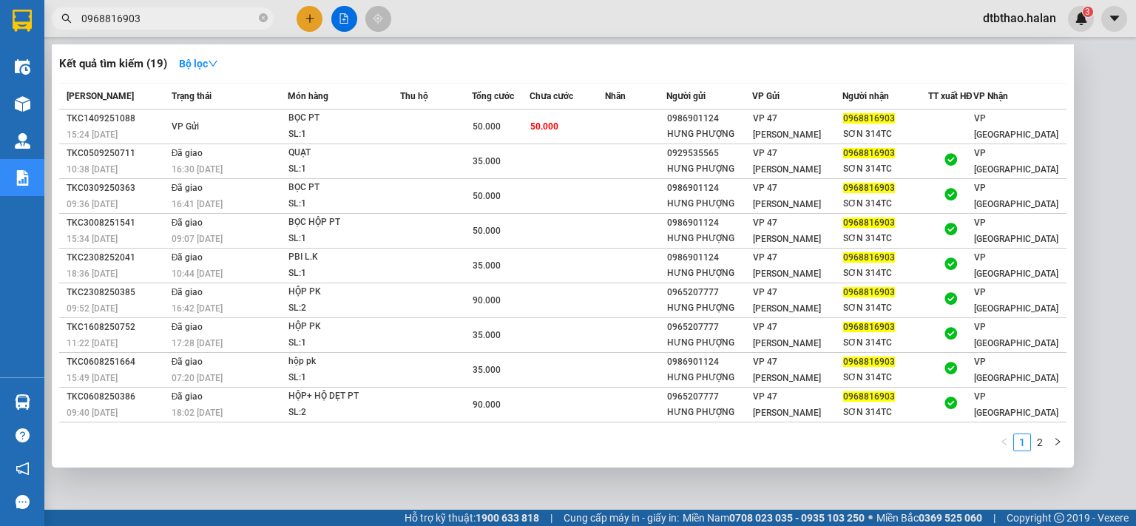
drag, startPoint x: 142, startPoint y: 18, endPoint x: 56, endPoint y: 37, distance: 87.8
click at [68, 31] on div "Kết quả tìm kiếm ( 19 ) Bộ lọc Mã ĐH Trạng thái Món hàng Thu hộ Tổng cước Chưa …" at bounding box center [144, 19] width 288 height 26
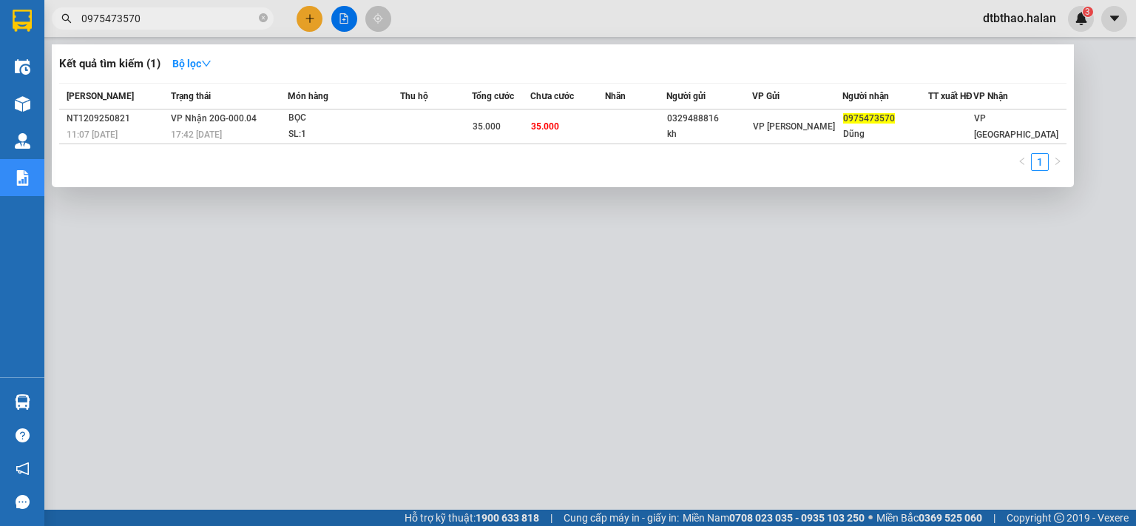
type input "0975473570"
click at [622, 399] on div at bounding box center [568, 263] width 1136 height 526
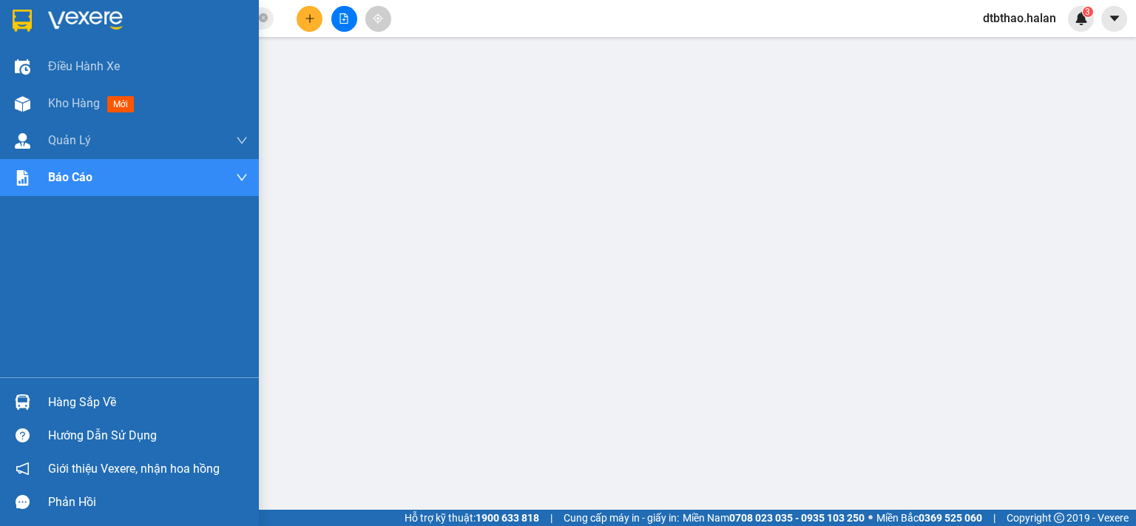
click at [48, 402] on div "Hàng sắp về" at bounding box center [148, 402] width 200 height 22
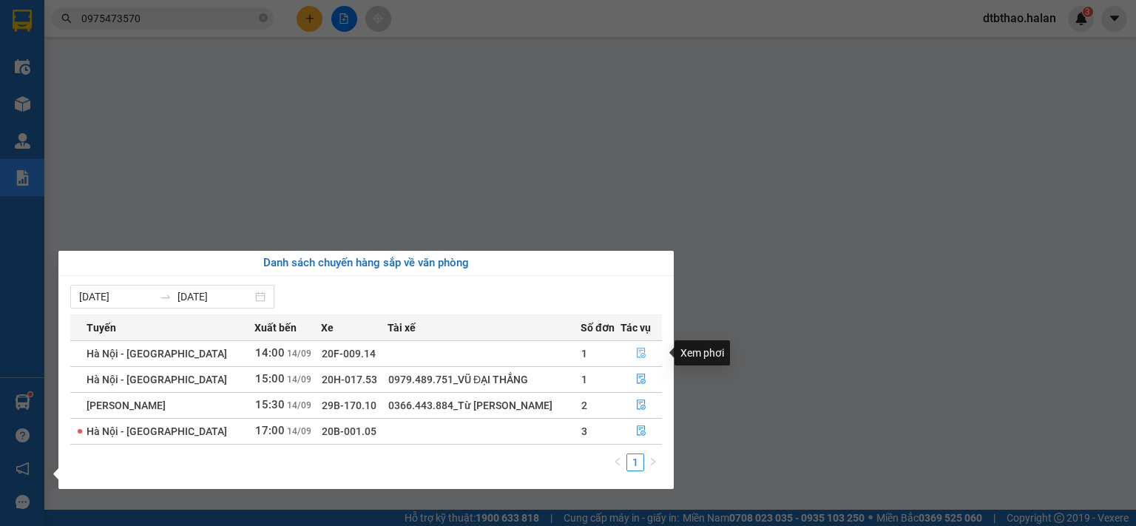
click at [640, 349] on icon "file-done" at bounding box center [641, 353] width 10 height 10
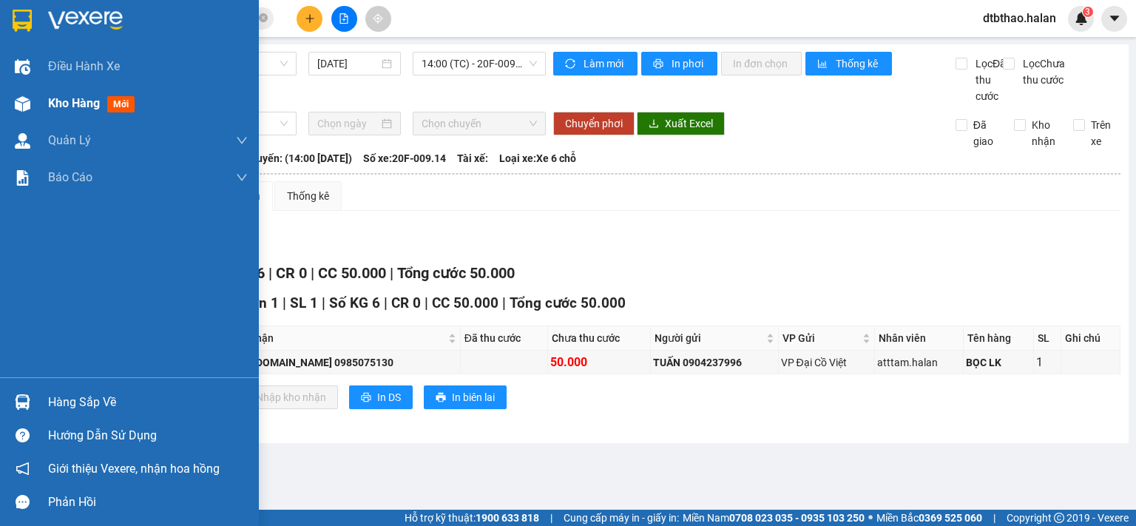
click at [62, 109] on span "Kho hàng" at bounding box center [74, 103] width 52 height 14
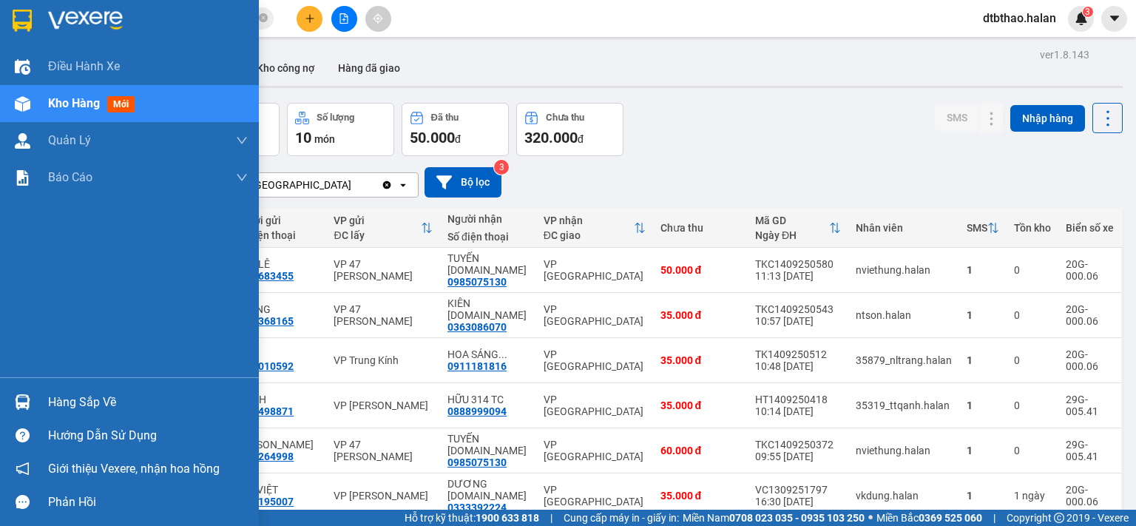
click at [46, 402] on div "Hàng sắp về" at bounding box center [129, 401] width 259 height 33
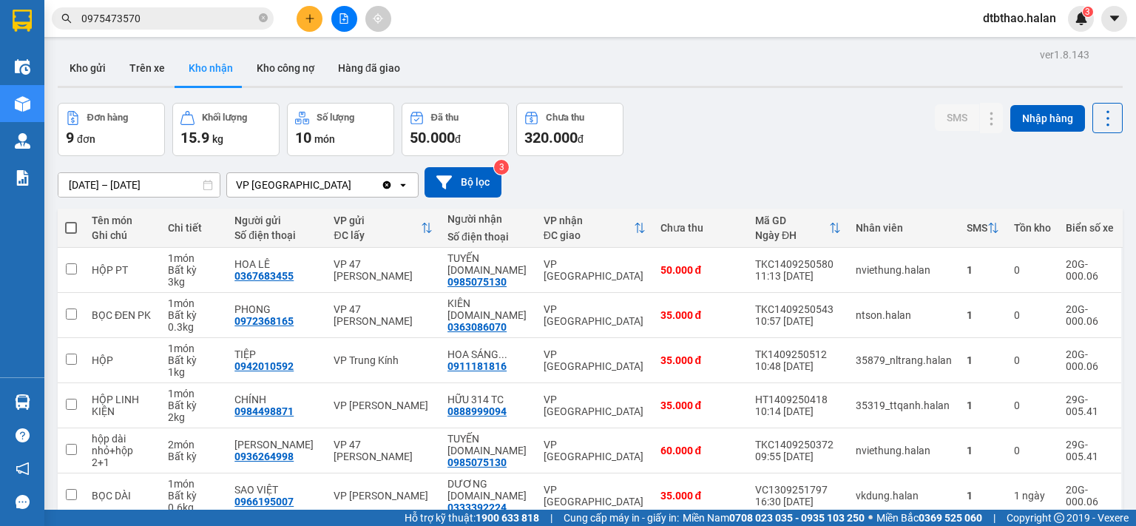
click at [766, 121] on section "Kết quả tìm kiếm ( 1 ) Bộ lọc Mã ĐH Trạng thái Món hàng Thu hộ Tổng cước Chưa c…" at bounding box center [568, 263] width 1136 height 526
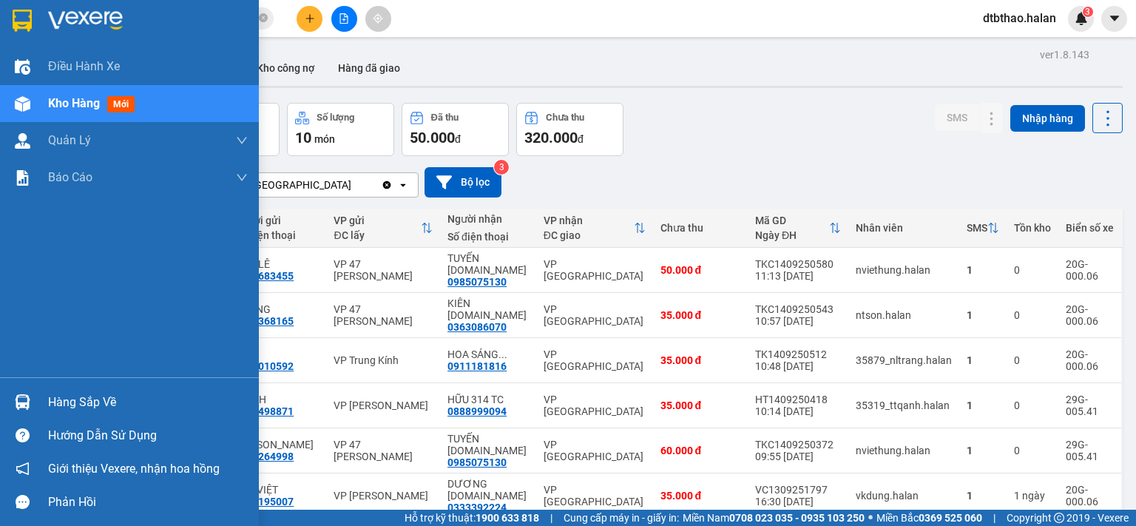
click at [82, 98] on span "Kho hàng" at bounding box center [74, 103] width 52 height 14
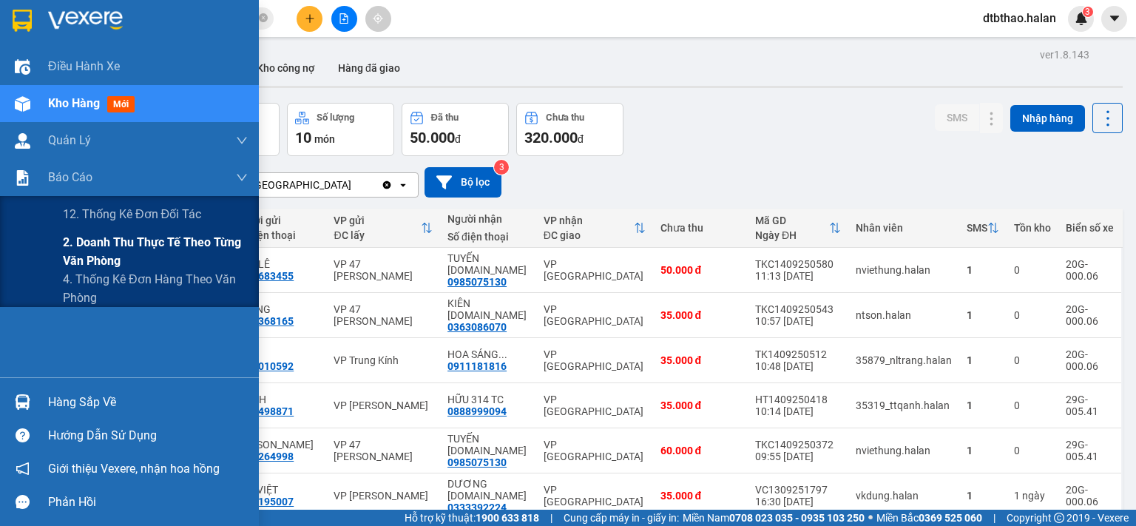
click at [86, 246] on span "2. Doanh thu thực tế theo từng văn phòng" at bounding box center [155, 251] width 185 height 37
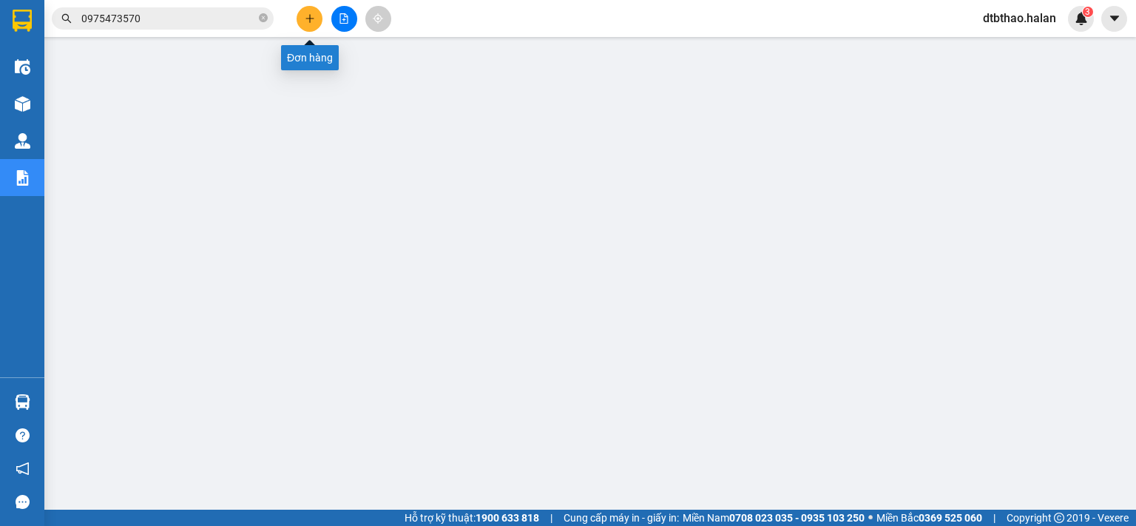
click at [311, 17] on icon "plus" at bounding box center [310, 18] width 10 height 10
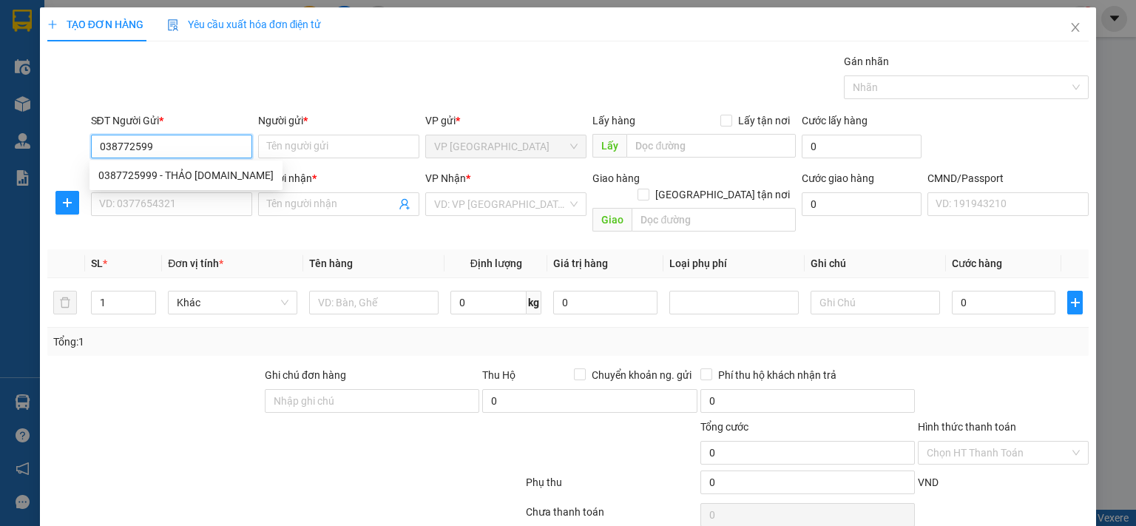
type input "0387725999"
click at [210, 175] on div "0387725999 - THẢO [DOMAIN_NAME]" at bounding box center [185, 175] width 175 height 16
type input "THẢO [DOMAIN_NAME]"
type input "0387725999"
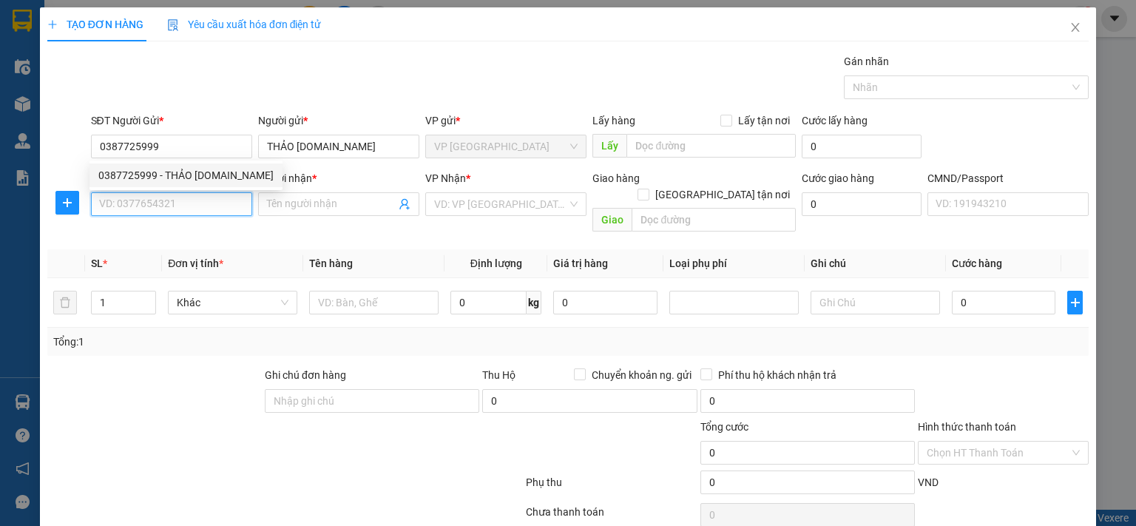
click at [214, 205] on input "SĐT Người Nhận *" at bounding box center [171, 204] width 161 height 24
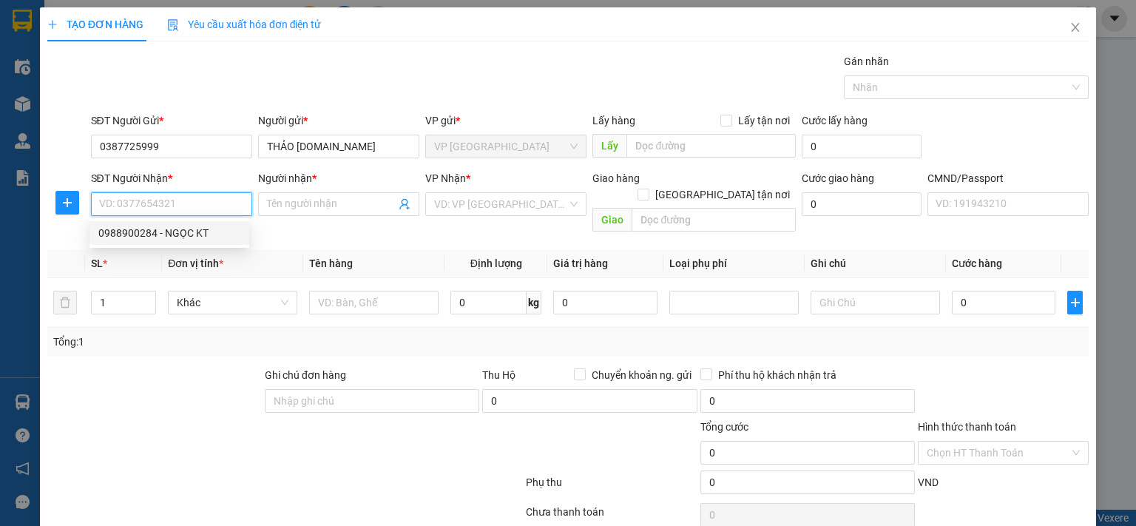
click at [194, 234] on div "0988900284 - NGỌC KT" at bounding box center [169, 233] width 142 height 16
type input "0988900284"
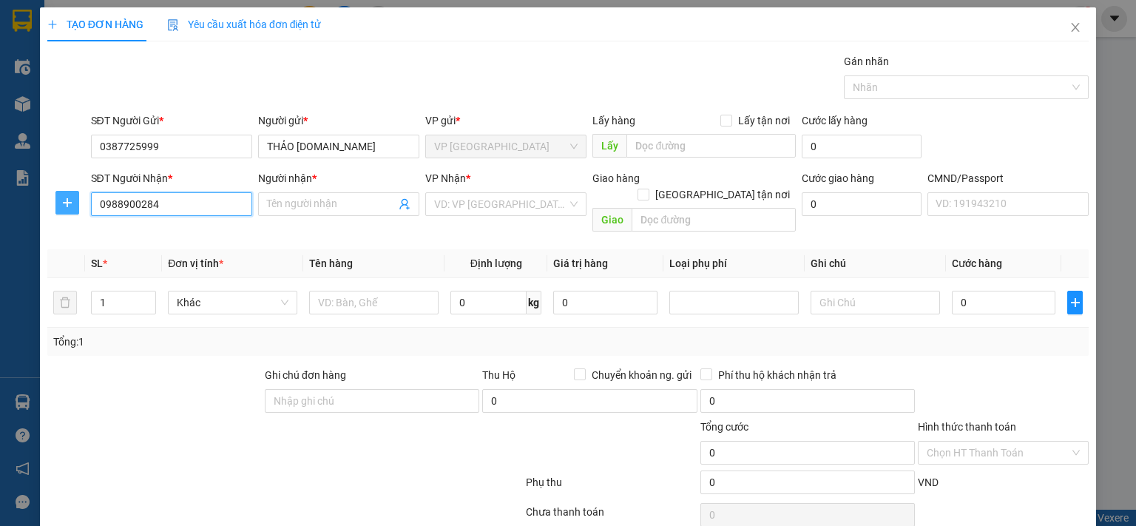
type input "NGỌC KT"
click at [65, 200] on icon "plus" at bounding box center [67, 203] width 12 height 12
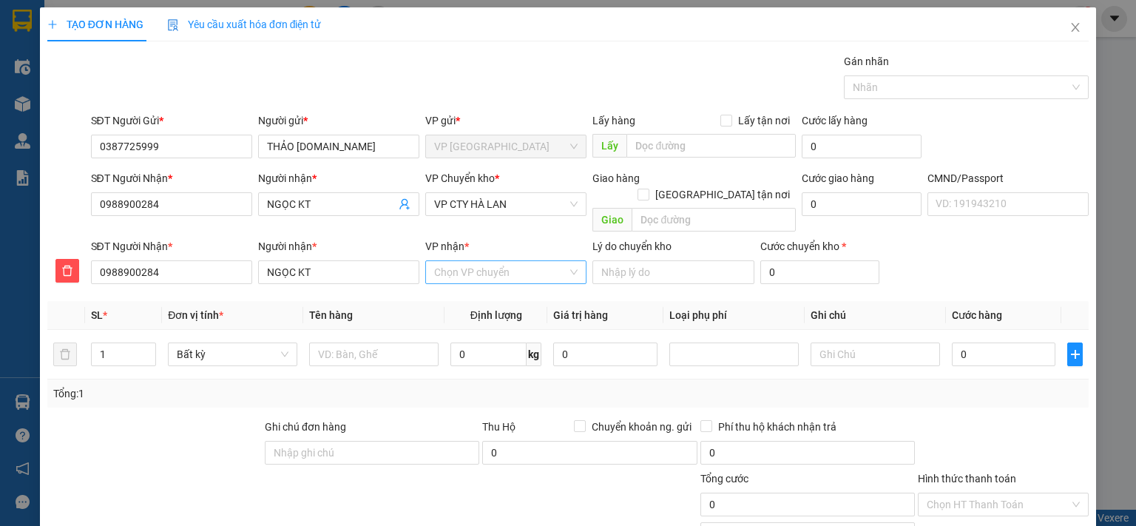
click at [455, 261] on input "VP nhận *" at bounding box center [500, 272] width 133 height 22
type input "cty"
click at [465, 285] on div "VP CTY HÀ LAN" at bounding box center [501, 285] width 142 height 16
click at [484, 197] on span "VP CTY HÀ LAN" at bounding box center [505, 204] width 143 height 22
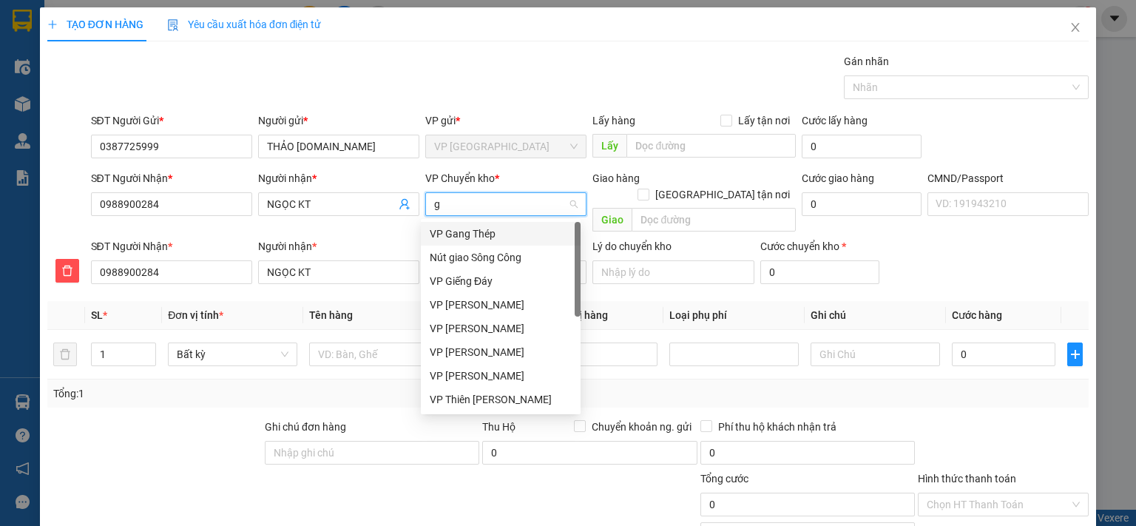
type input "gi"
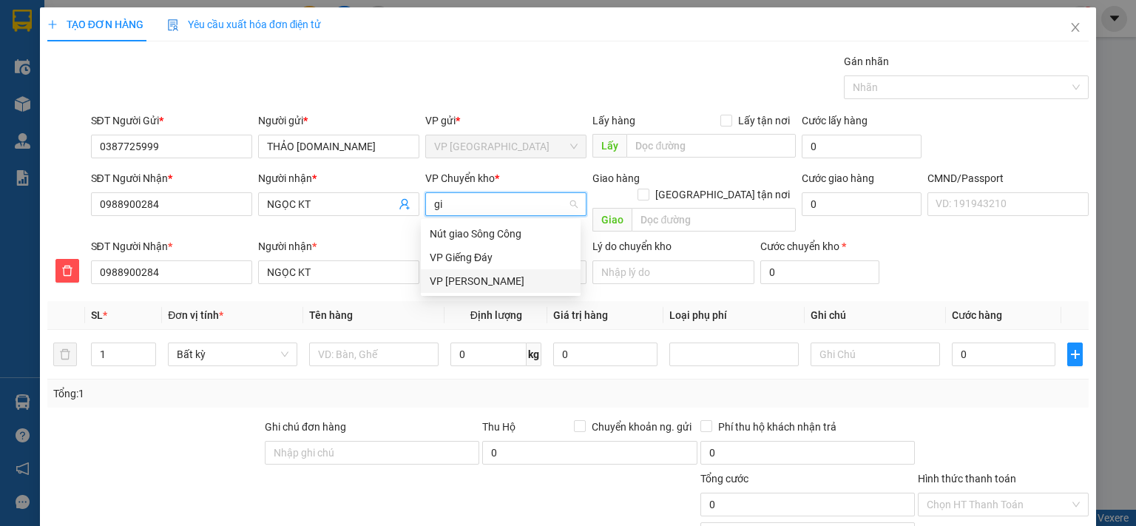
click at [462, 280] on div "VP [PERSON_NAME]" at bounding box center [501, 281] width 142 height 16
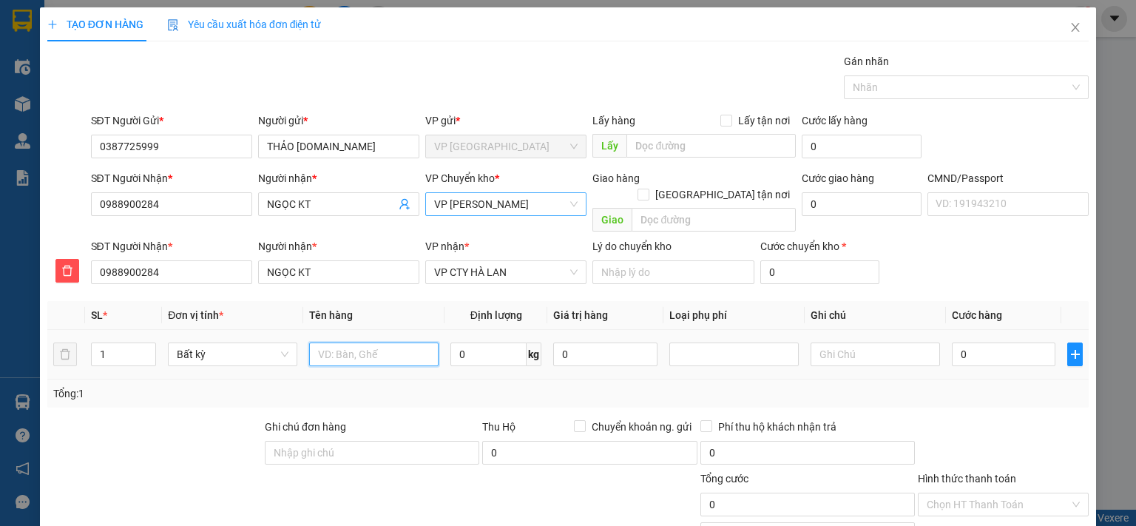
click at [415, 342] on input "text" at bounding box center [373, 354] width 129 height 24
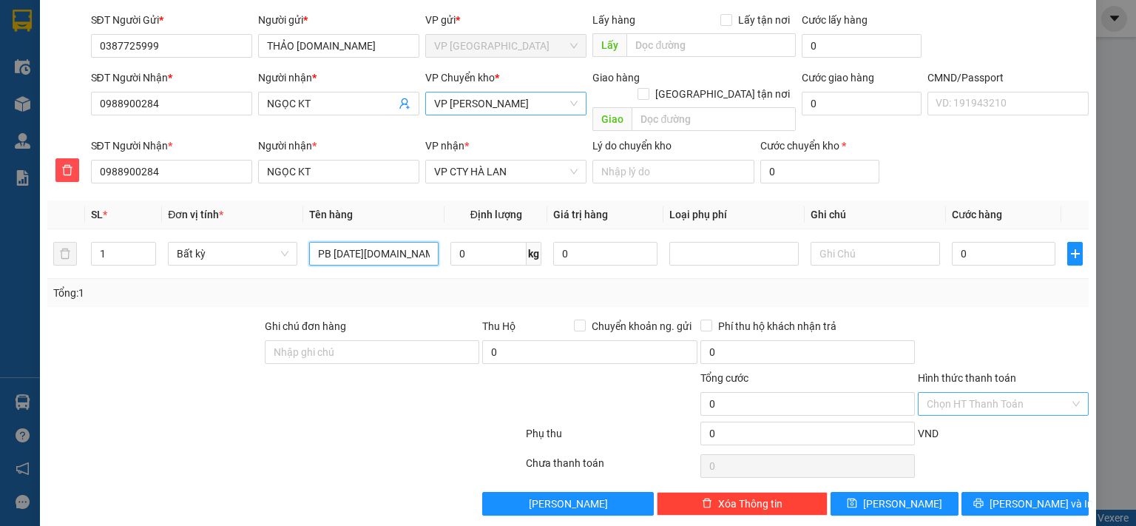
type input "PB [DATE][DOMAIN_NAME] 14/9"
click at [1025, 393] on input "Hình thức thanh toán" at bounding box center [998, 404] width 143 height 22
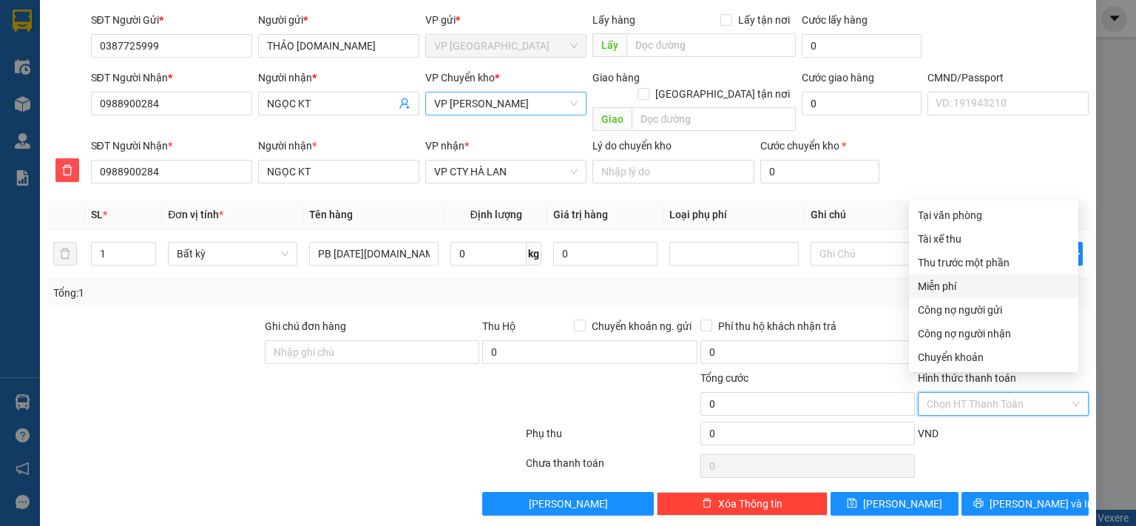
click at [940, 289] on div "Miễn phí" at bounding box center [994, 286] width 152 height 16
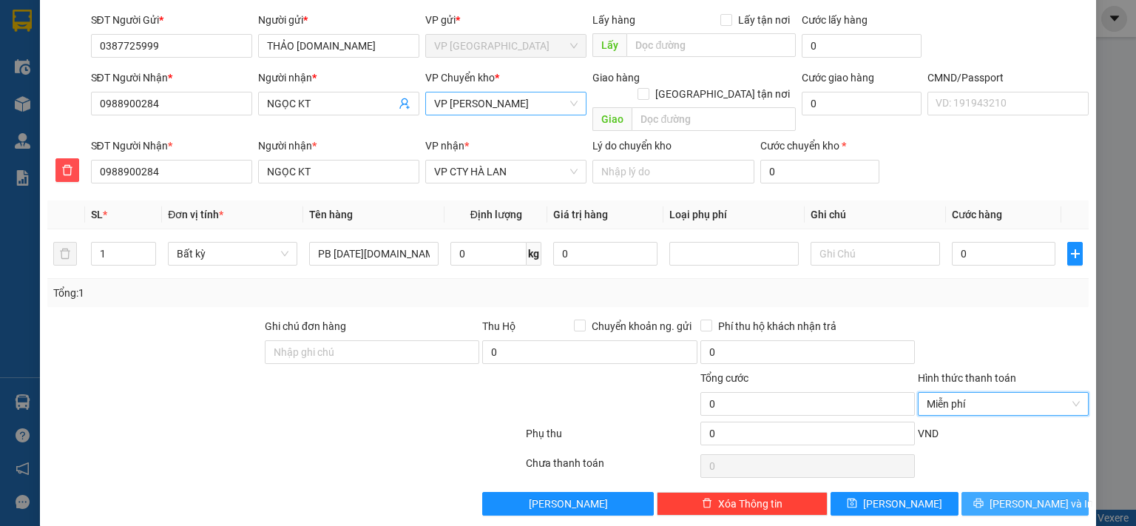
click at [1016, 496] on span "[PERSON_NAME] và In" at bounding box center [1042, 504] width 104 height 16
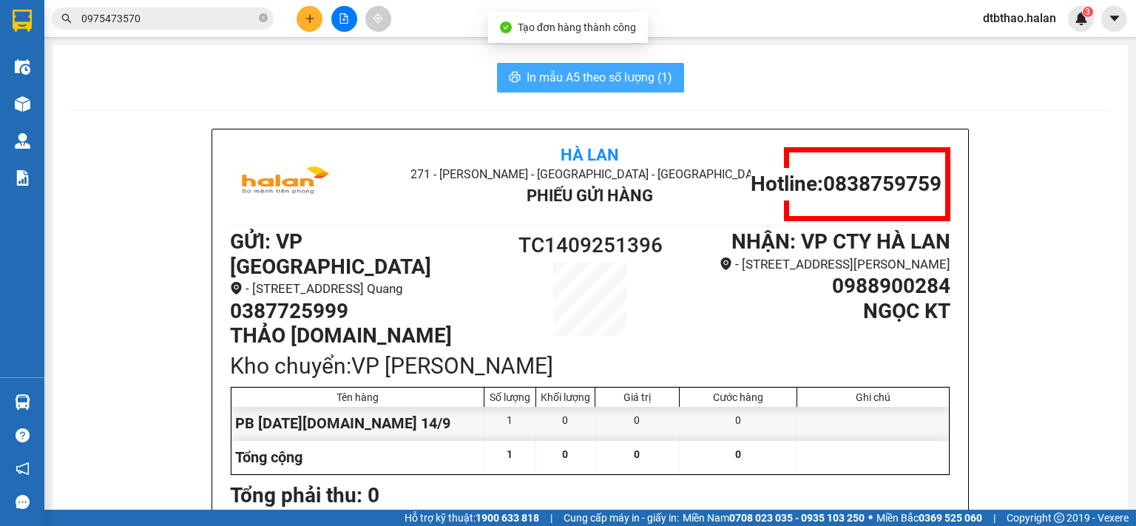
click at [587, 78] on span "In mẫu A5 theo số lượng (1)" at bounding box center [600, 77] width 146 height 18
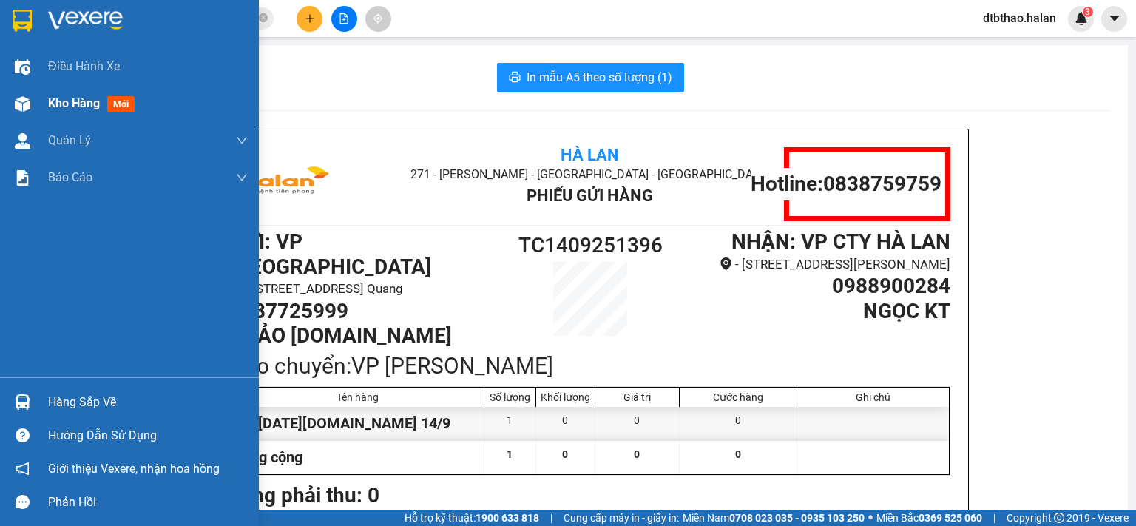
click at [73, 96] on span "Kho hàng" at bounding box center [74, 103] width 52 height 14
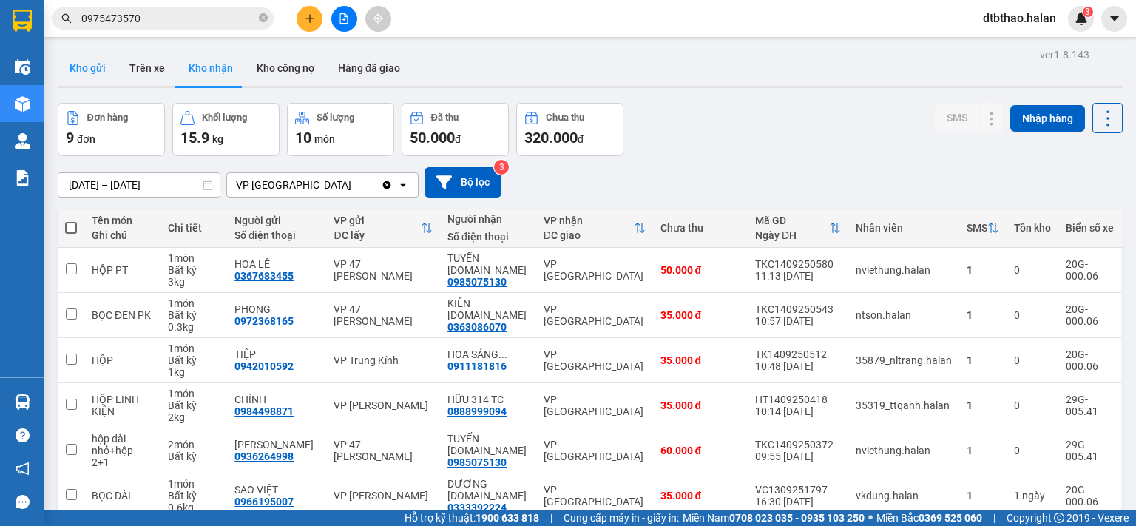
click at [96, 72] on button "Kho gửi" at bounding box center [88, 68] width 60 height 36
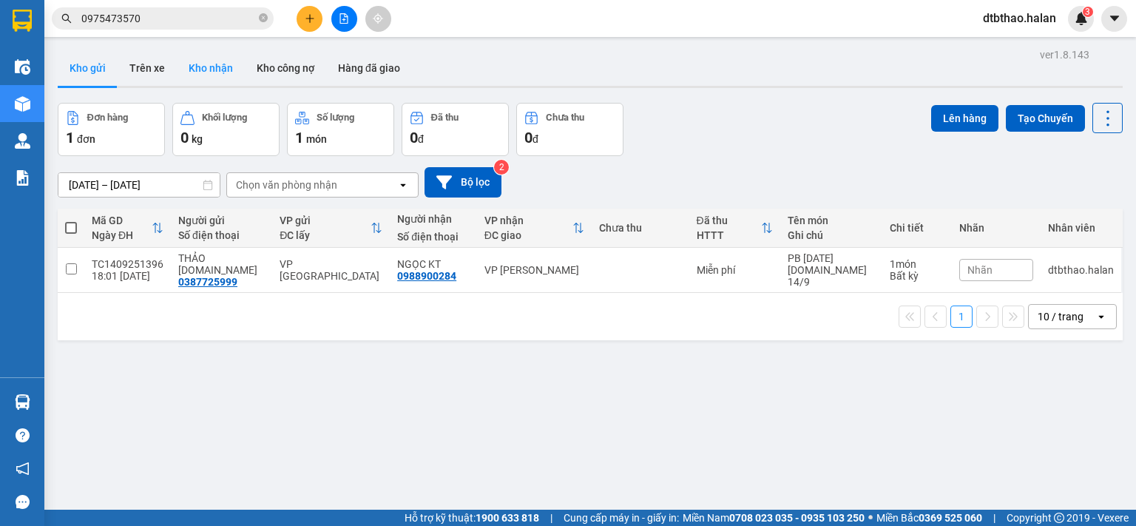
click at [221, 61] on button "Kho nhận" at bounding box center [211, 68] width 68 height 36
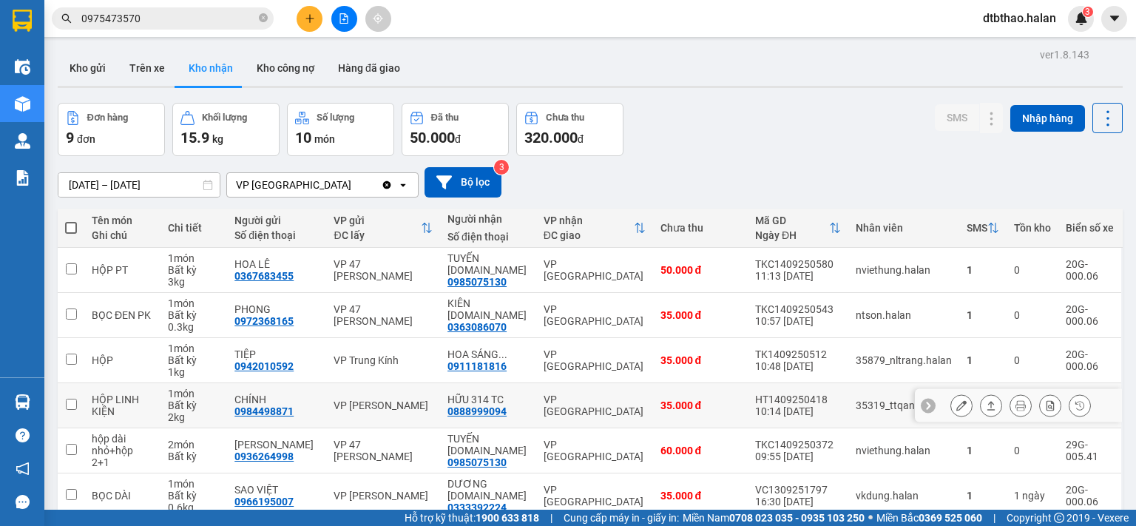
scroll to position [202, 0]
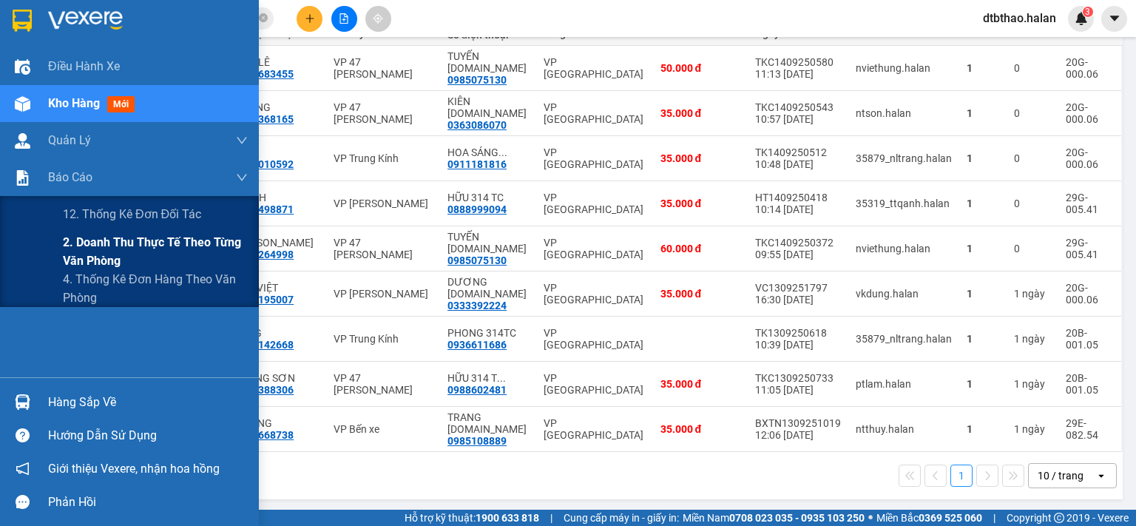
click at [102, 250] on span "2. Doanh thu thực tế theo từng văn phòng" at bounding box center [155, 251] width 185 height 37
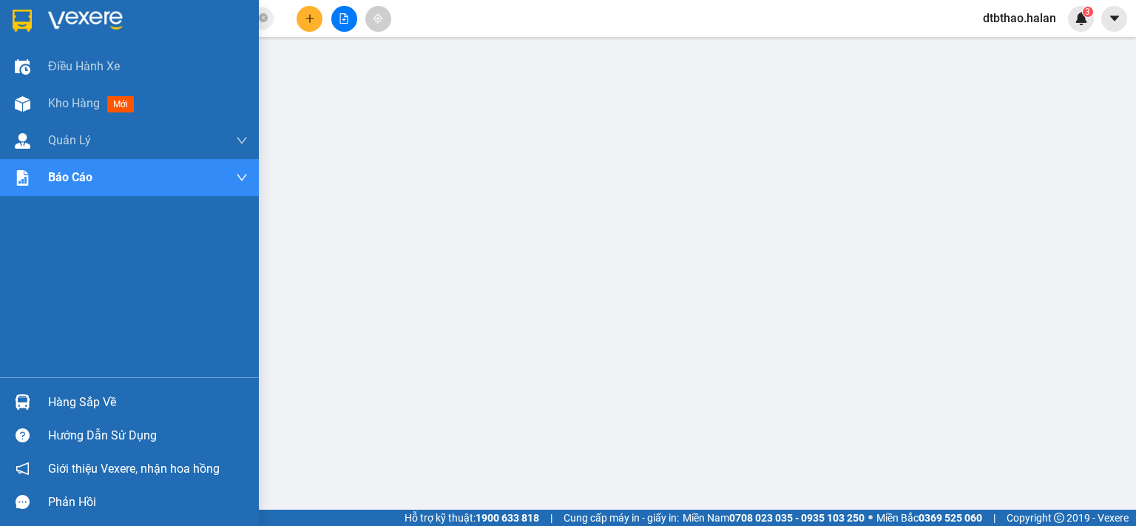
click at [70, 402] on div "Hàng sắp về" at bounding box center [148, 402] width 200 height 22
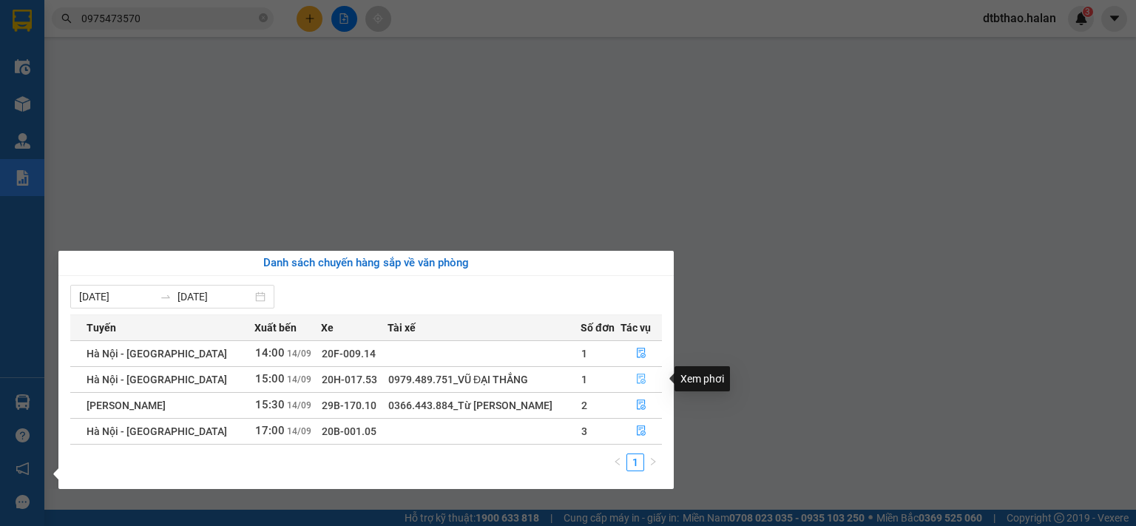
click at [636, 384] on icon "file-done" at bounding box center [641, 379] width 10 height 10
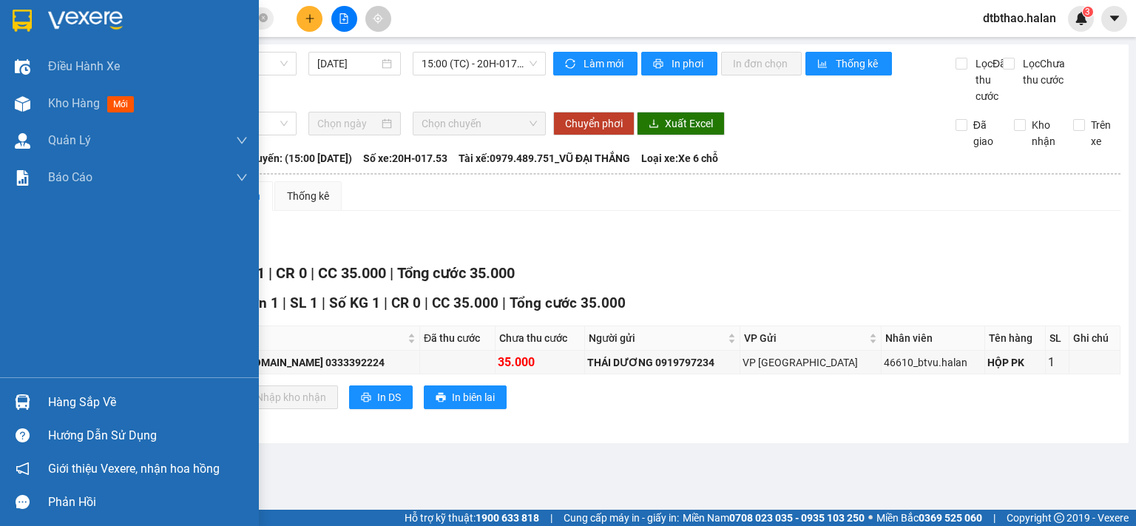
click at [48, 402] on div "Hàng sắp về" at bounding box center [148, 402] width 200 height 22
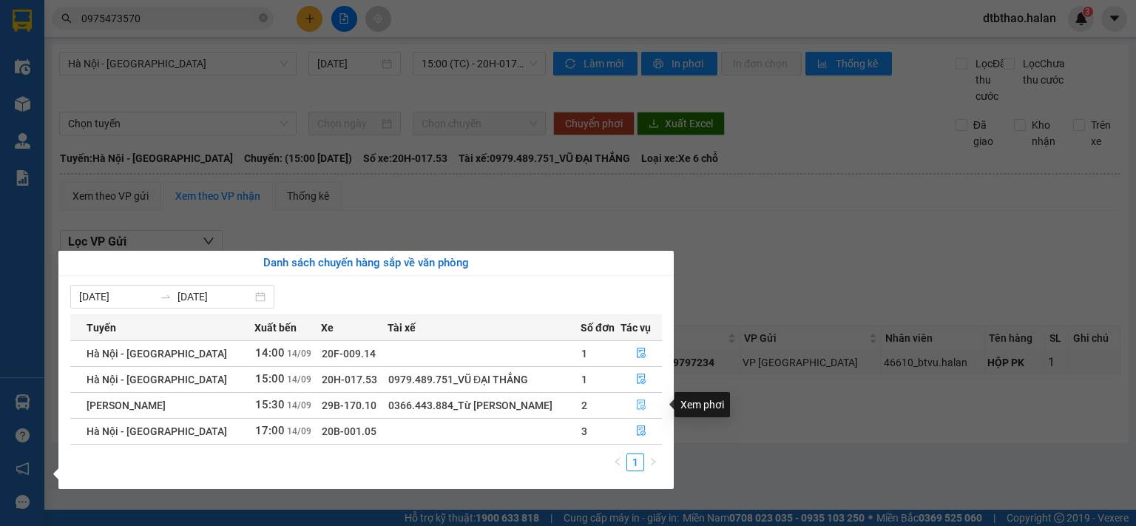
click at [645, 408] on button "button" at bounding box center [641, 405] width 40 height 24
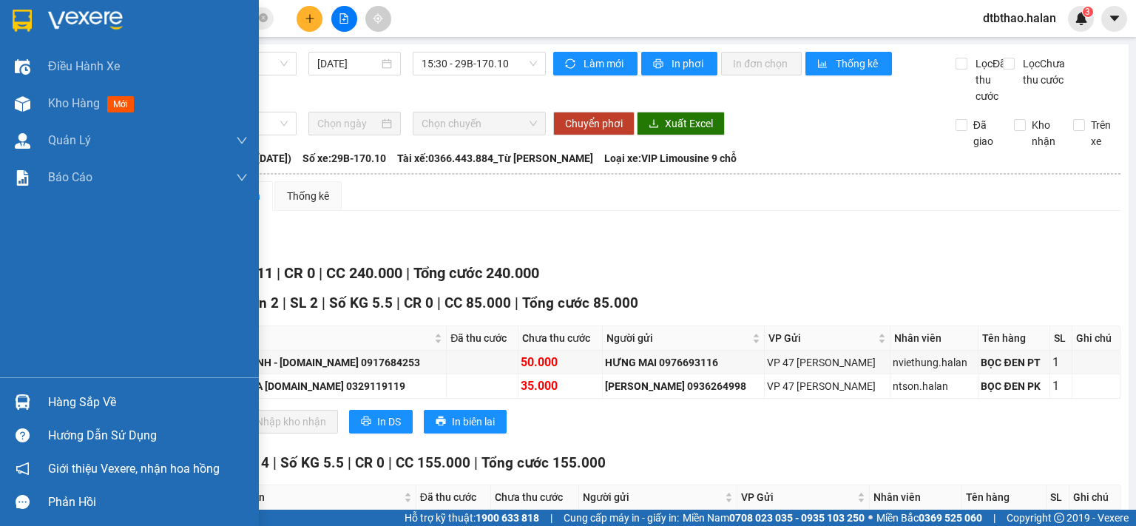
click at [84, 405] on div "Hàng sắp về" at bounding box center [148, 402] width 200 height 22
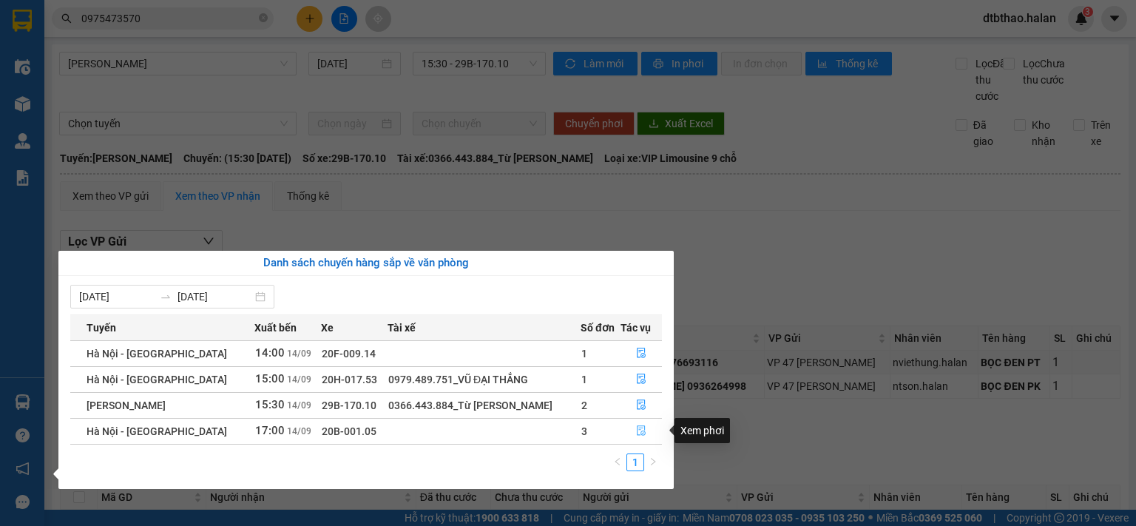
click at [639, 428] on icon "file-done" at bounding box center [641, 431] width 9 height 10
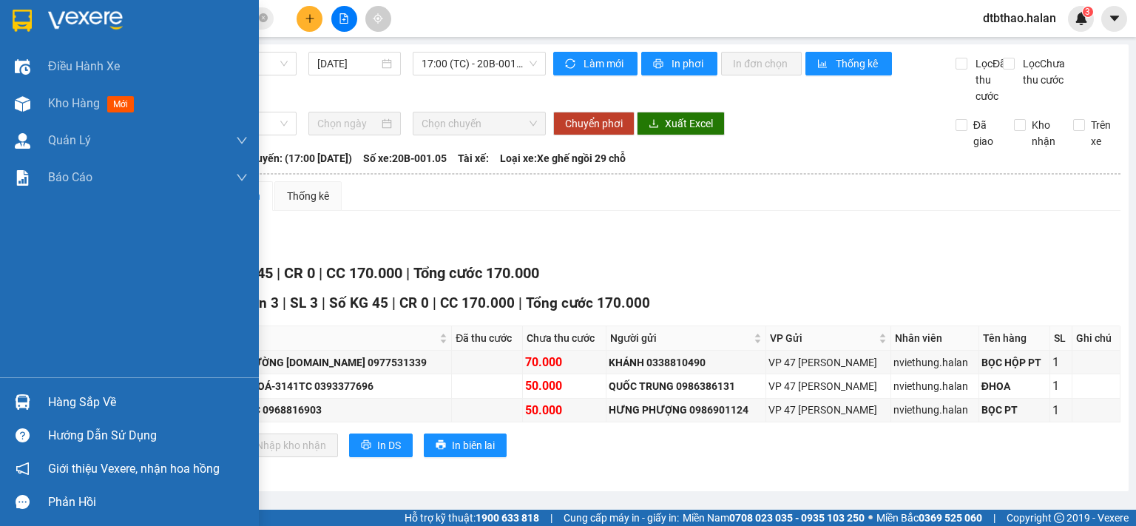
click at [63, 402] on div "Hàng sắp về" at bounding box center [148, 402] width 200 height 22
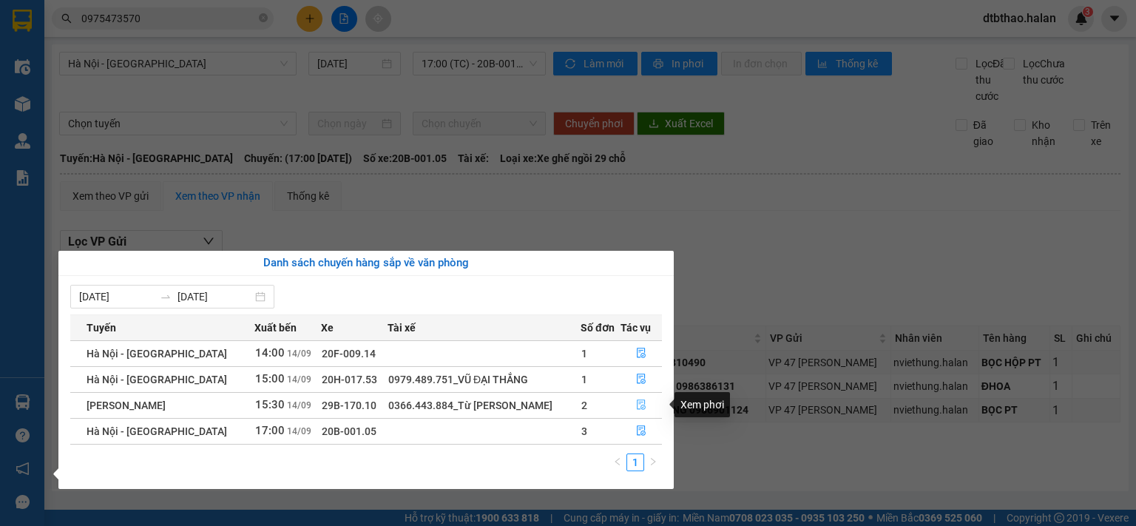
click at [638, 408] on icon "file-done" at bounding box center [641, 404] width 10 height 10
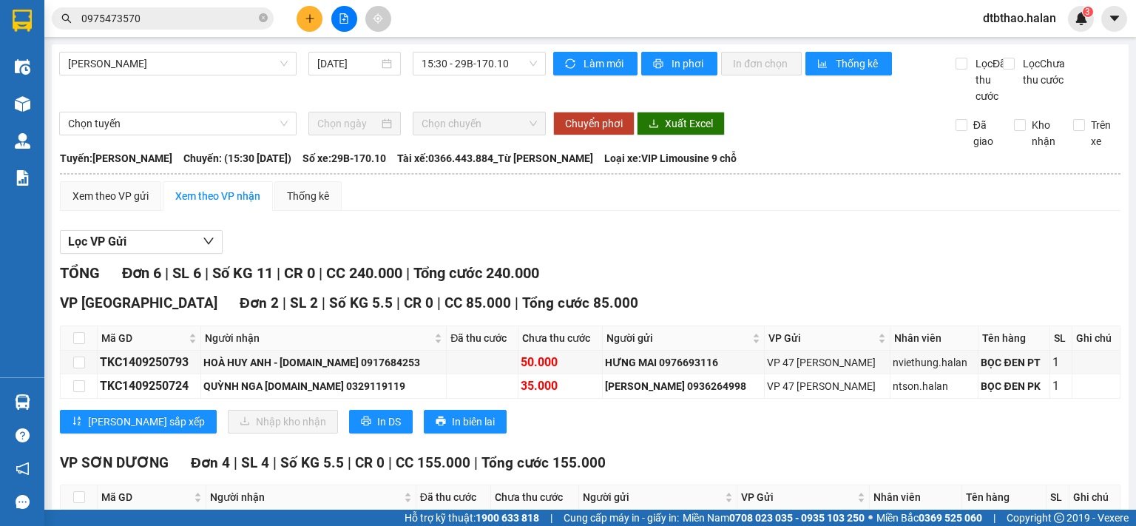
scroll to position [185, 0]
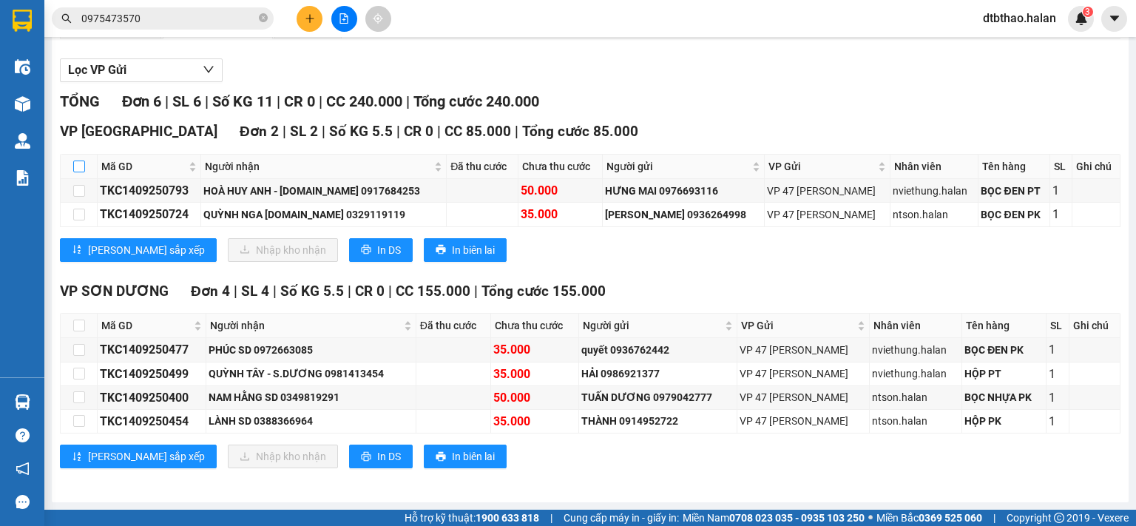
click at [80, 166] on input "checkbox" at bounding box center [79, 166] width 12 height 12
checkbox input "true"
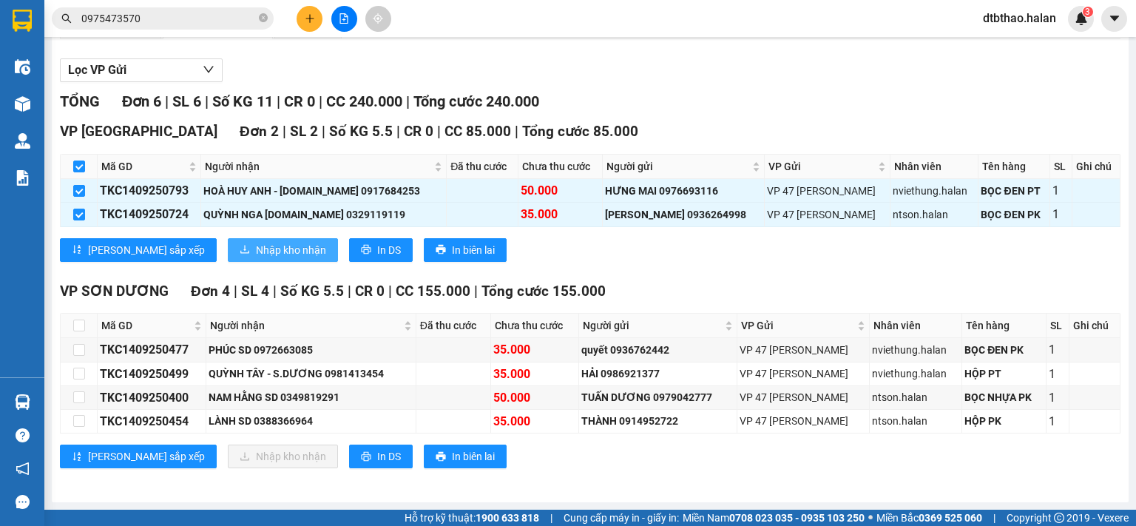
click at [256, 251] on span "Nhập kho nhận" at bounding box center [291, 250] width 70 height 16
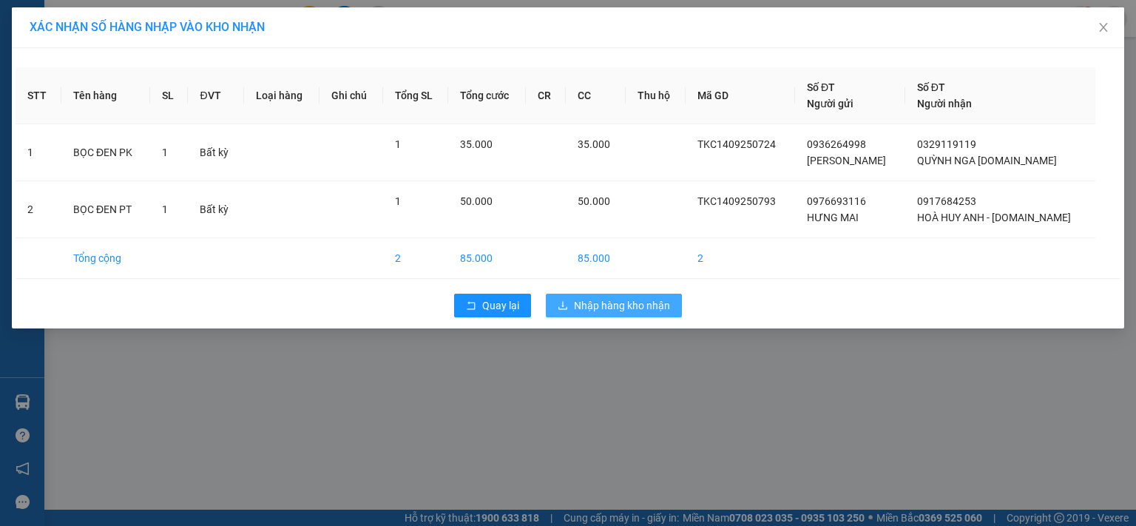
click at [585, 305] on span "Nhập hàng kho nhận" at bounding box center [622, 305] width 96 height 16
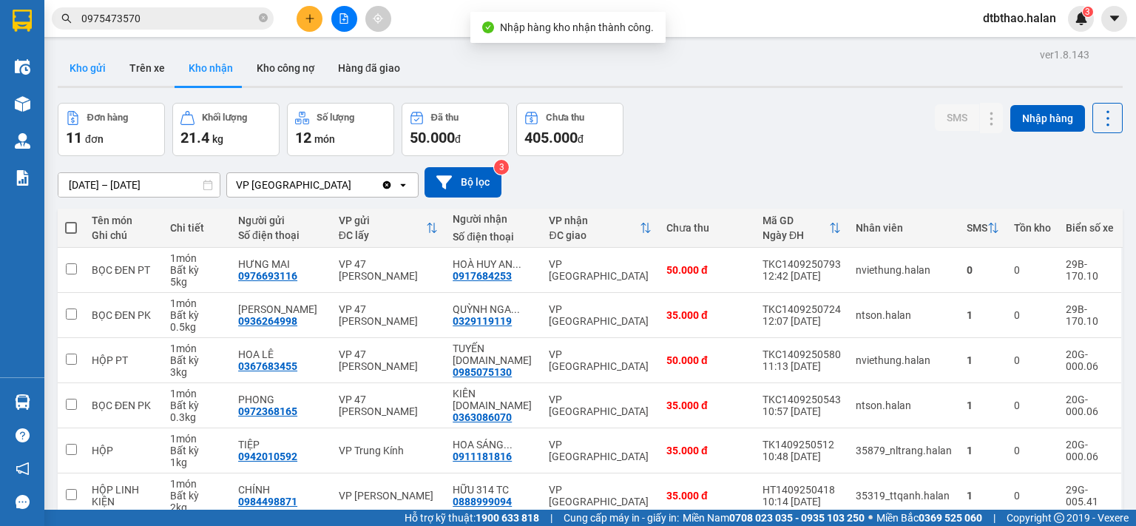
click at [95, 70] on button "Kho gửi" at bounding box center [88, 68] width 60 height 36
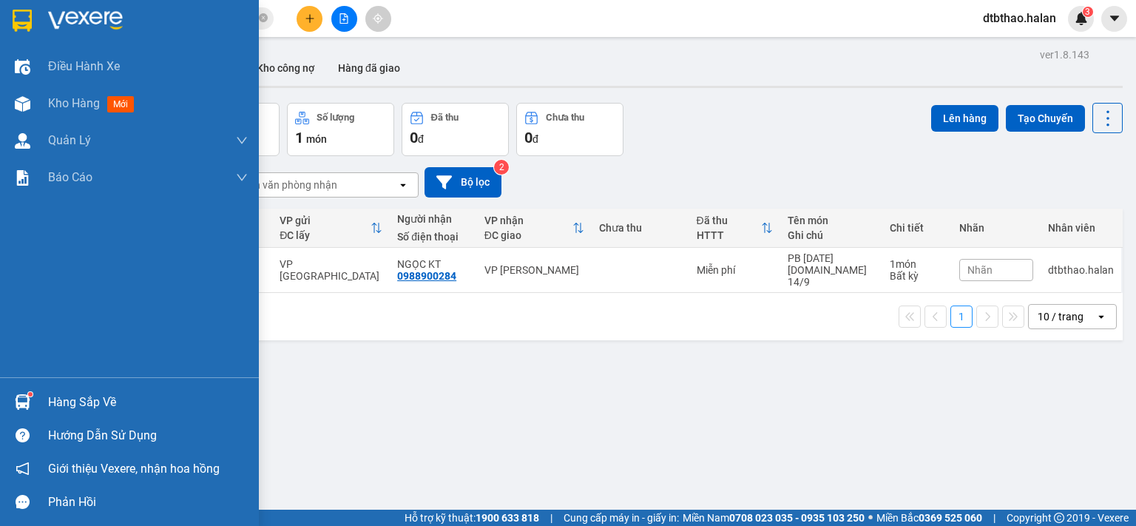
click at [92, 405] on div "Hàng sắp về" at bounding box center [148, 402] width 200 height 22
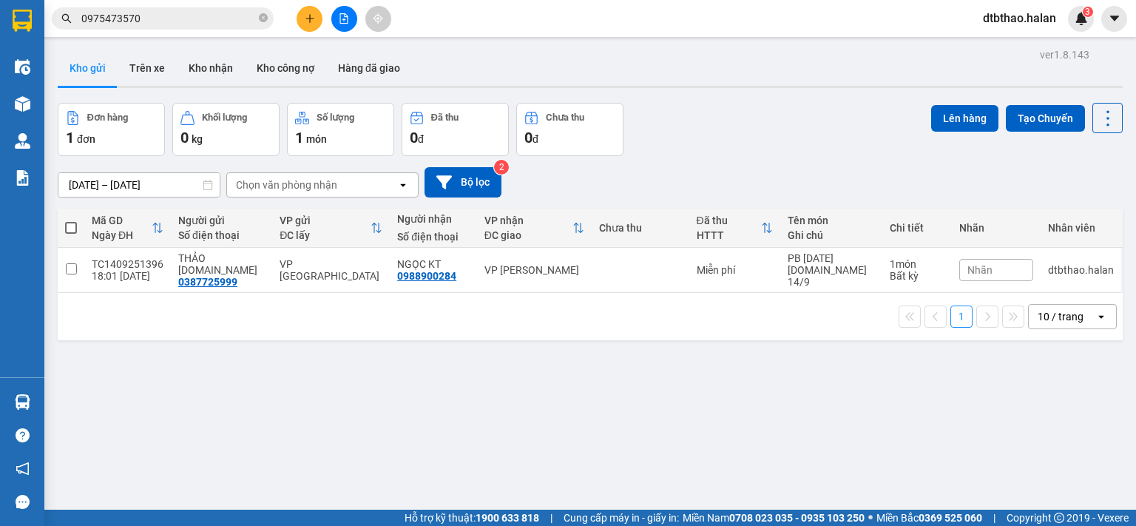
click at [760, 401] on section "Kết quả tìm kiếm ( 1 ) Bộ lọc Mã ĐH Trạng thái Món hàng Thu hộ Tổng cước Chưa c…" at bounding box center [568, 263] width 1136 height 526
click at [66, 266] on input "checkbox" at bounding box center [71, 268] width 11 height 11
checkbox input "true"
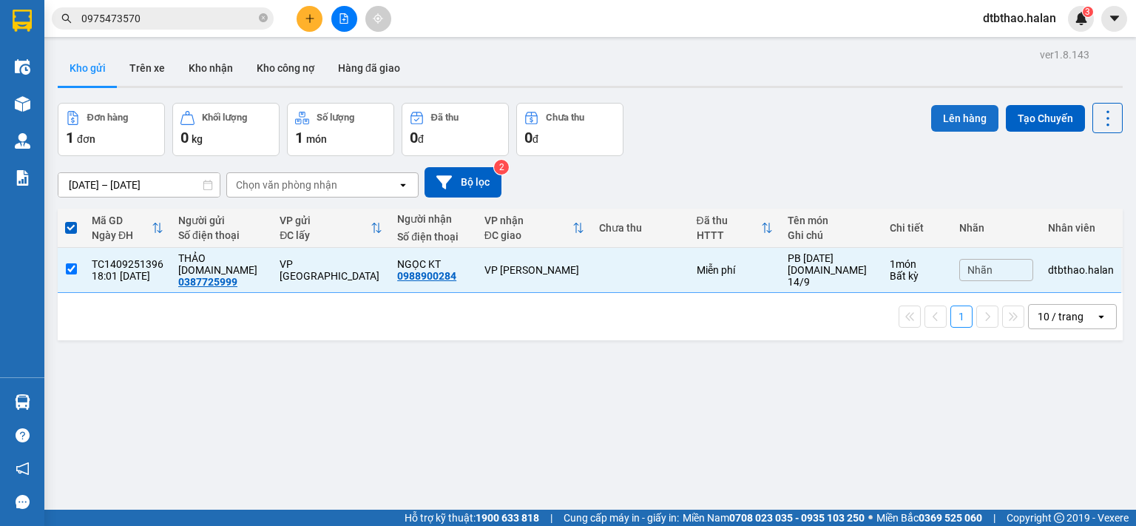
click at [964, 115] on button "Lên hàng" at bounding box center [964, 118] width 67 height 27
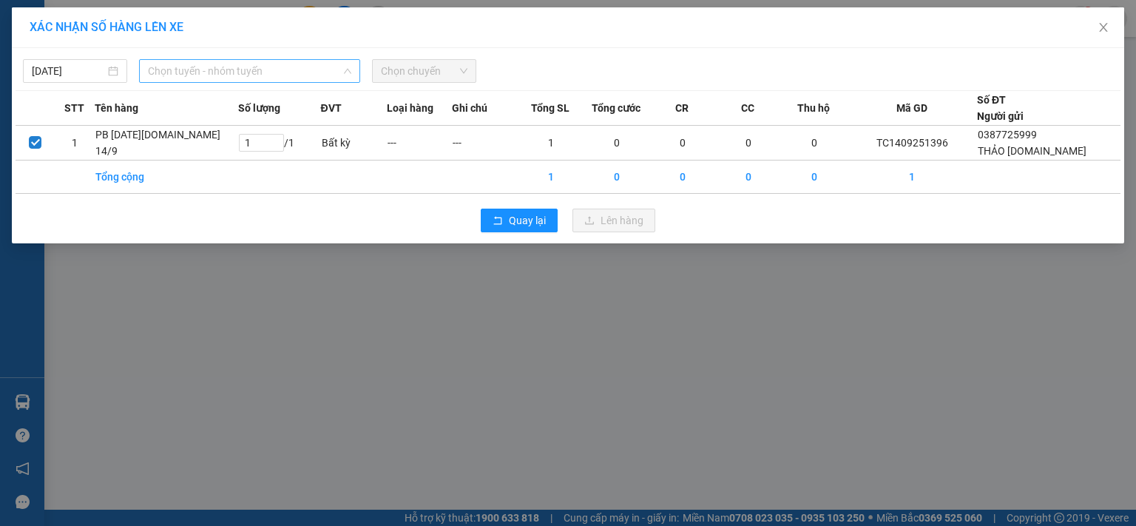
click at [272, 74] on span "Chọn tuyến - nhóm tuyến" at bounding box center [249, 71] width 203 height 22
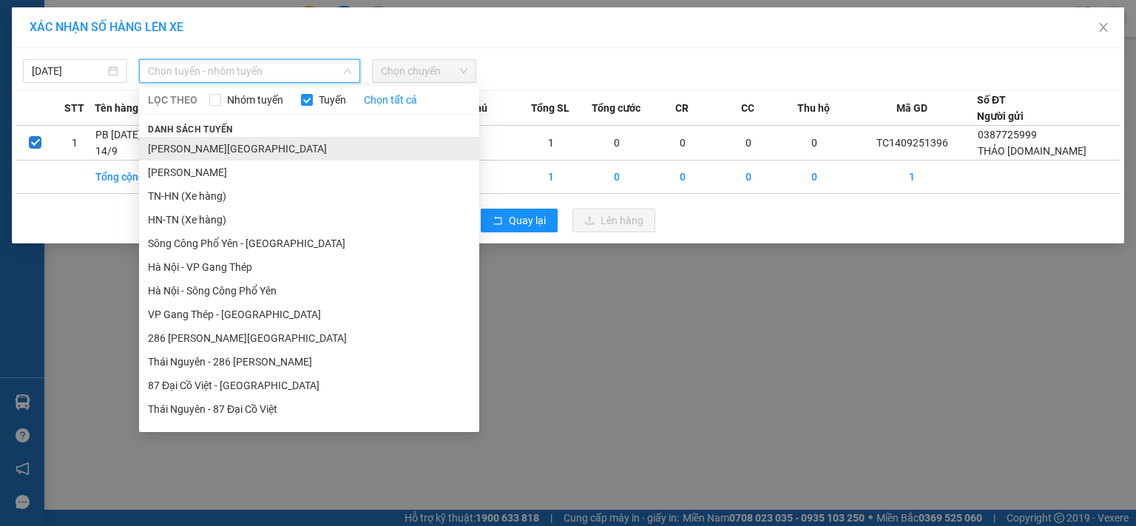
click at [257, 150] on li "[PERSON_NAME][GEOGRAPHIC_DATA]" at bounding box center [309, 149] width 340 height 24
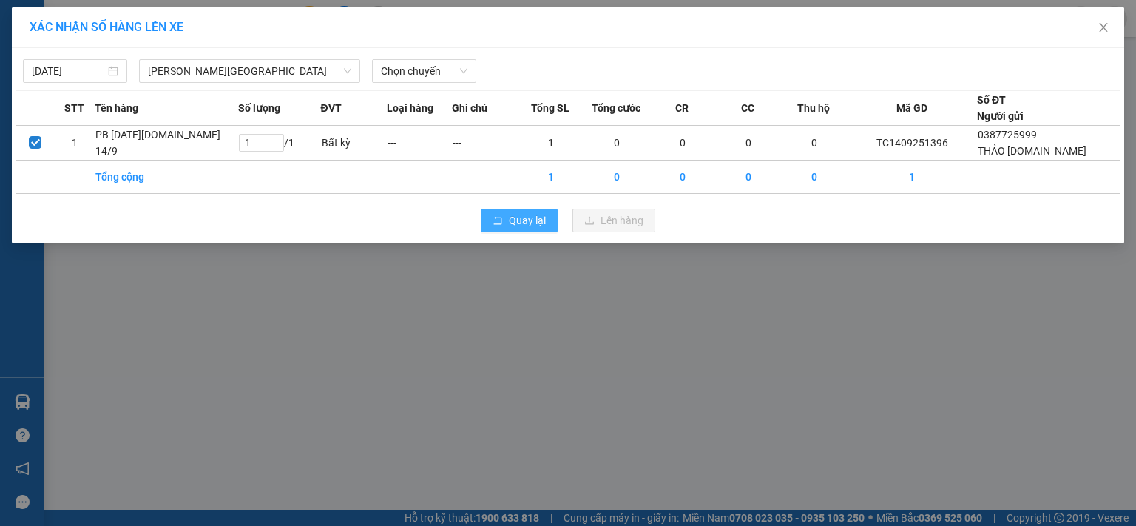
click at [538, 221] on span "Quay lại" at bounding box center [527, 220] width 37 height 16
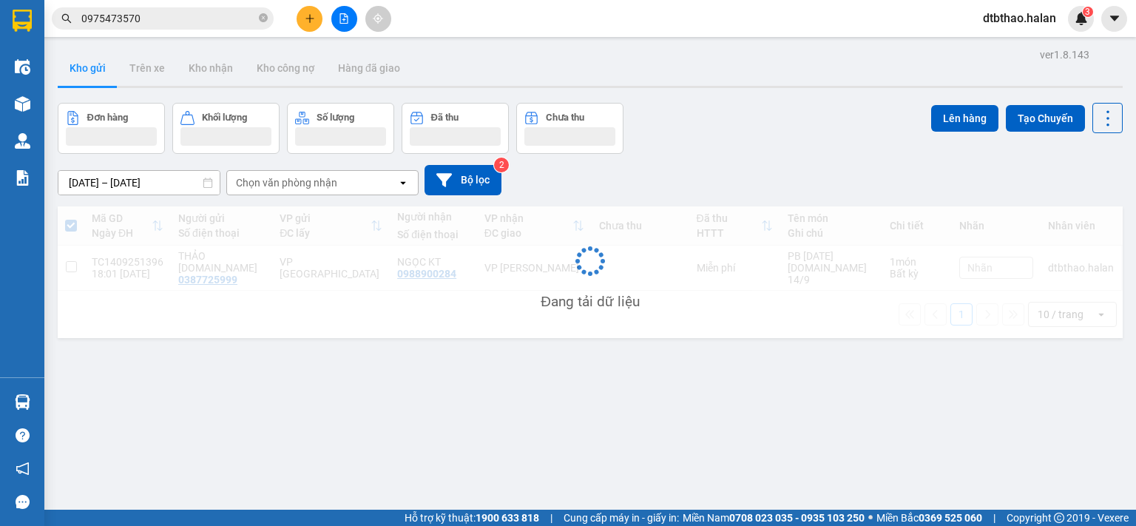
click at [562, 349] on div "ver 1.8.143 Kho gửi Trên xe Kho nhận Kho công nợ Hàng đã giao Đơn hàng Khối lượ…" at bounding box center [590, 307] width 1077 height 526
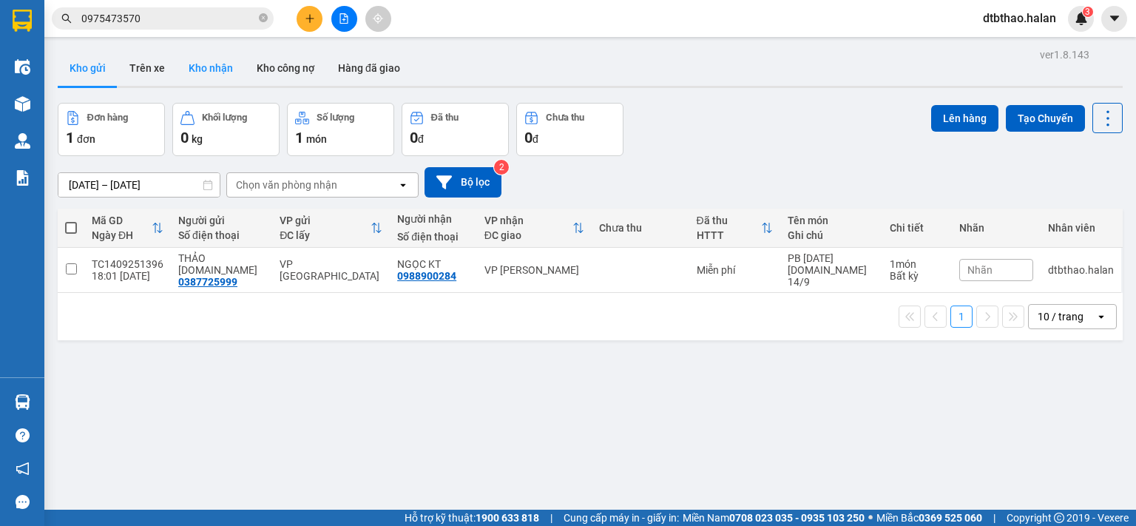
click at [209, 71] on button "Kho nhận" at bounding box center [211, 68] width 68 height 36
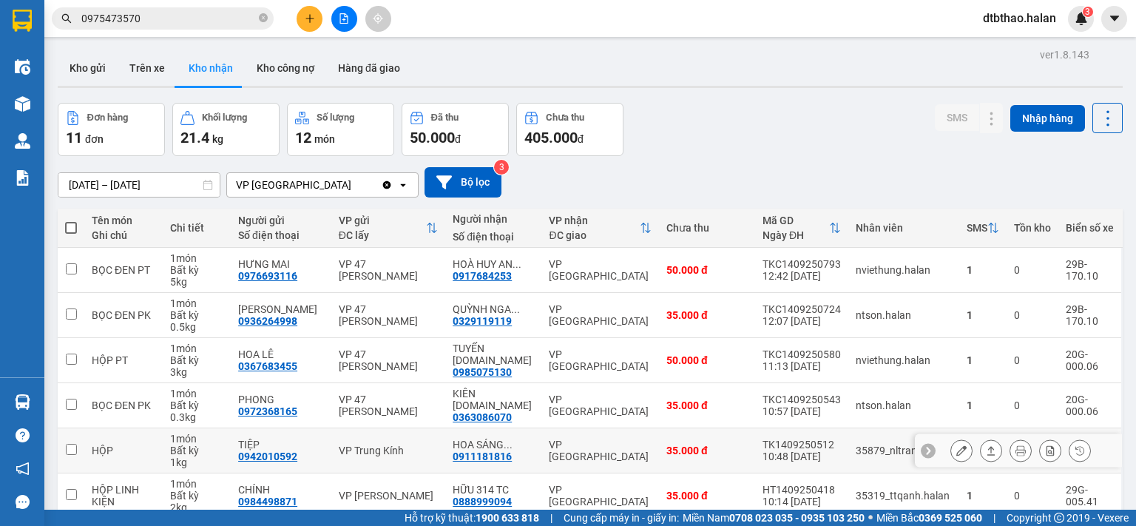
scroll to position [247, 0]
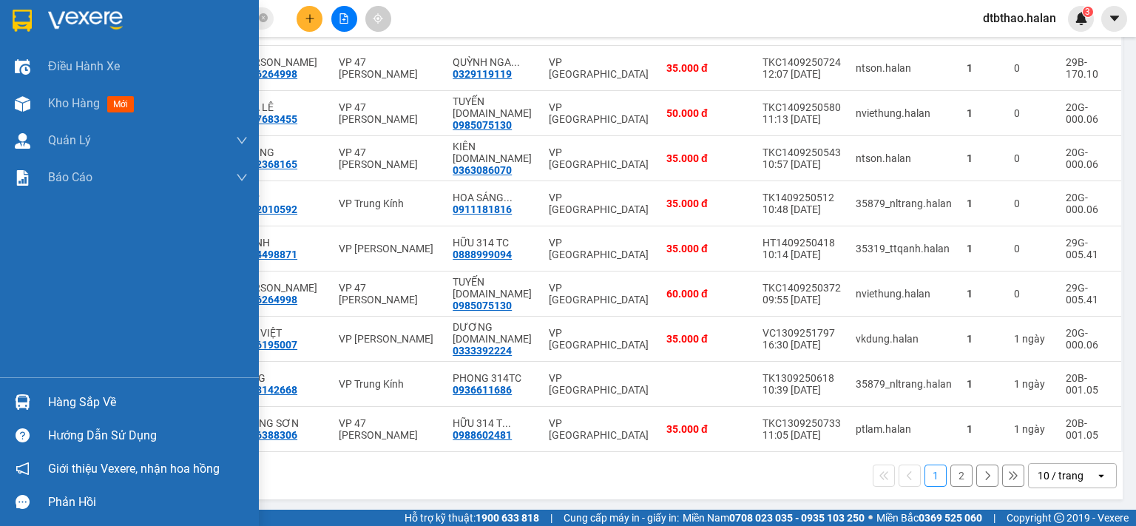
click at [60, 402] on div "Hàng sắp về" at bounding box center [148, 402] width 200 height 22
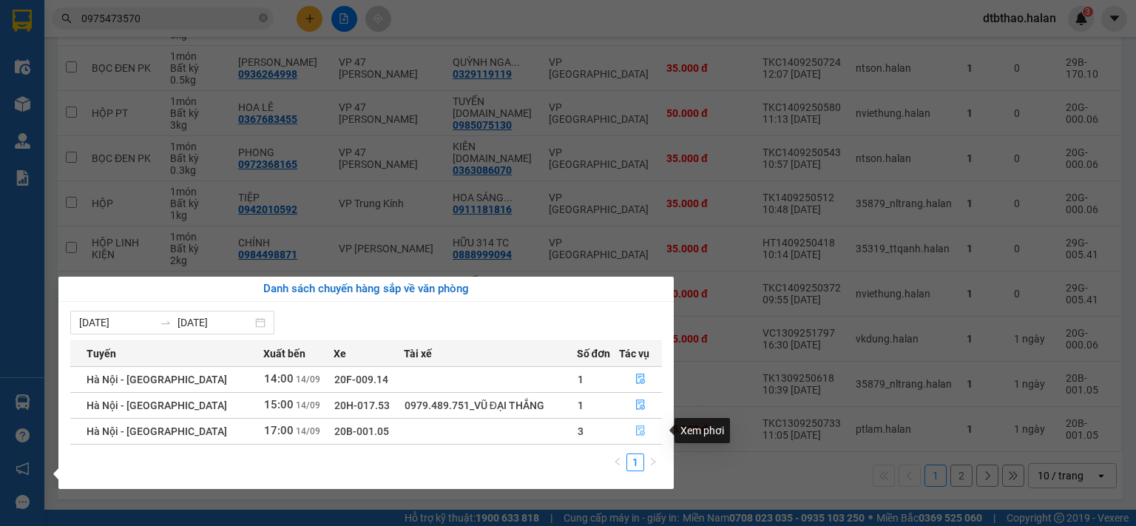
click at [639, 430] on icon "file-done" at bounding box center [640, 430] width 10 height 10
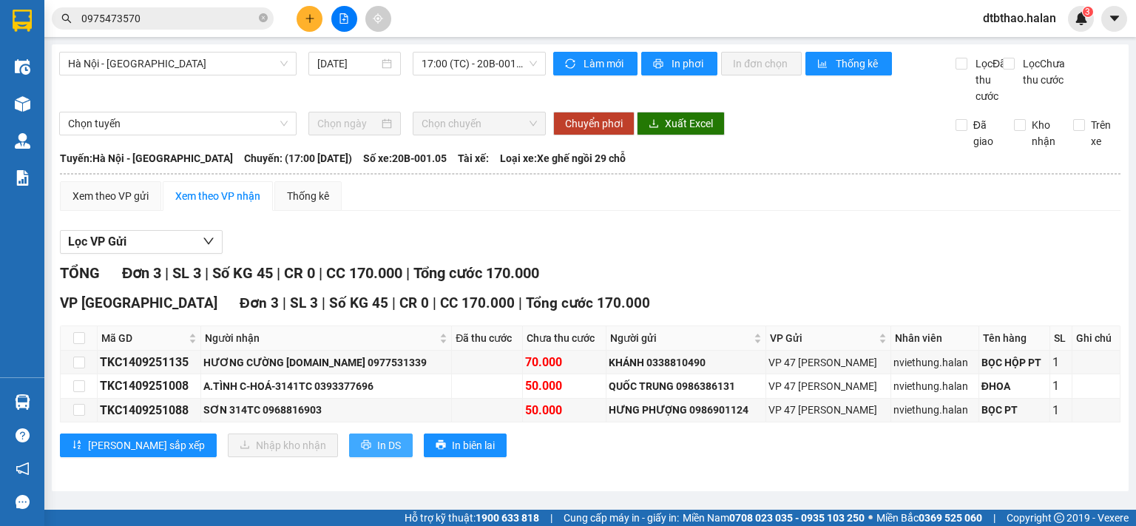
scroll to position [3, 0]
